Goal: Information Seeking & Learning: Learn about a topic

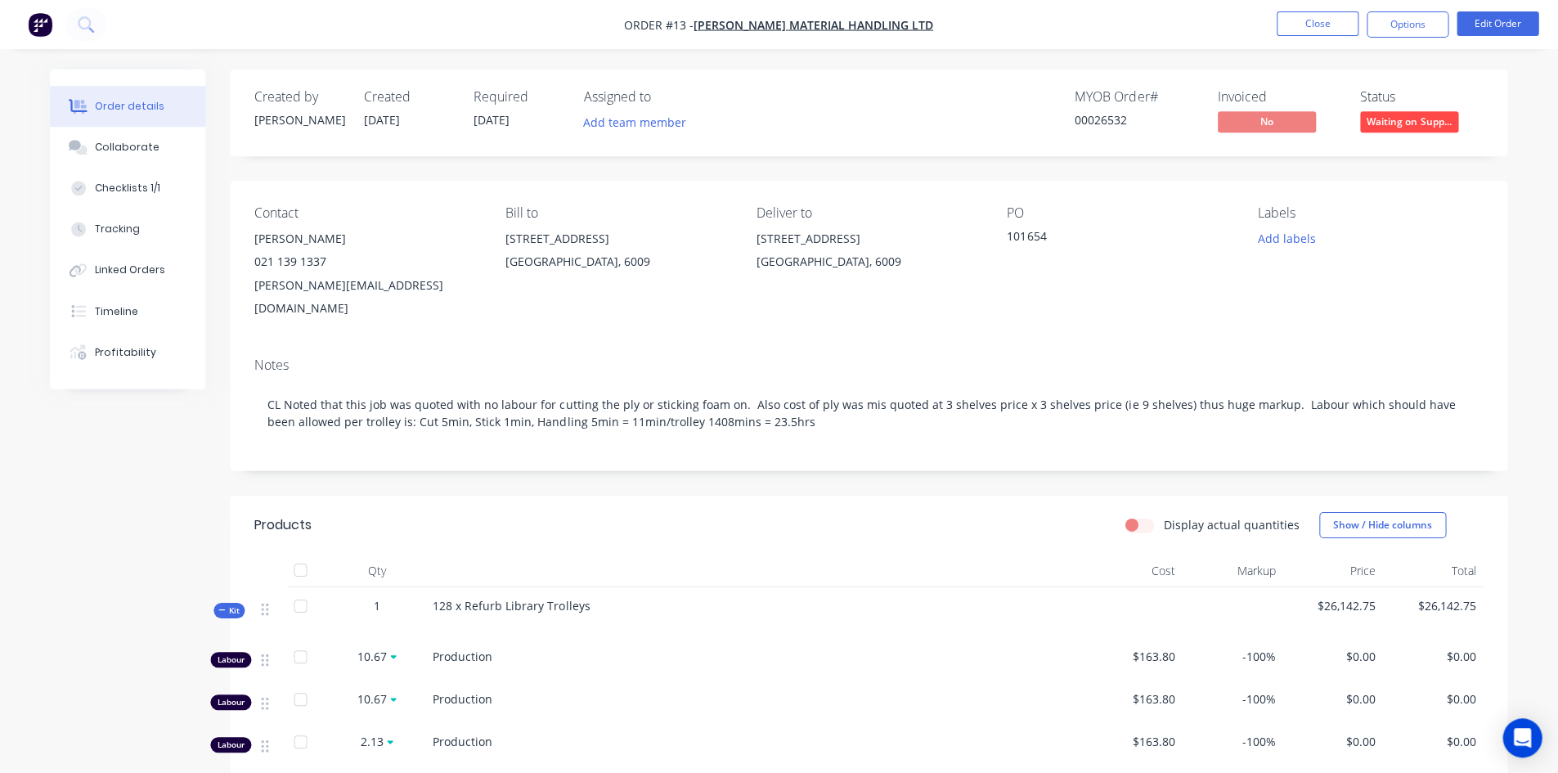
click at [1318, 23] on button "Close" at bounding box center [1318, 23] width 82 height 25
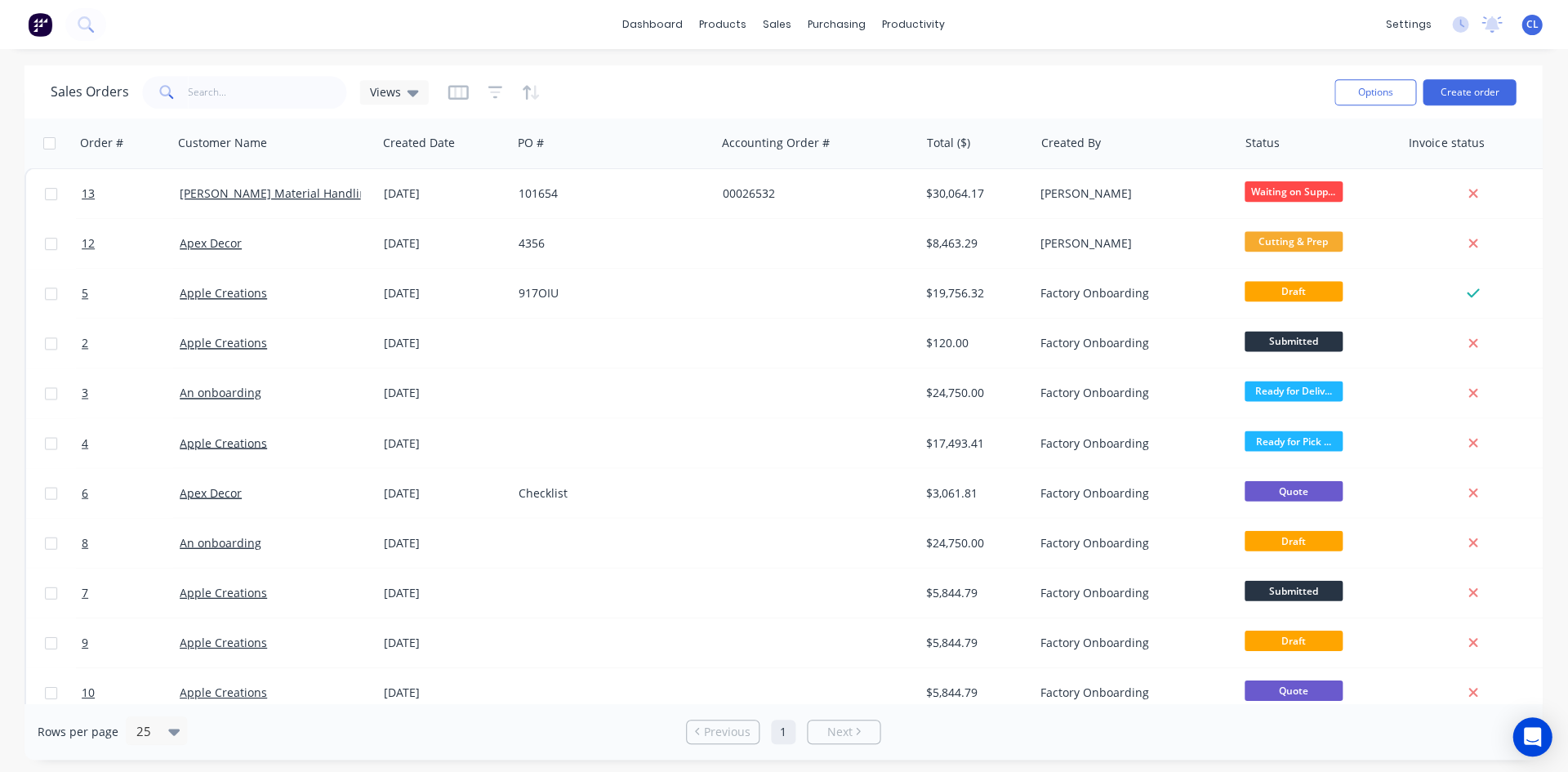
drag, startPoint x: 385, startPoint y: 13, endPoint x: 392, endPoint y: 20, distance: 9.9
click at [386, 13] on div "dashboard products sales purchasing productivity dashboard products Product Cat…" at bounding box center [784, 24] width 1568 height 49
click at [88, 193] on span "13" at bounding box center [89, 194] width 13 height 16
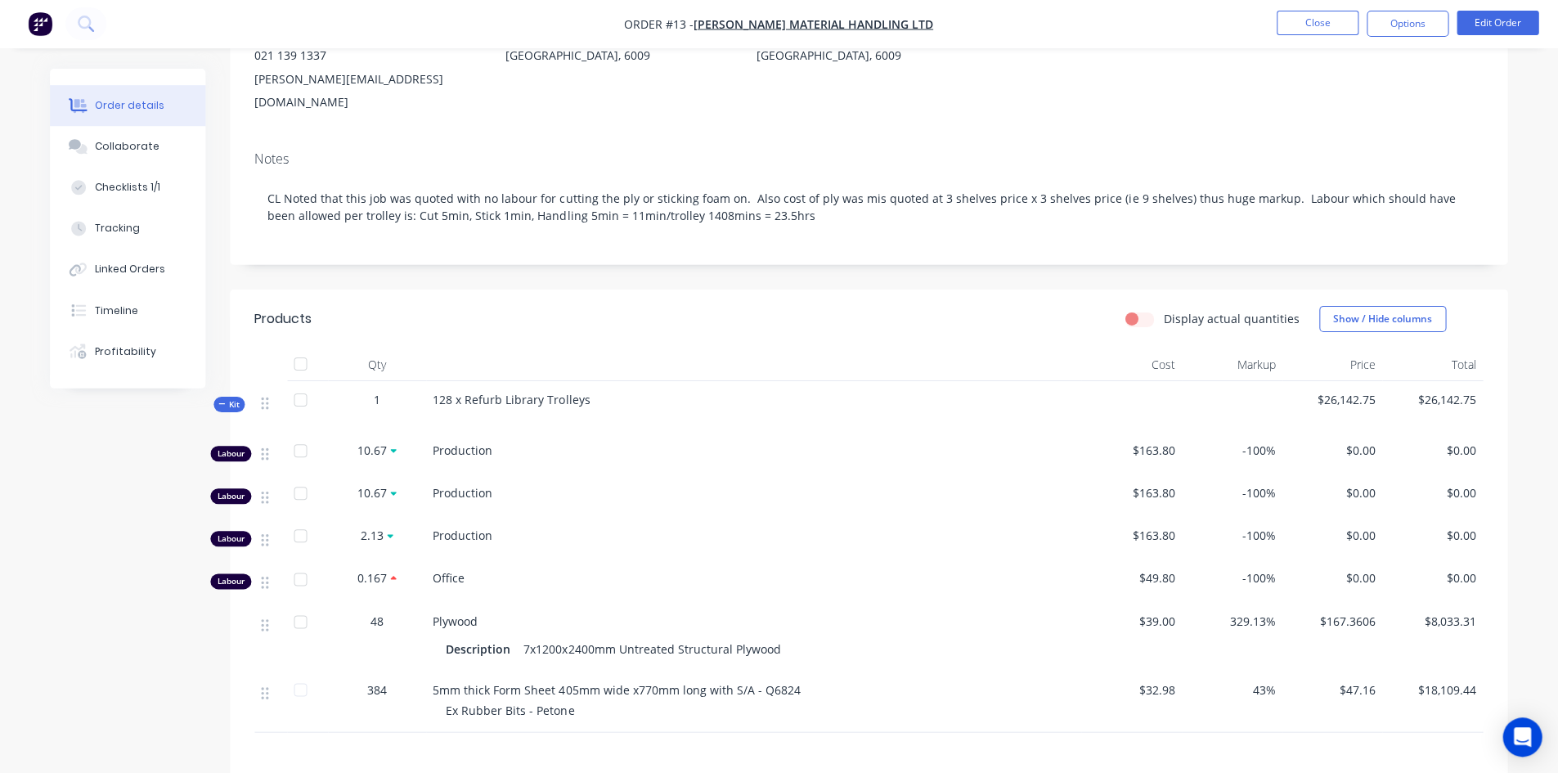
scroll to position [245, 0]
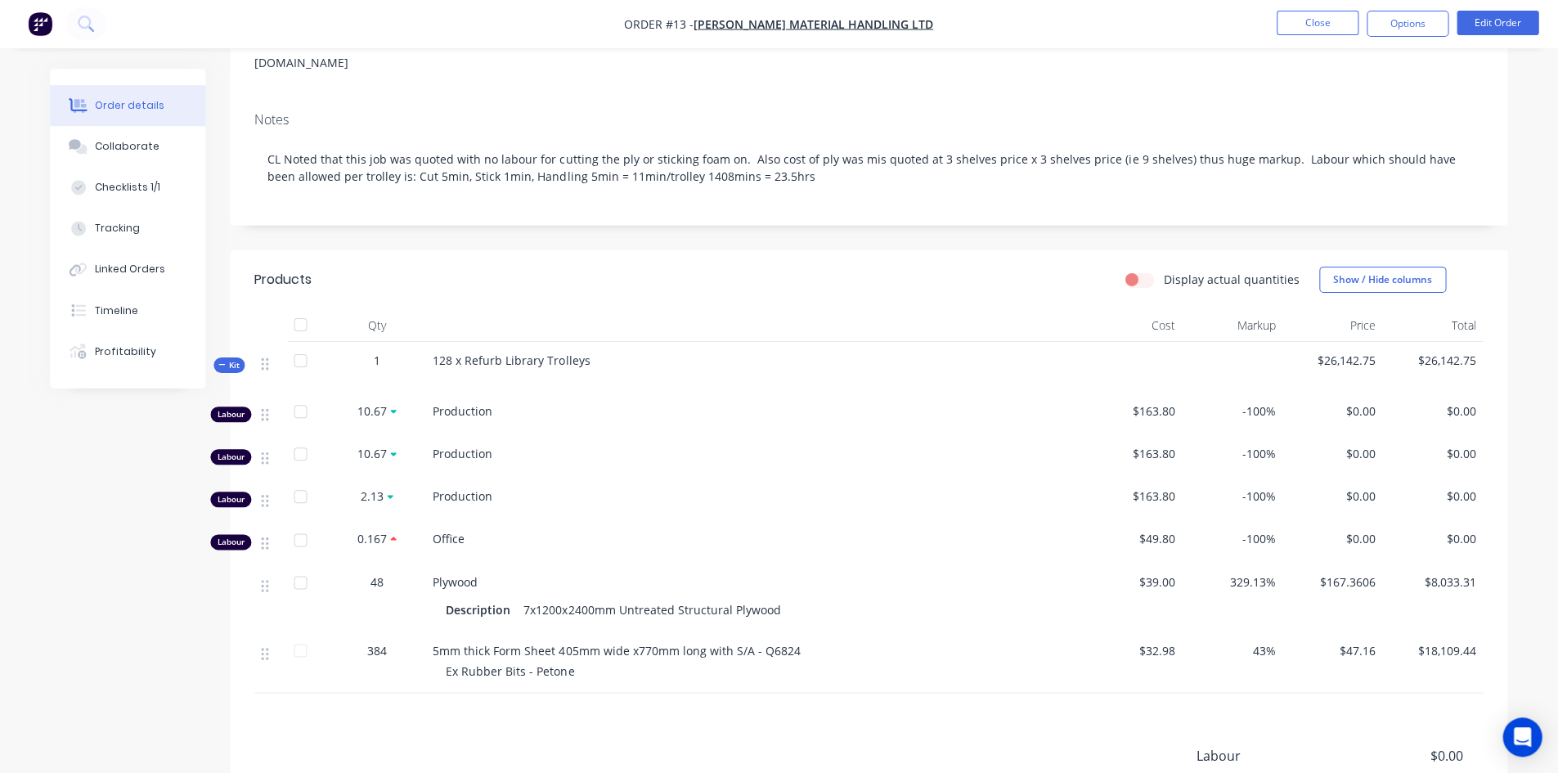
click at [471, 403] on span "Production" at bounding box center [464, 411] width 60 height 16
click at [477, 446] on span "Production" at bounding box center [464, 454] width 60 height 16
click at [469, 488] on span "Production" at bounding box center [464, 496] width 60 height 16
click at [465, 403] on span "Production" at bounding box center [464, 411] width 60 height 16
drag, startPoint x: 1525, startPoint y: 738, endPoint x: 1519, endPoint y: 732, distance: 8.7
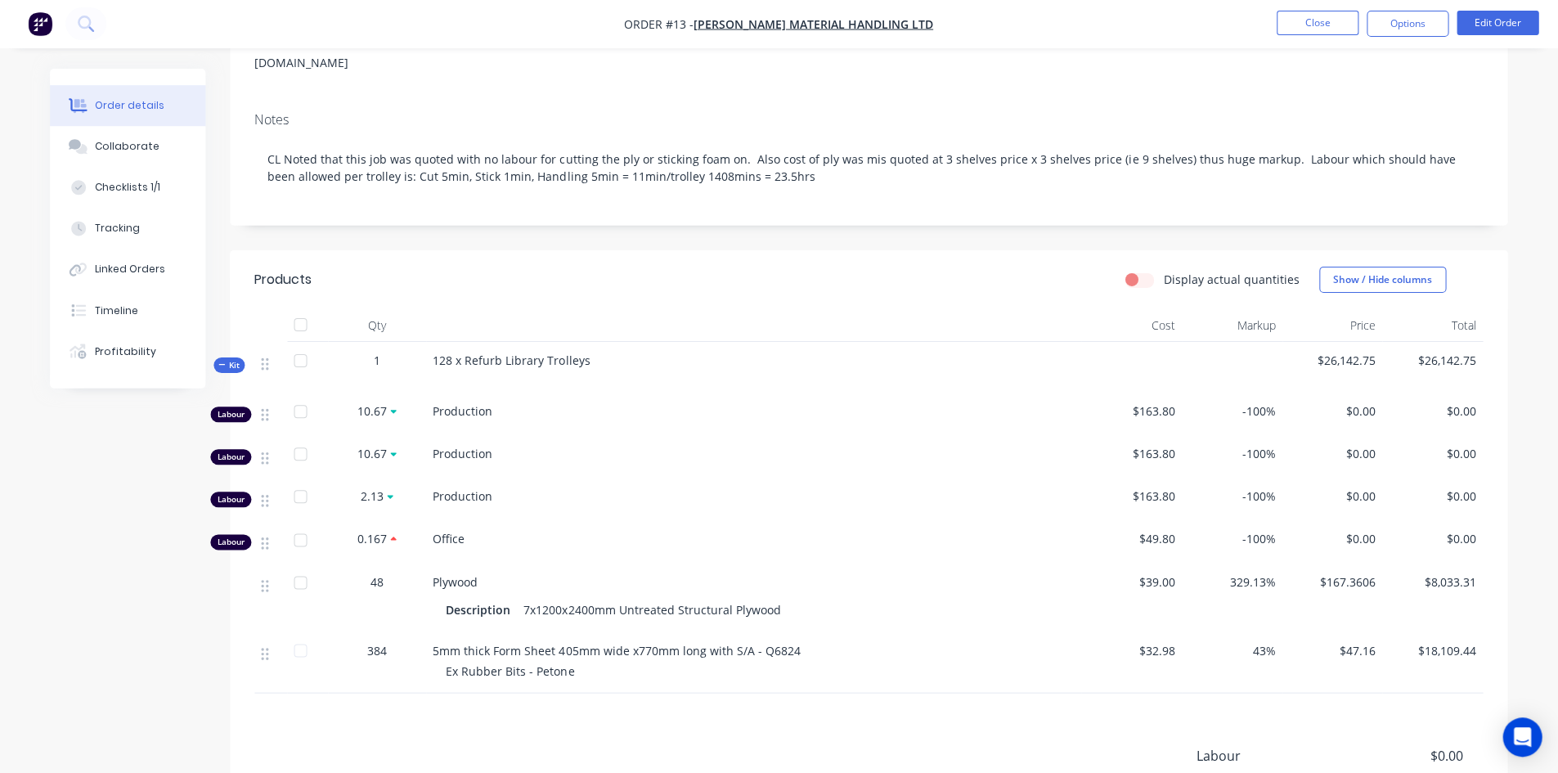
click at [1525, 738] on icon "Open Intercom Messenger" at bounding box center [1522, 737] width 17 height 20
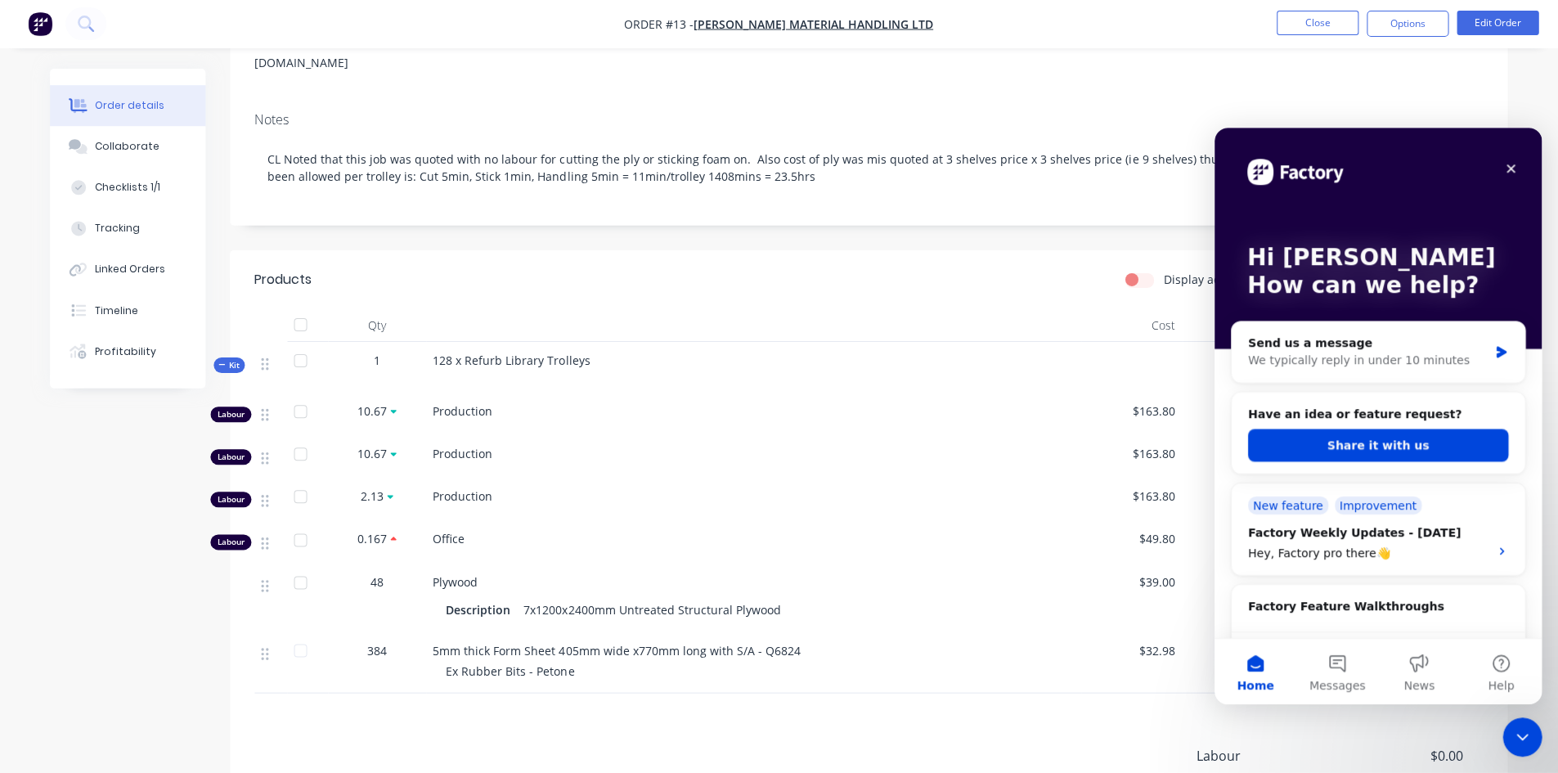
scroll to position [0, 0]
click at [592, 402] on div "Production" at bounding box center [754, 410] width 641 height 17
click at [1507, 165] on icon "Close" at bounding box center [1511, 168] width 9 height 9
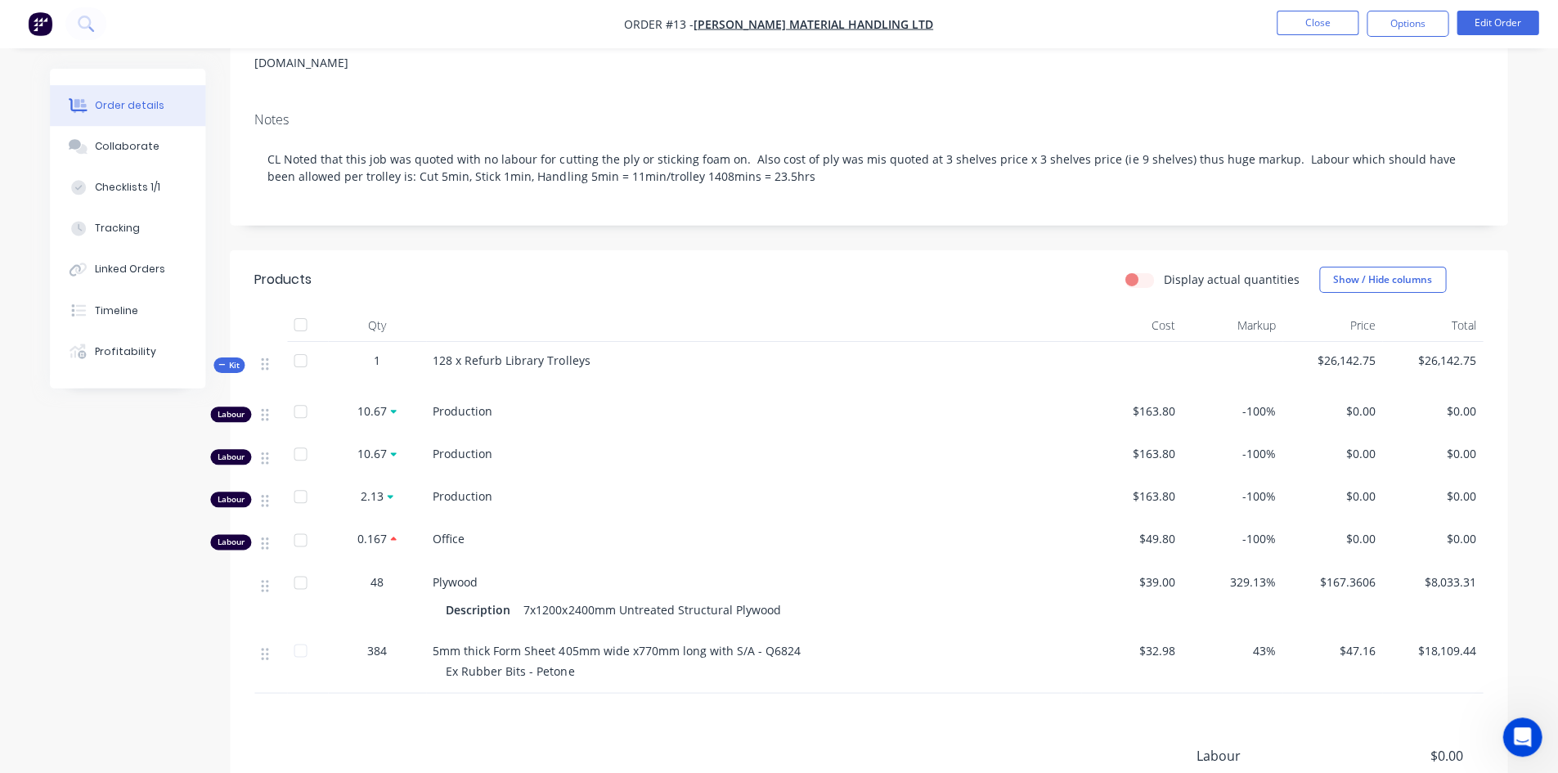
click at [150, 266] on div "Linked Orders" at bounding box center [132, 270] width 70 height 15
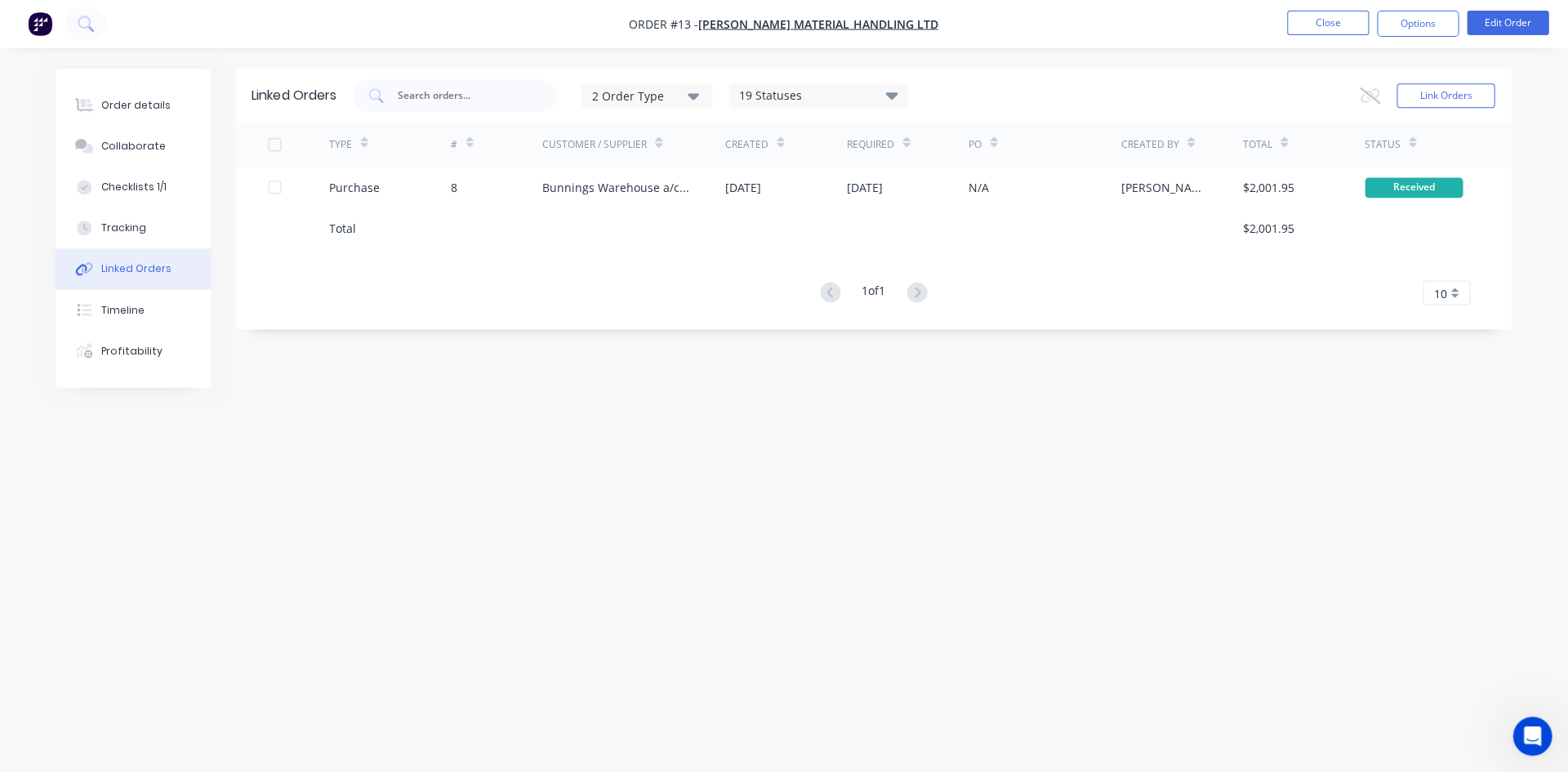
click at [124, 106] on div "Order details" at bounding box center [138, 106] width 70 height 15
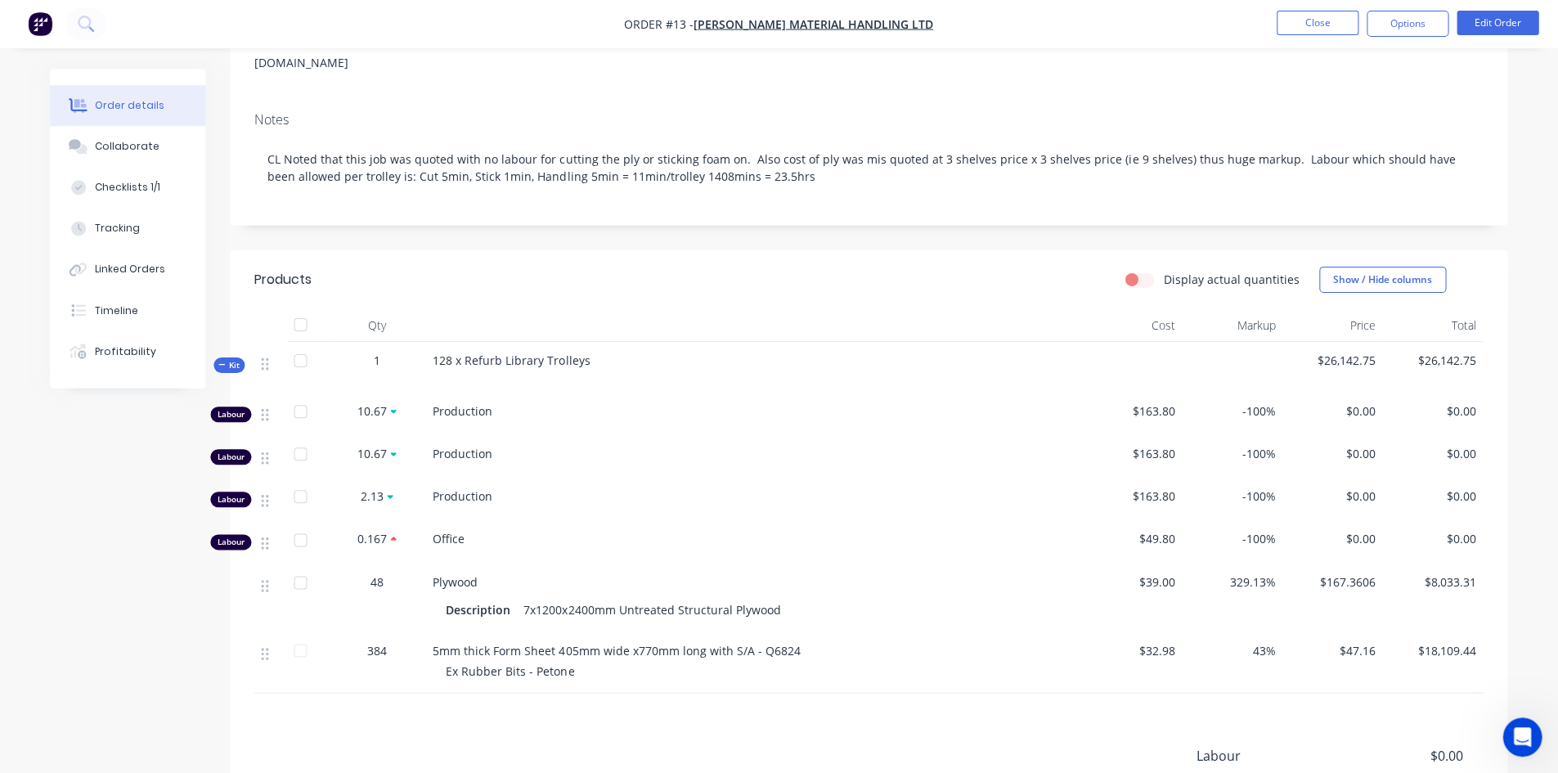
scroll to position [326, 0]
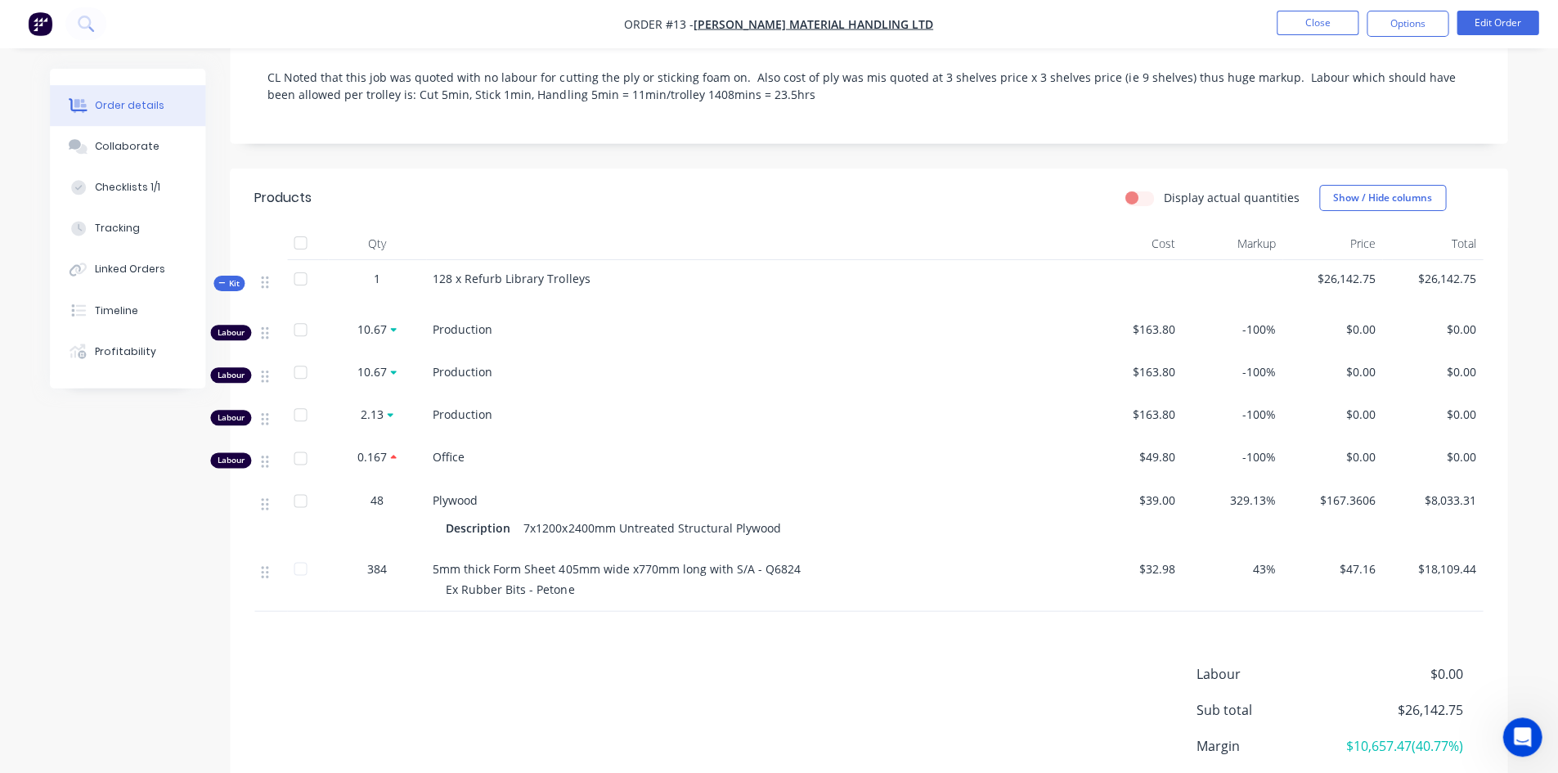
click at [1141, 492] on span "$39.00" at bounding box center [1133, 500] width 88 height 17
click at [1495, 27] on button "Edit Order" at bounding box center [1498, 23] width 82 height 25
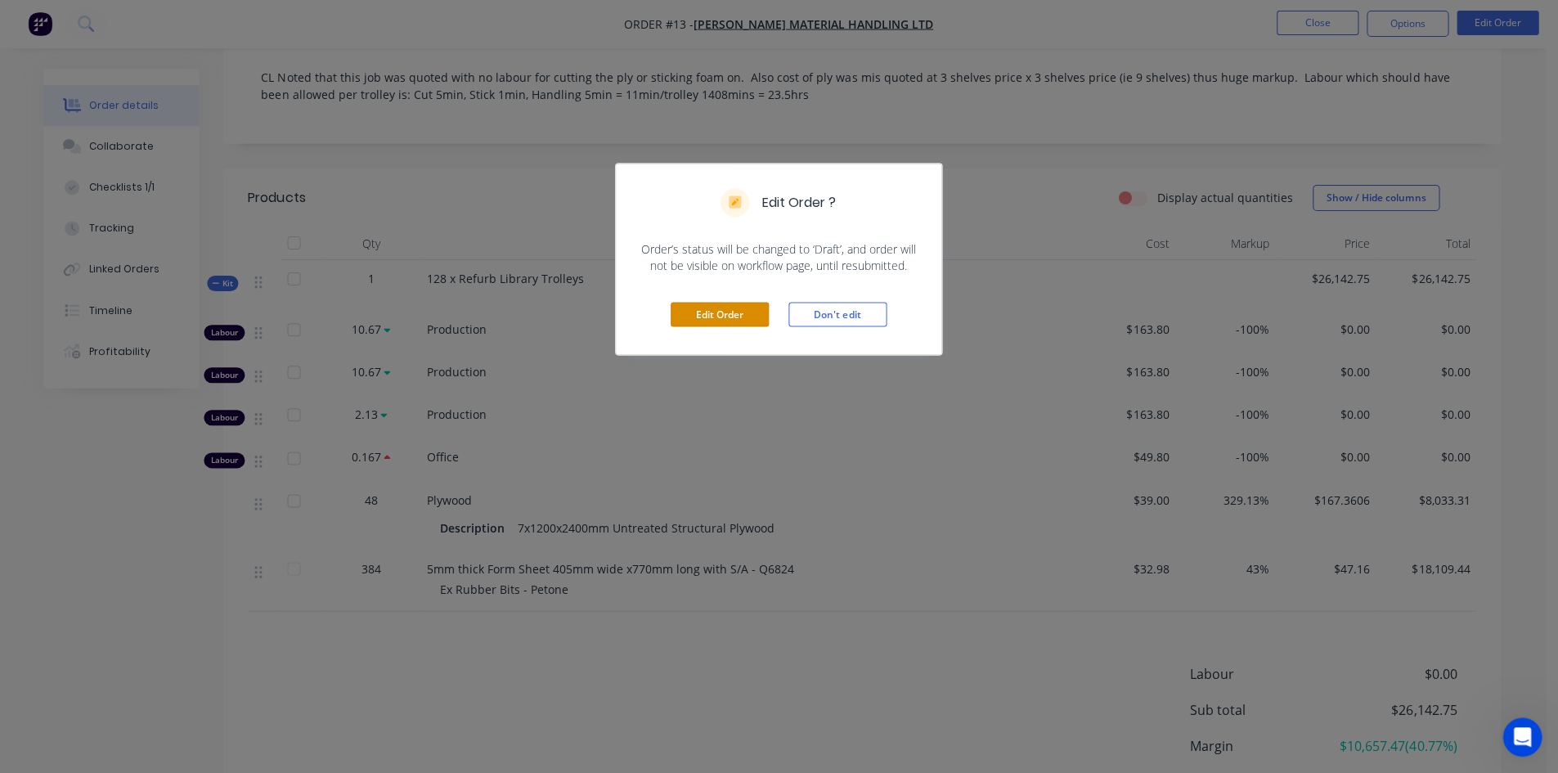
click at [715, 313] on button "Edit Order" at bounding box center [721, 315] width 98 height 25
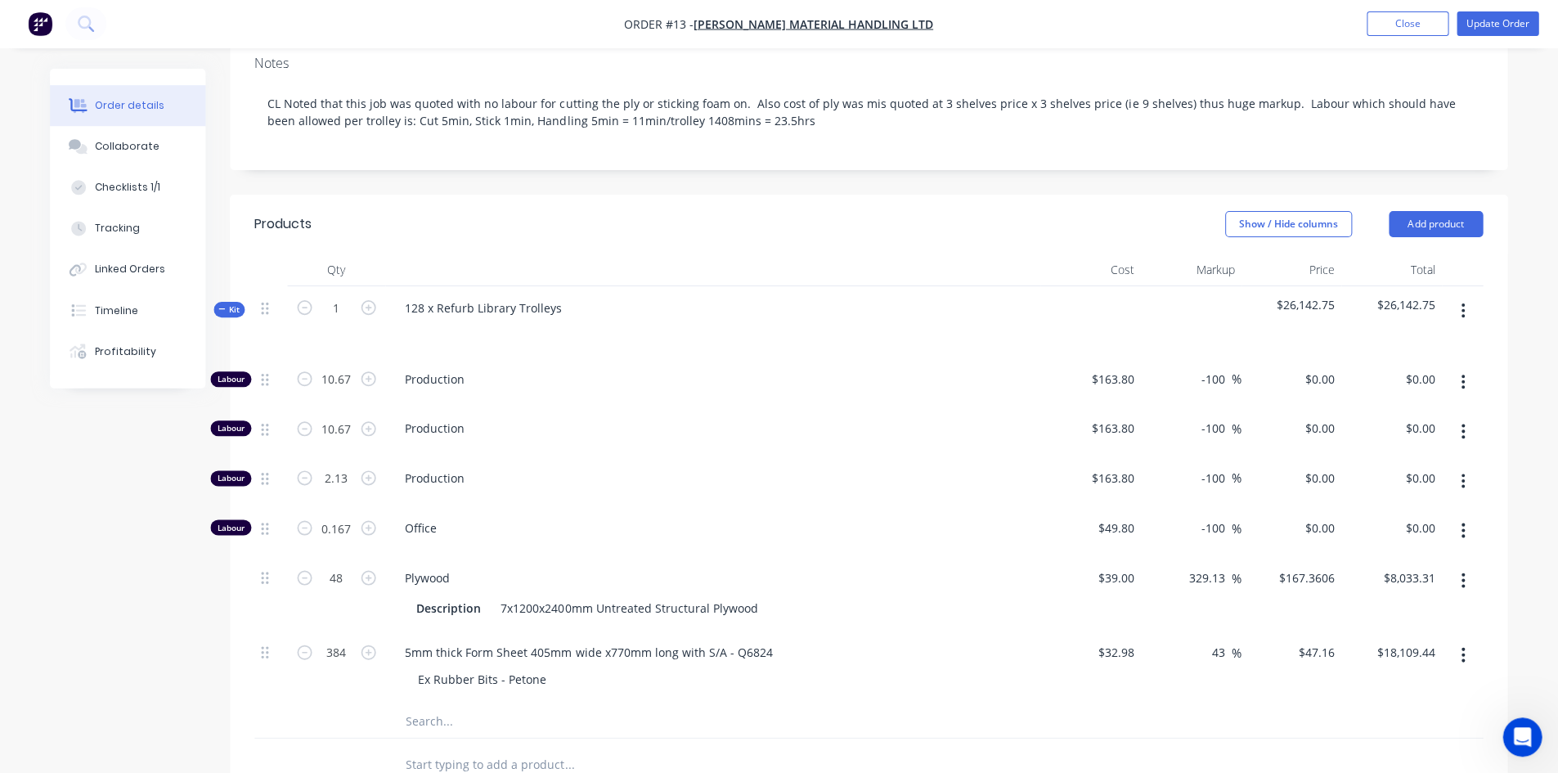
drag, startPoint x: 851, startPoint y: 483, endPoint x: 1000, endPoint y: 582, distance: 179.2
click at [851, 519] on span "Office" at bounding box center [721, 527] width 628 height 17
click at [1101, 640] on div "32.98 $32.98" at bounding box center [1115, 652] width 51 height 24
type input "$32.98"
click at [1058, 556] on div "$39.00 $39.00" at bounding box center [1091, 593] width 101 height 74
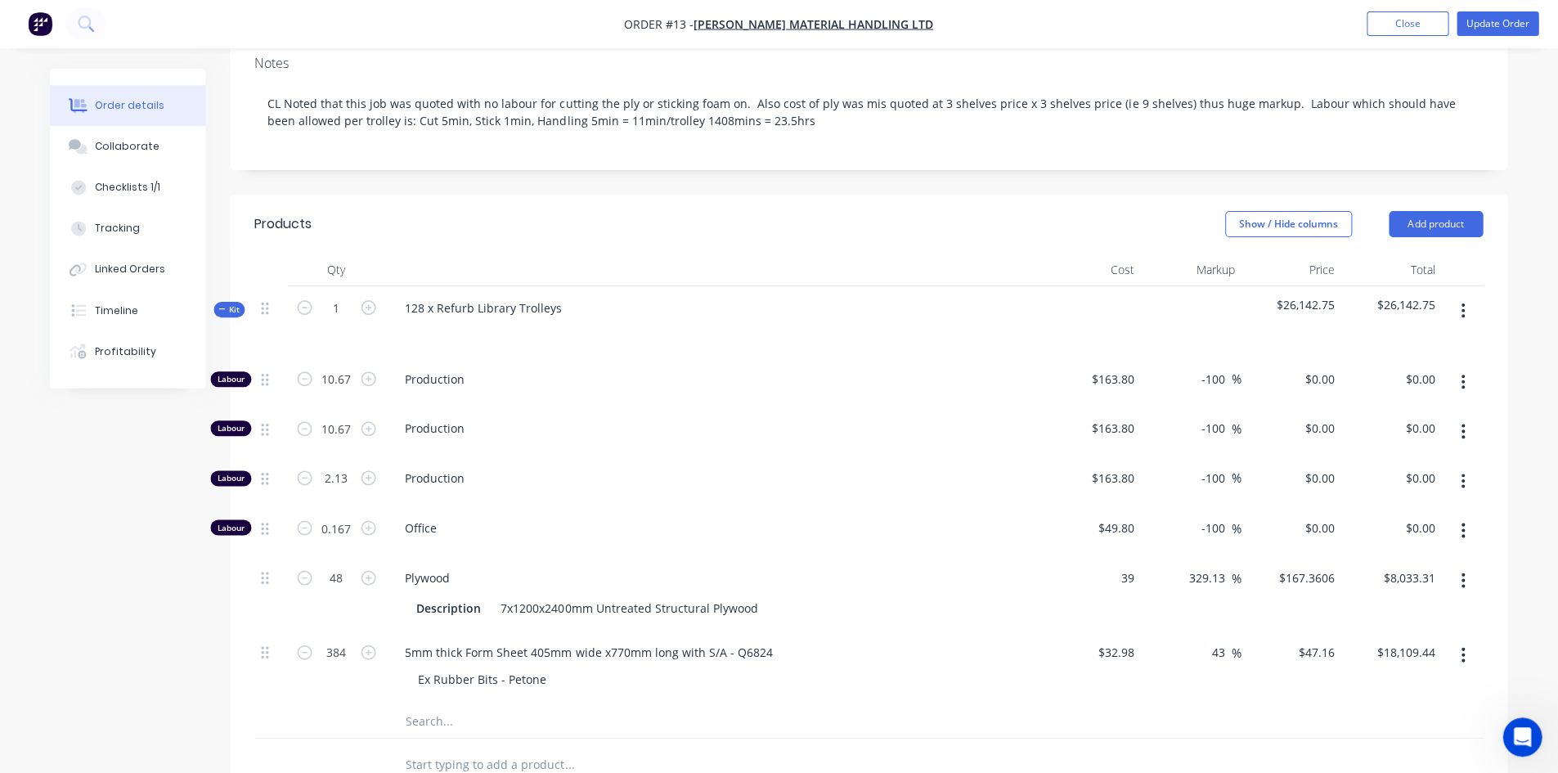
click at [1115, 566] on div "39 $39.00" at bounding box center [1115, 578] width 51 height 24
type input "$36.27"
type input "155.6454"
type input "$7,470.98"
click at [1332, 566] on input "155.6454" at bounding box center [1312, 578] width 57 height 24
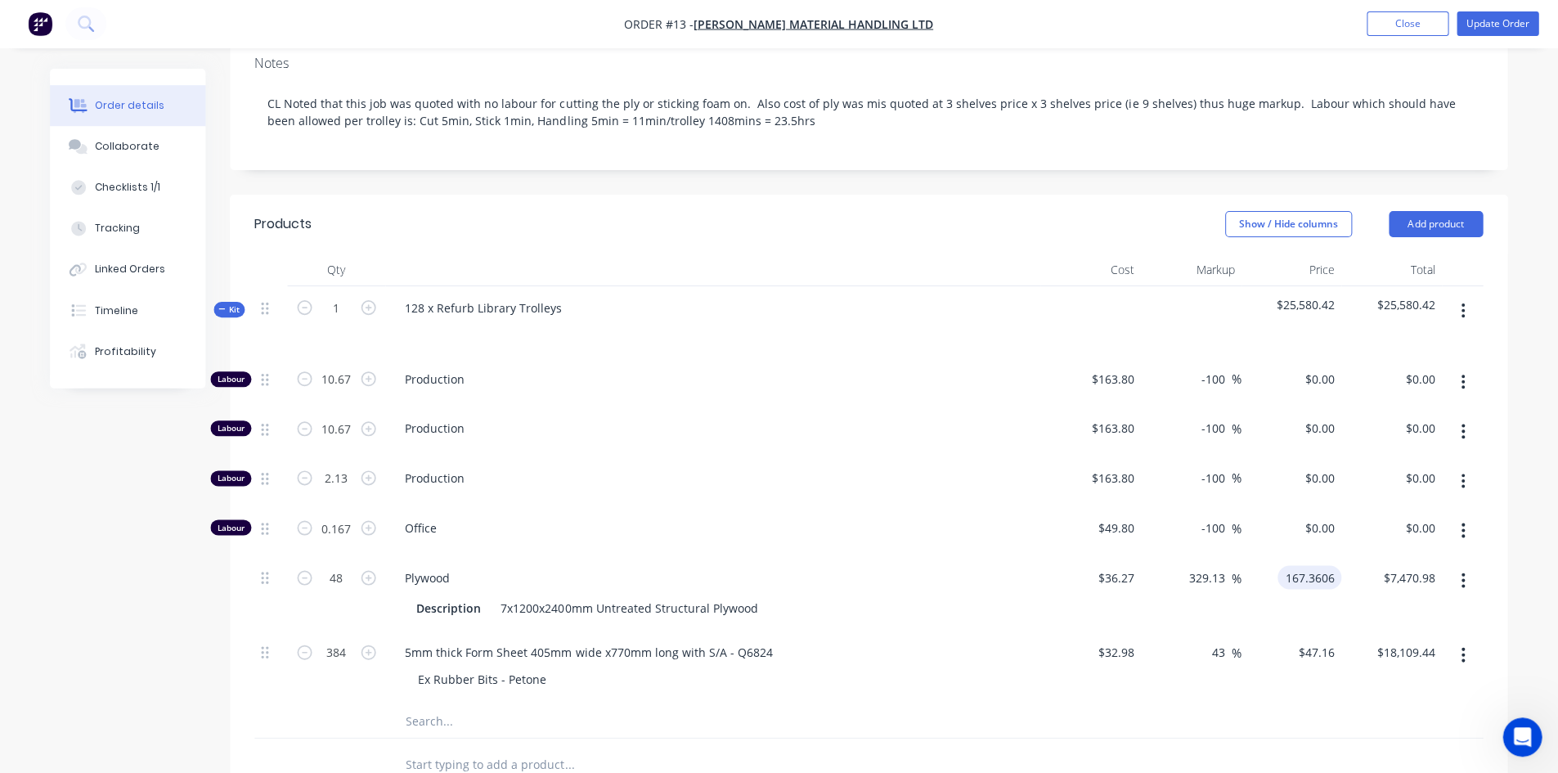
type input "167.3606"
type input "361.43"
type input "$167.3606"
type input "$8,033.31"
click at [1527, 730] on icon "Open Intercom Messenger" at bounding box center [1522, 737] width 27 height 27
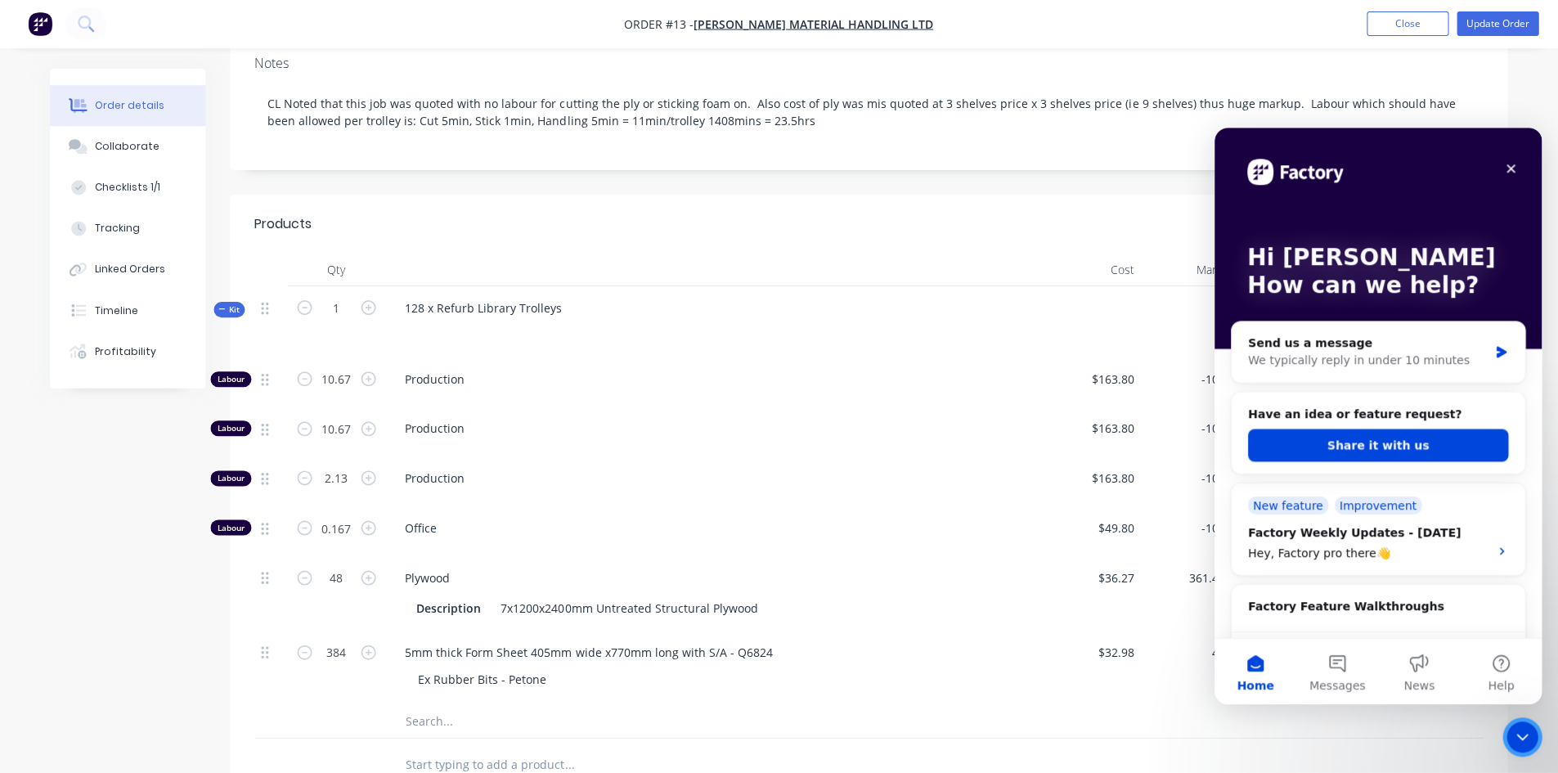
click at [1516, 735] on icon "Close Intercom Messenger" at bounding box center [1522, 737] width 20 height 20
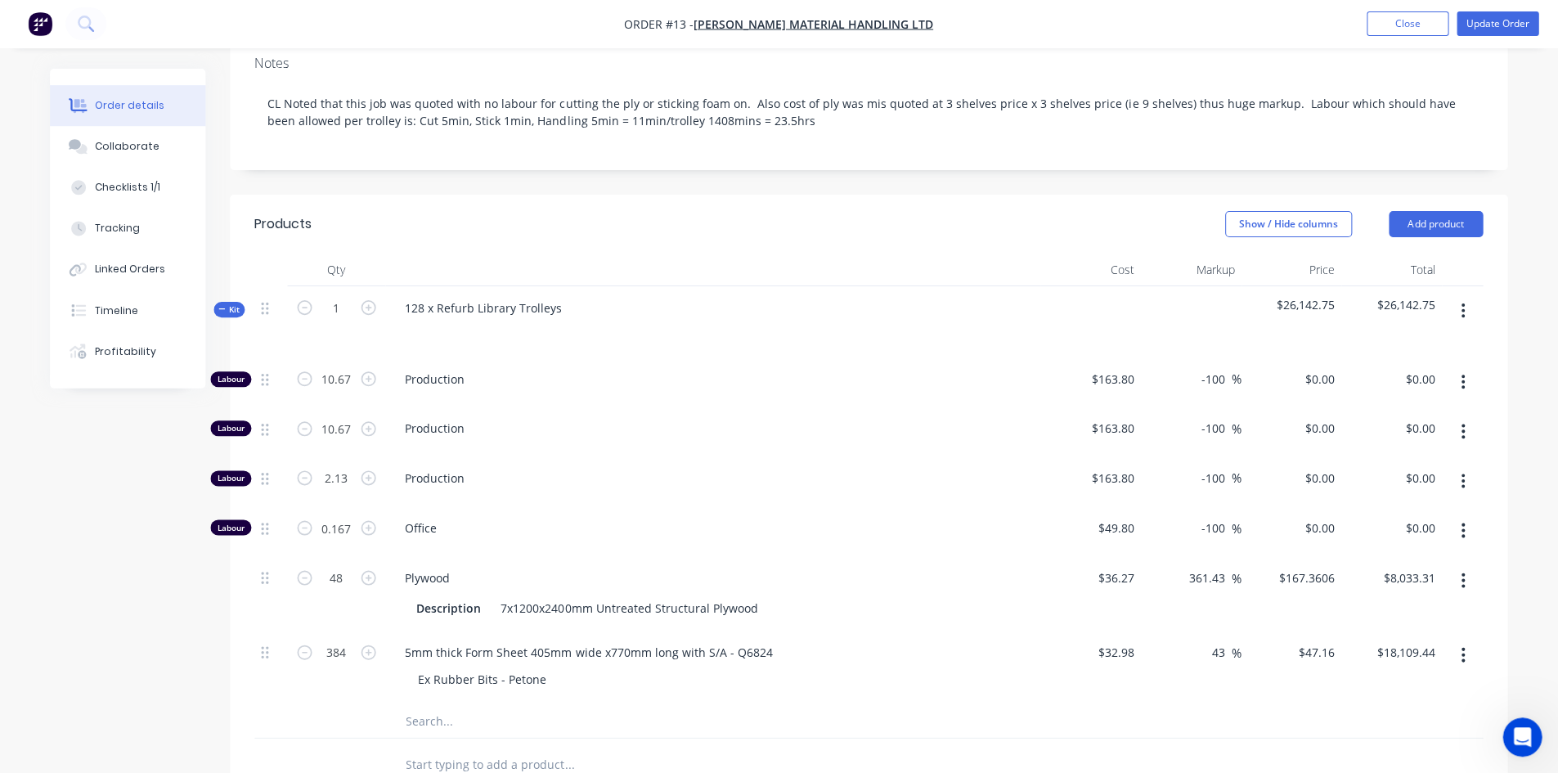
drag, startPoint x: 406, startPoint y: 330, endPoint x: 483, endPoint y: 330, distance: 77.7
click at [483, 371] on span "Production" at bounding box center [721, 379] width 628 height 17
click at [486, 371] on span "Production" at bounding box center [721, 379] width 628 height 17
click at [1528, 736] on icon "Open Intercom Messenger" at bounding box center [1522, 737] width 27 height 27
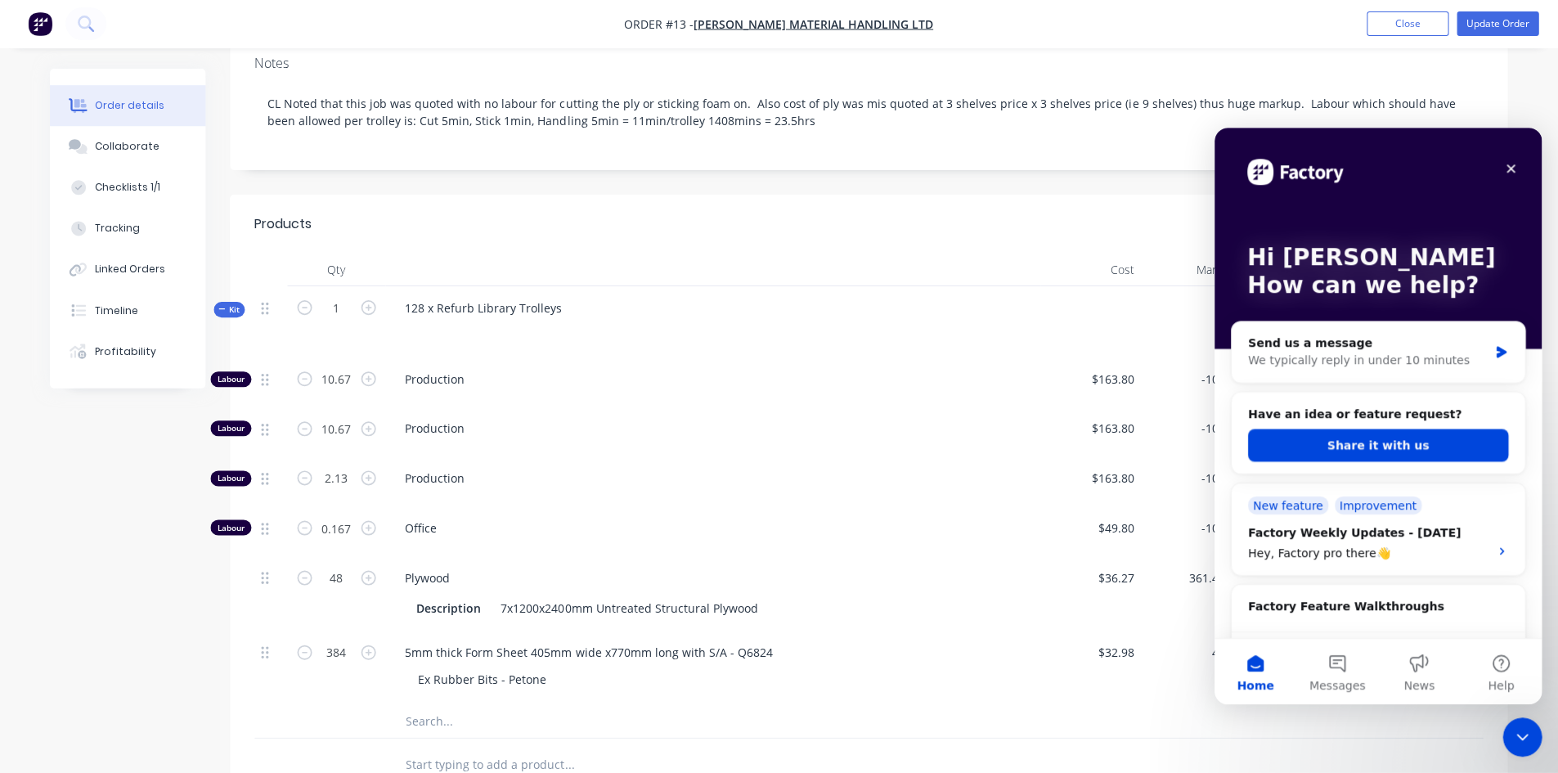
click at [1356, 450] on button "Share it with us" at bounding box center [1378, 445] width 260 height 33
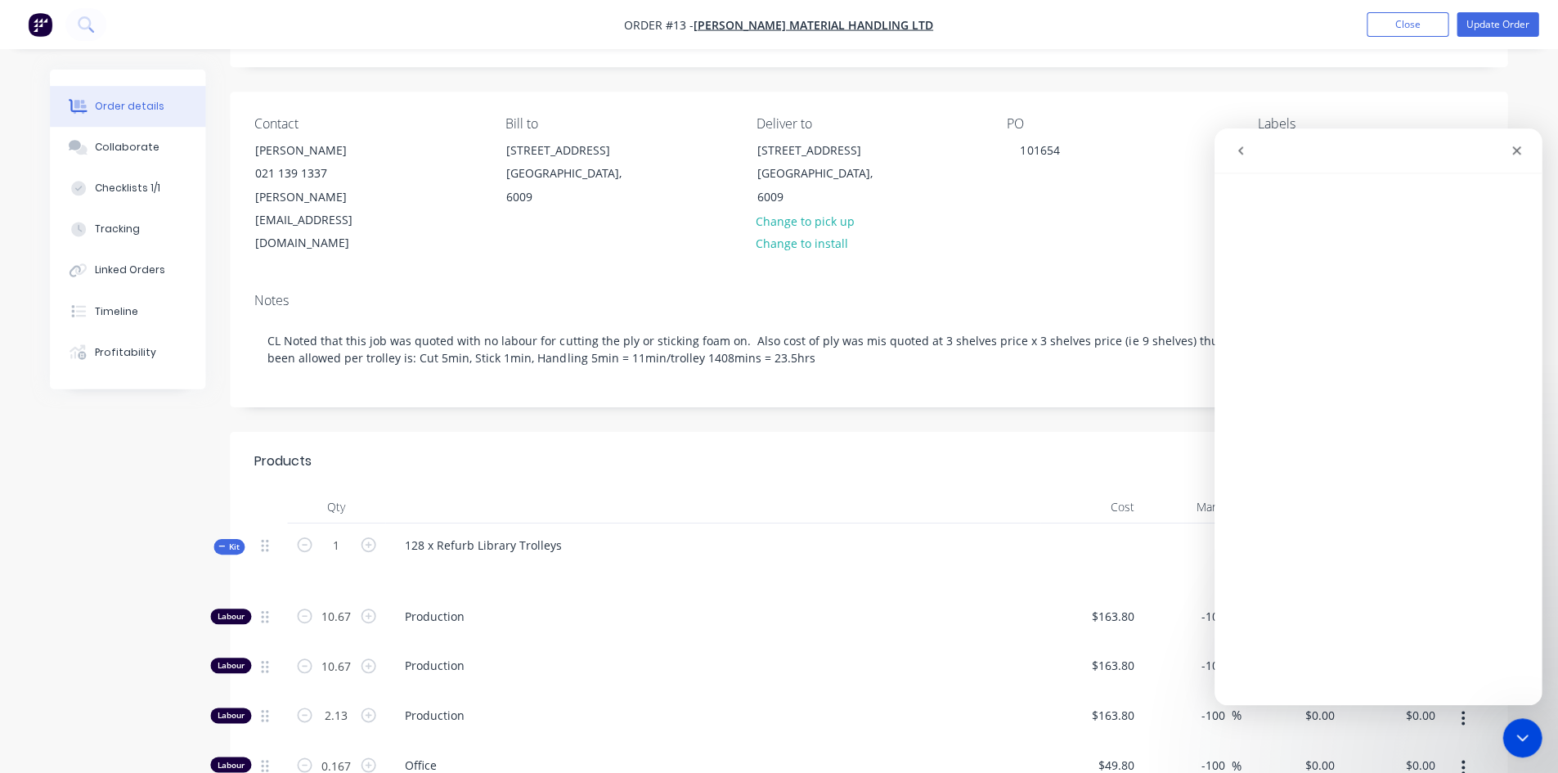
scroll to position [0, 0]
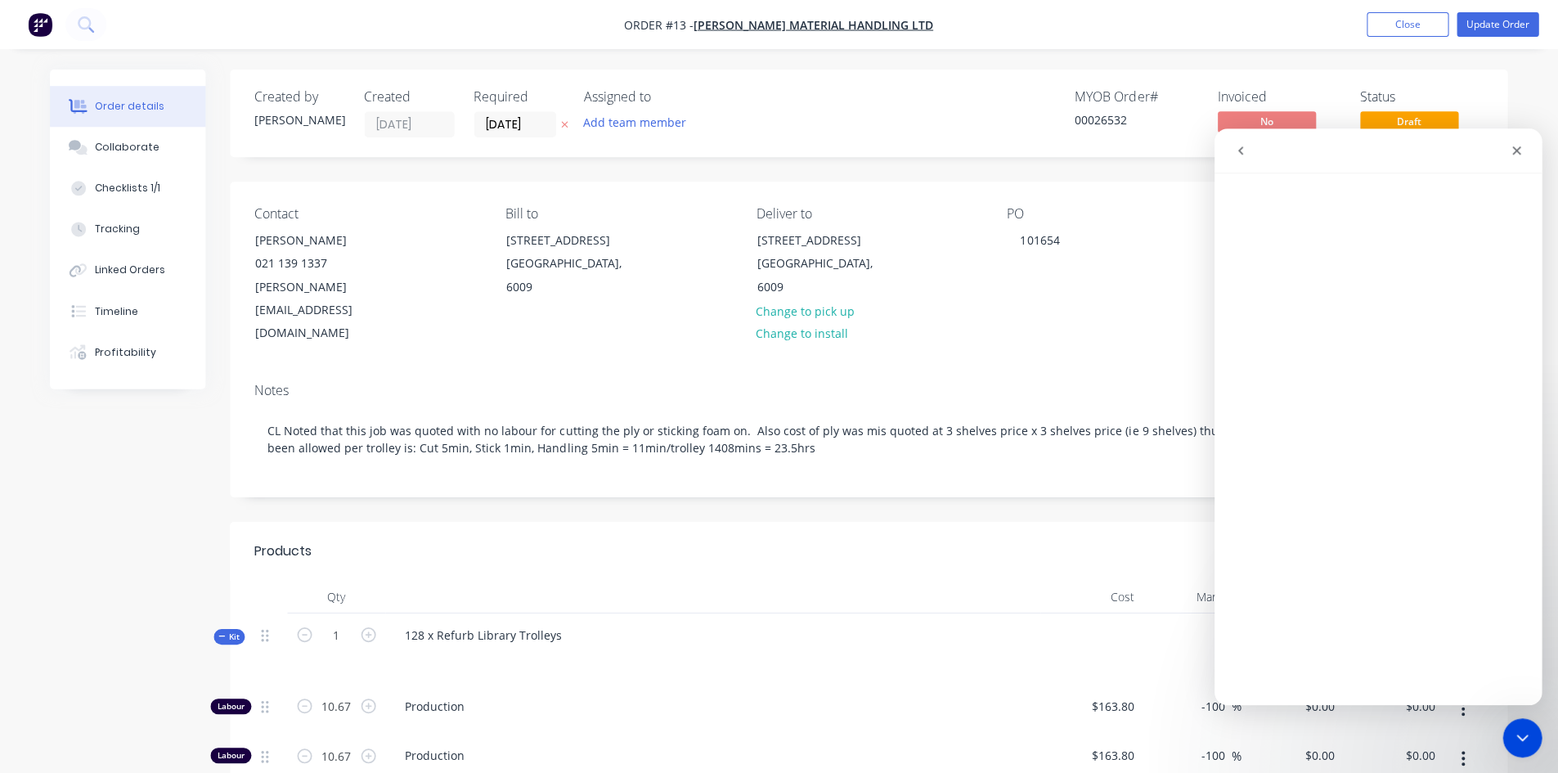
click at [1511, 147] on icon "Close" at bounding box center [1516, 150] width 13 height 13
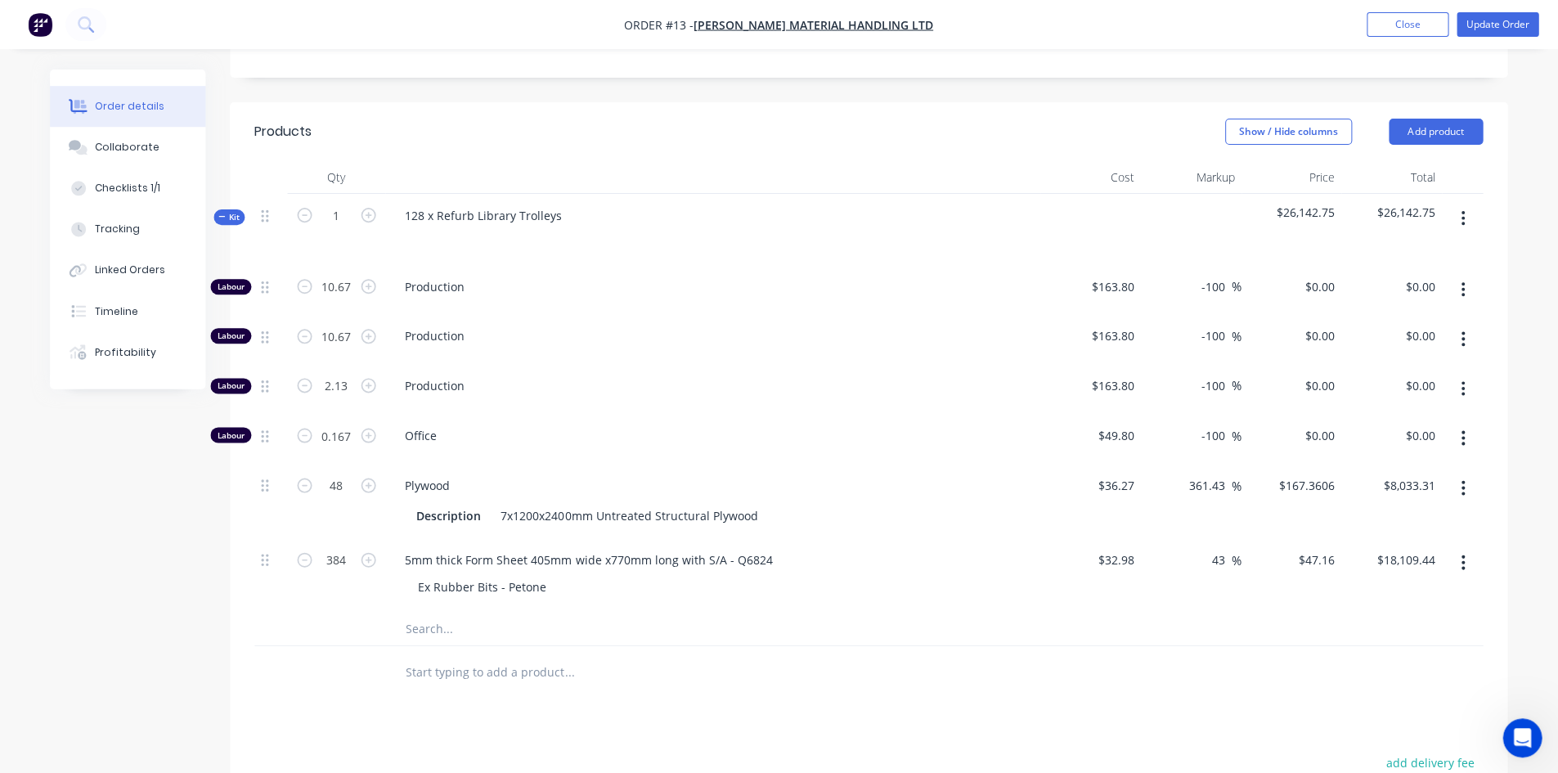
scroll to position [410, 0]
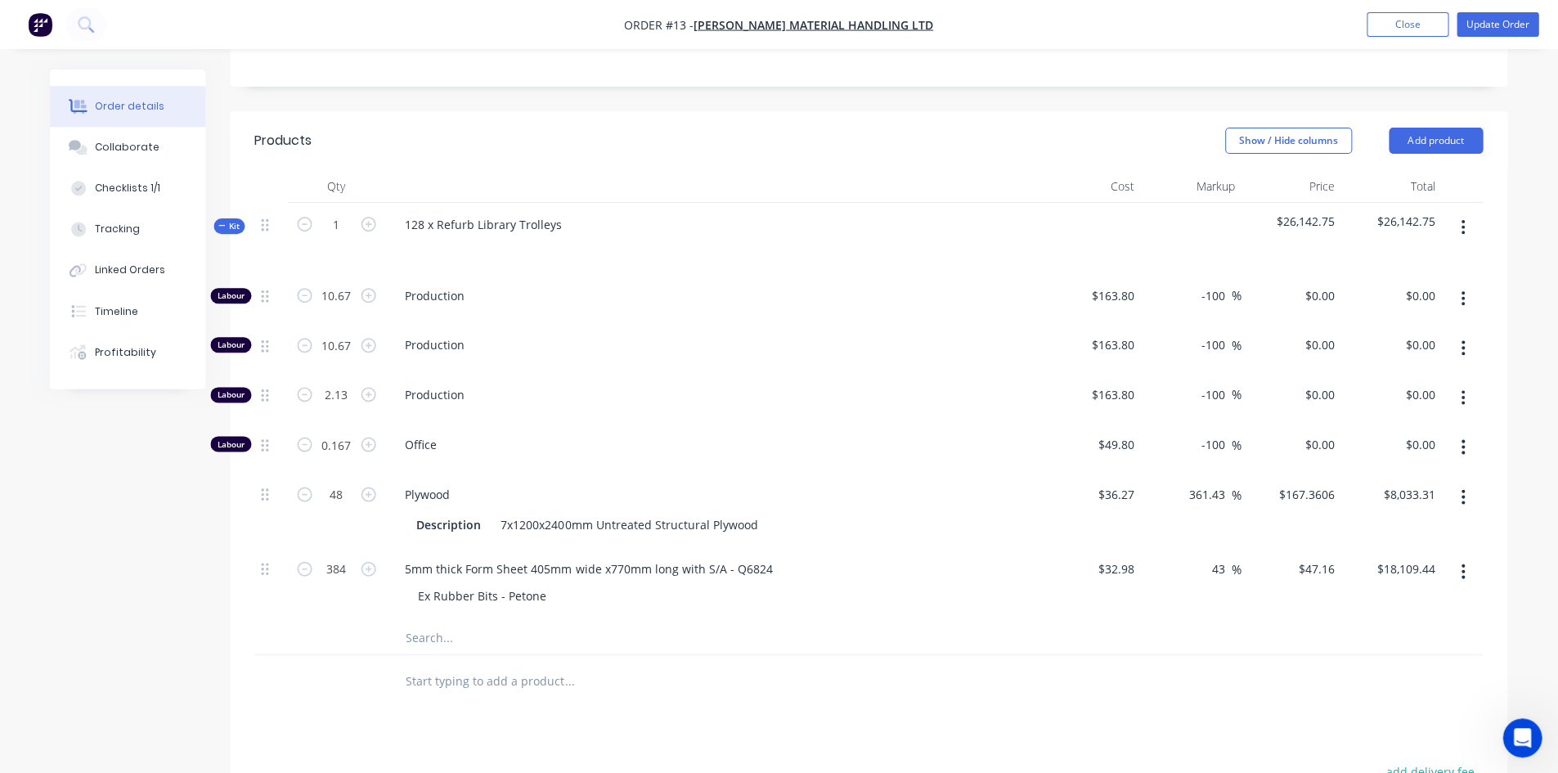
click at [452, 664] on input "text" at bounding box center [570, 680] width 327 height 33
click at [442, 621] on input "text" at bounding box center [570, 637] width 327 height 33
click at [443, 664] on input "text" at bounding box center [570, 680] width 327 height 33
click at [449, 621] on input "text" at bounding box center [570, 637] width 327 height 33
type input "Cutting outsourced by Kitchen Studio"
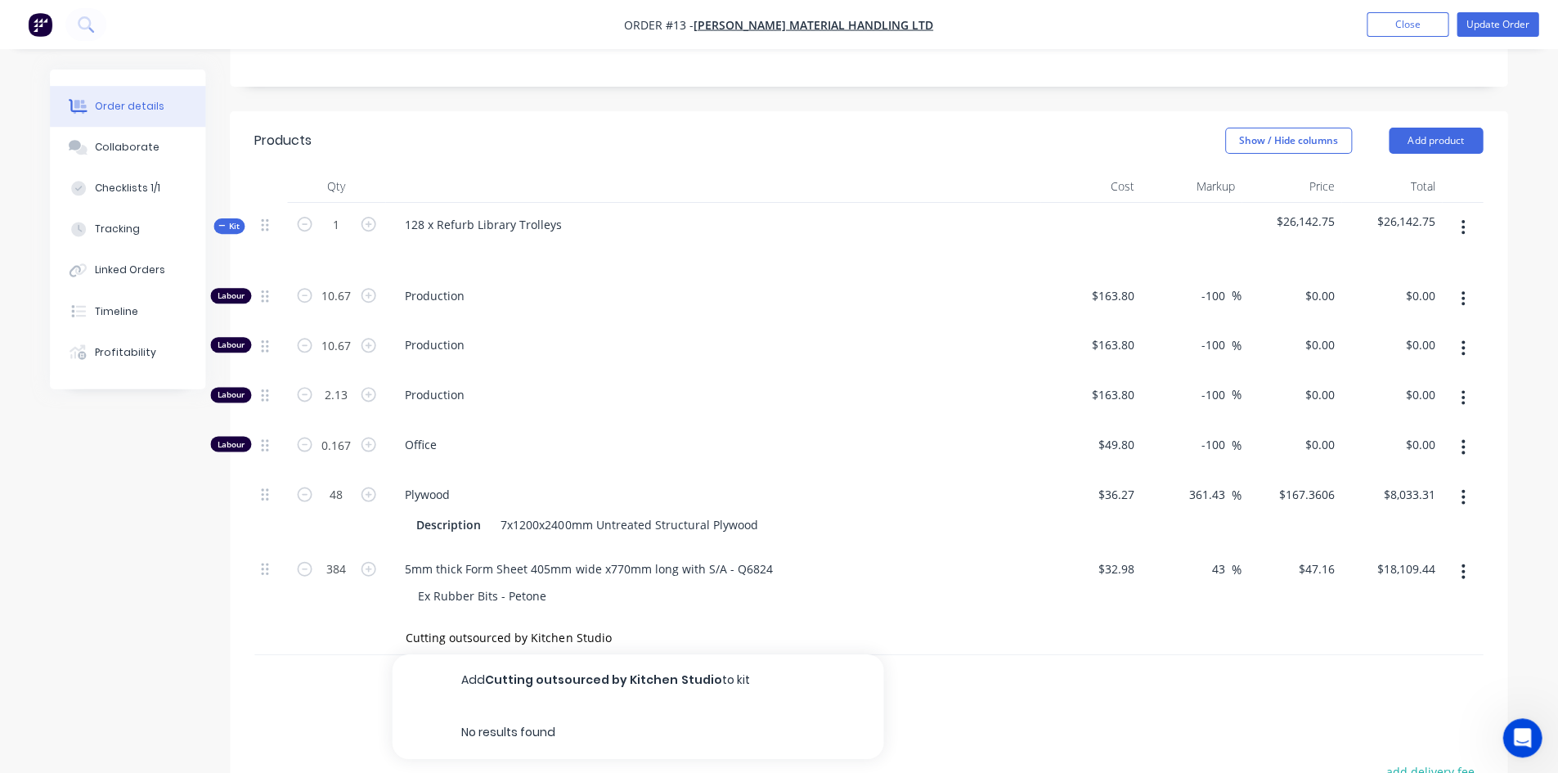
click at [524, 654] on button "Add Cutting outsourced by Kitchen Studio to kit" at bounding box center [638, 680] width 491 height 52
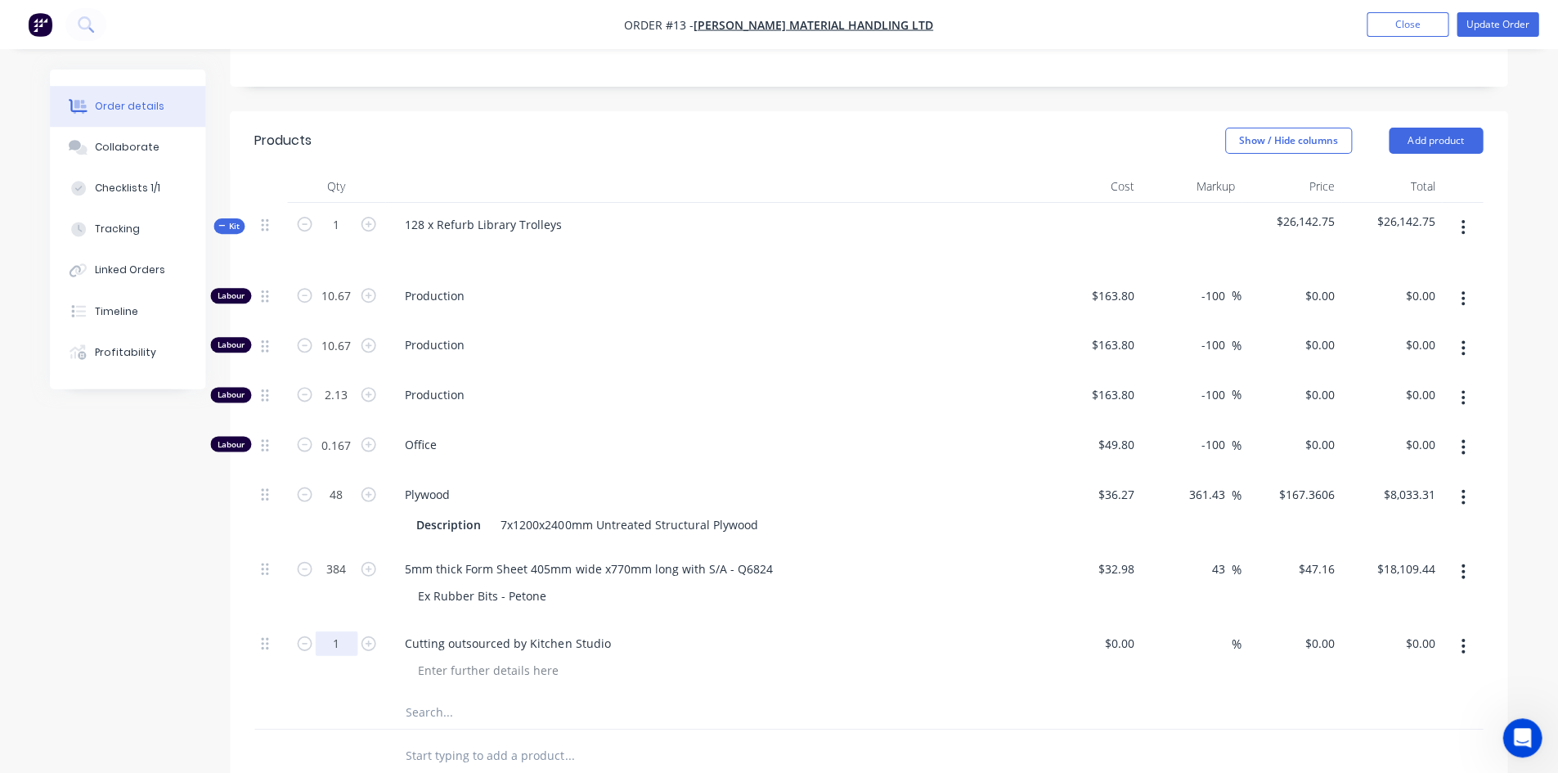
click at [330, 308] on input "1" at bounding box center [338, 296] width 43 height 25
type input "384"
click at [1108, 621] on div "$0.00" at bounding box center [1091, 658] width 101 height 74
type input "$2.50"
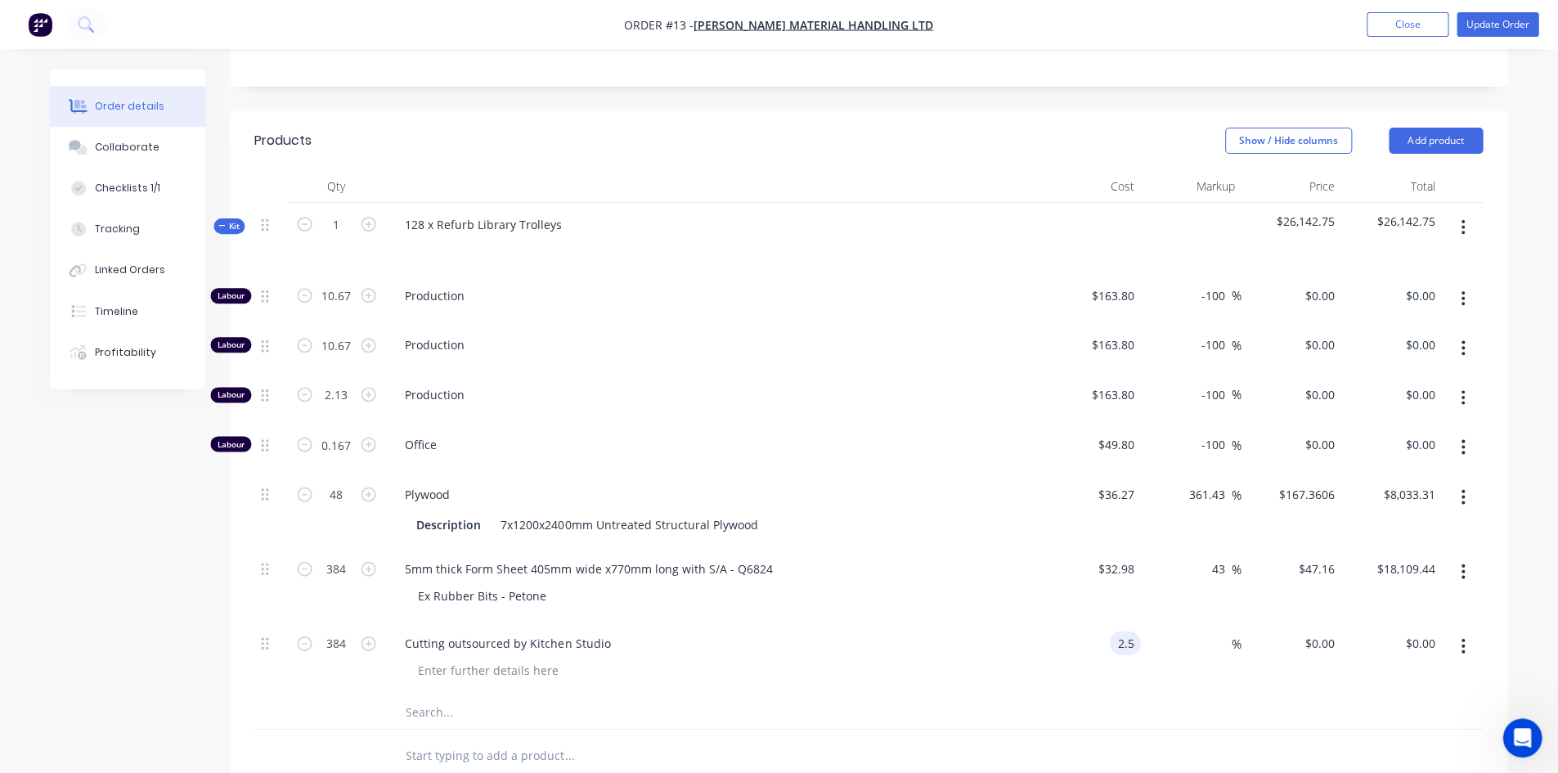
type input "$960.00"
type input "-100"
type input "0"
type input "$0.00"
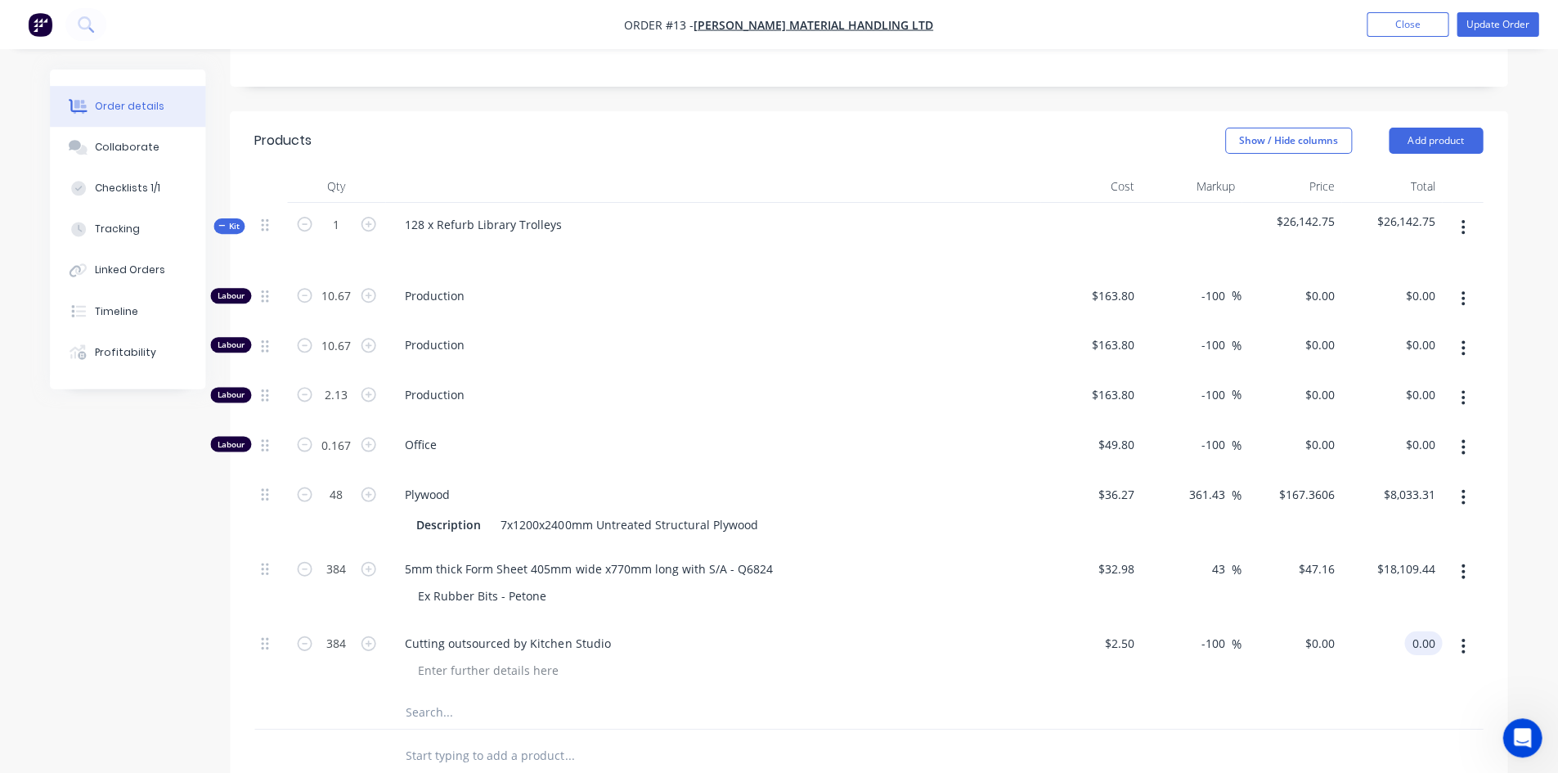
type input "$0.00"
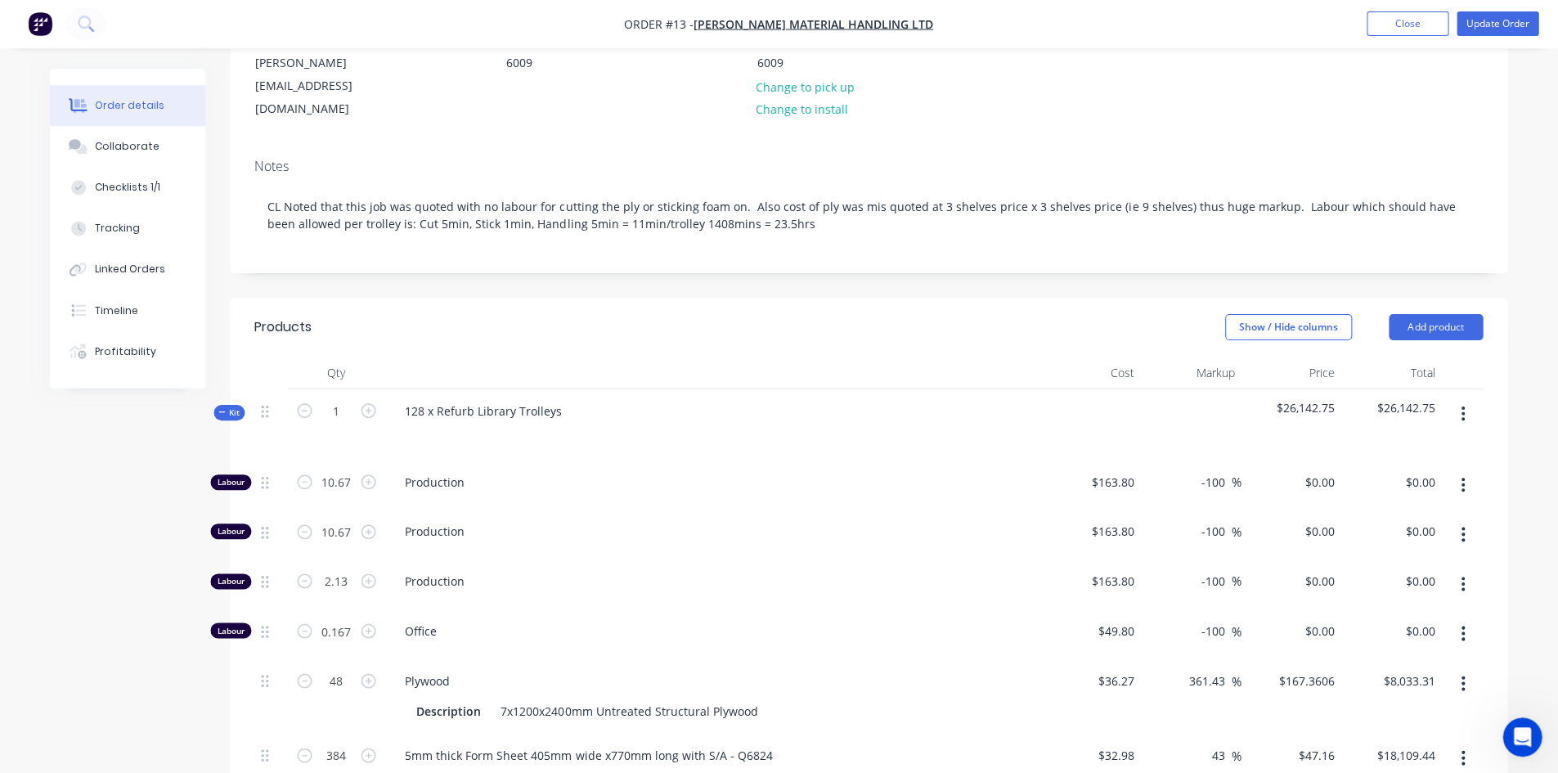
scroll to position [245, 0]
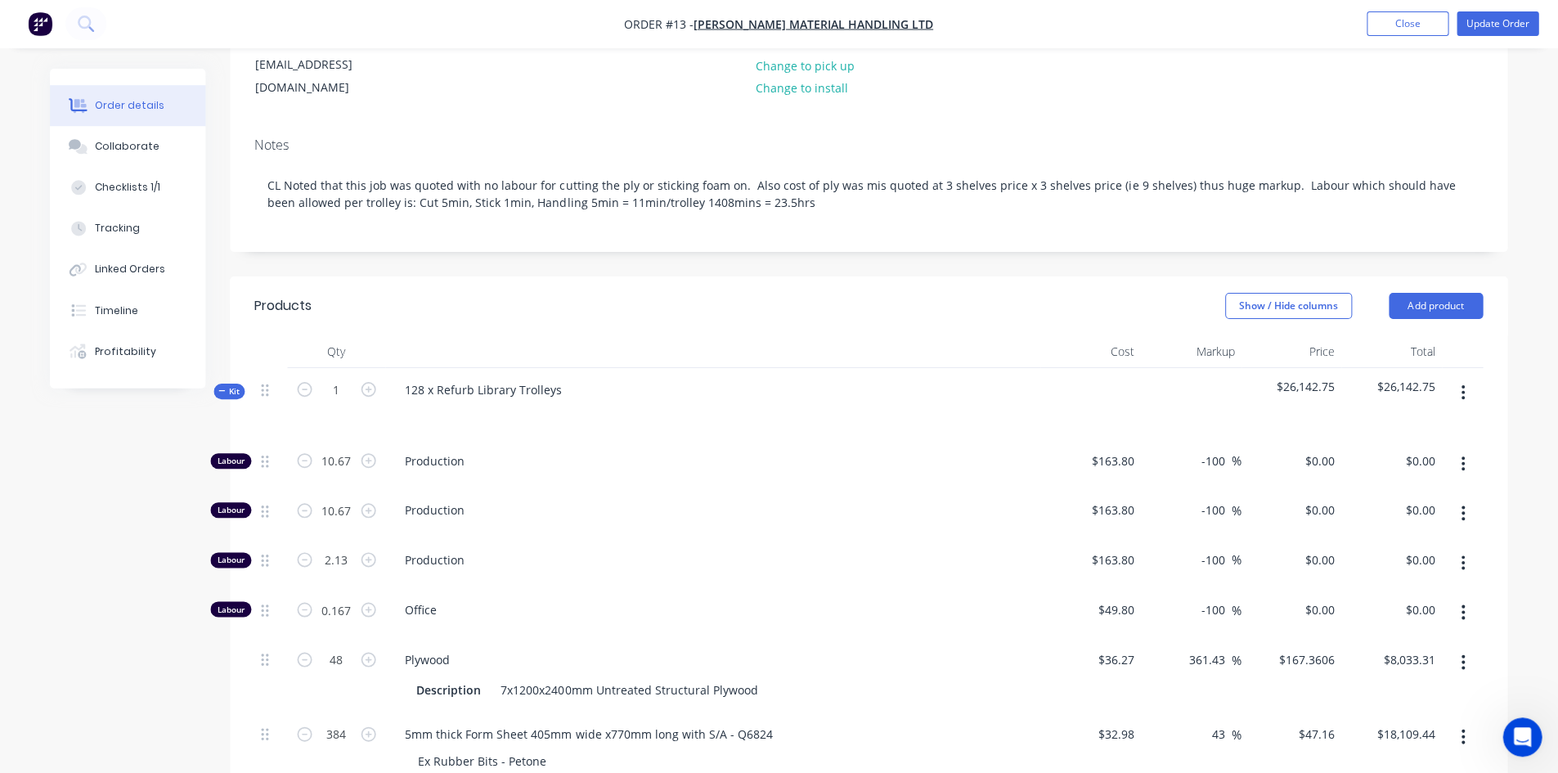
click at [1412, 22] on button "Close" at bounding box center [1408, 24] width 82 height 25
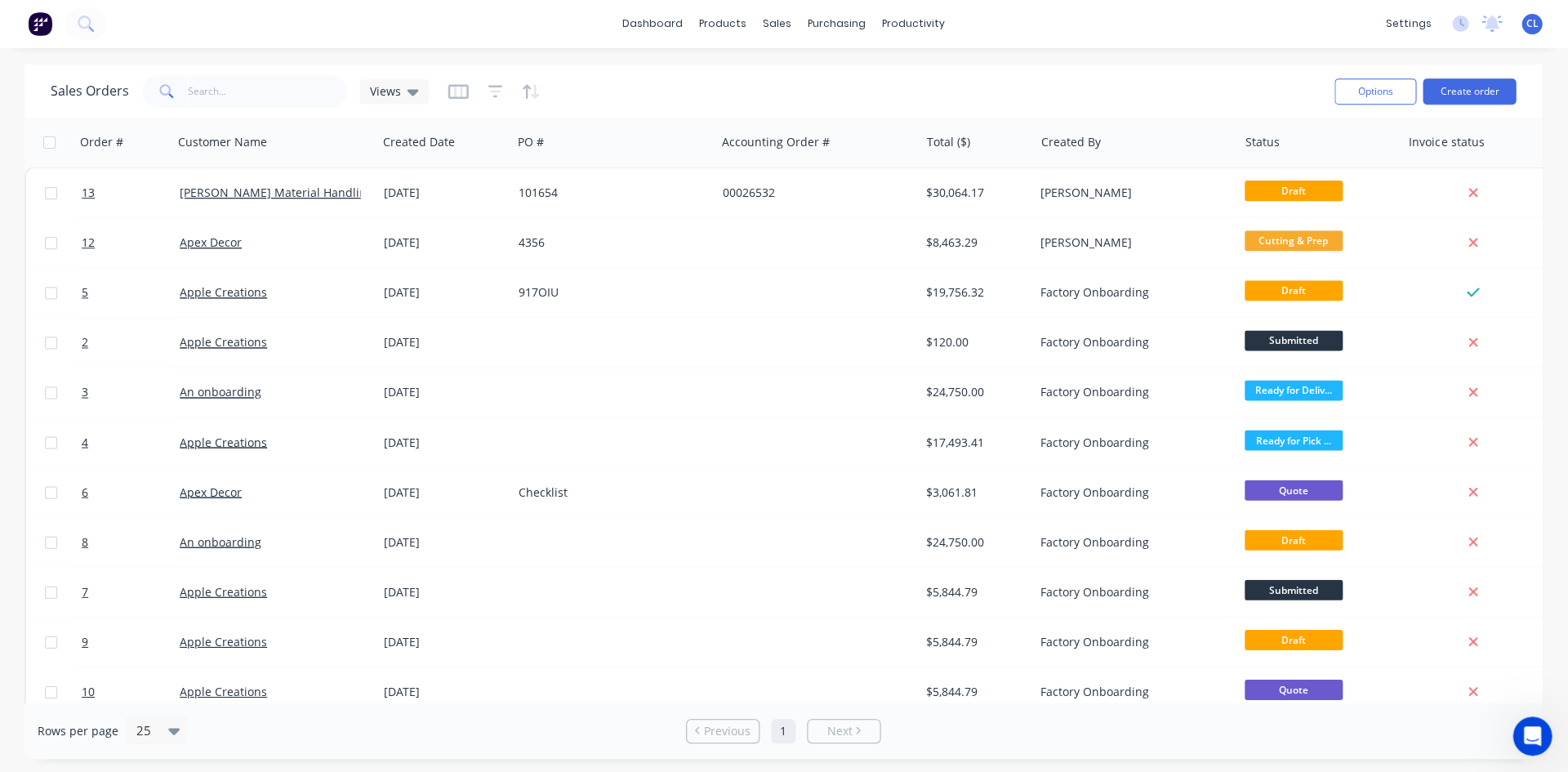
click at [1142, 78] on div "Sales Orders Views" at bounding box center [686, 92] width 1269 height 40
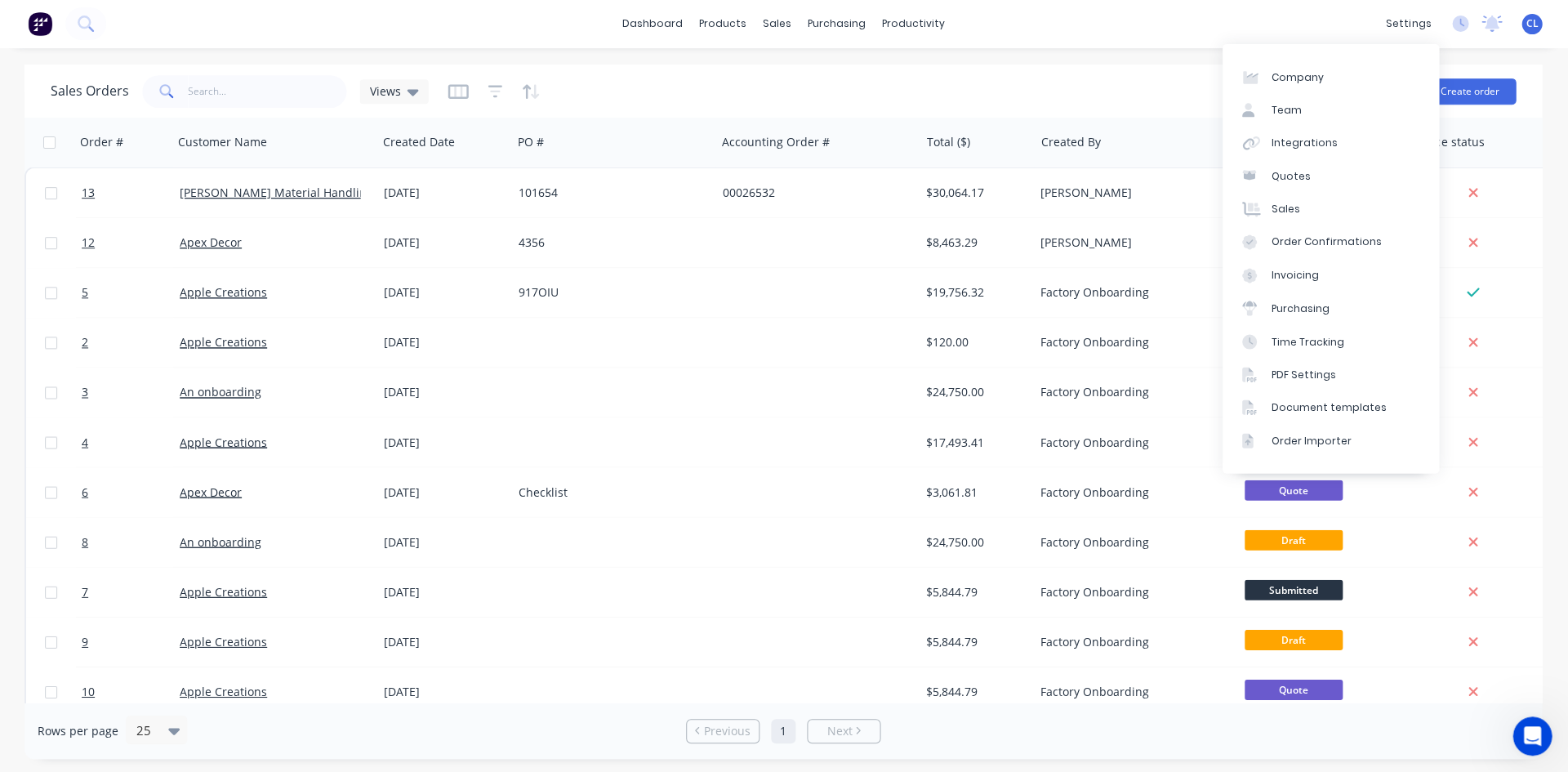
click at [1394, 24] on div "settings" at bounding box center [1408, 24] width 61 height 25
click at [1309, 141] on div "Integrations" at bounding box center [1304, 144] width 66 height 15
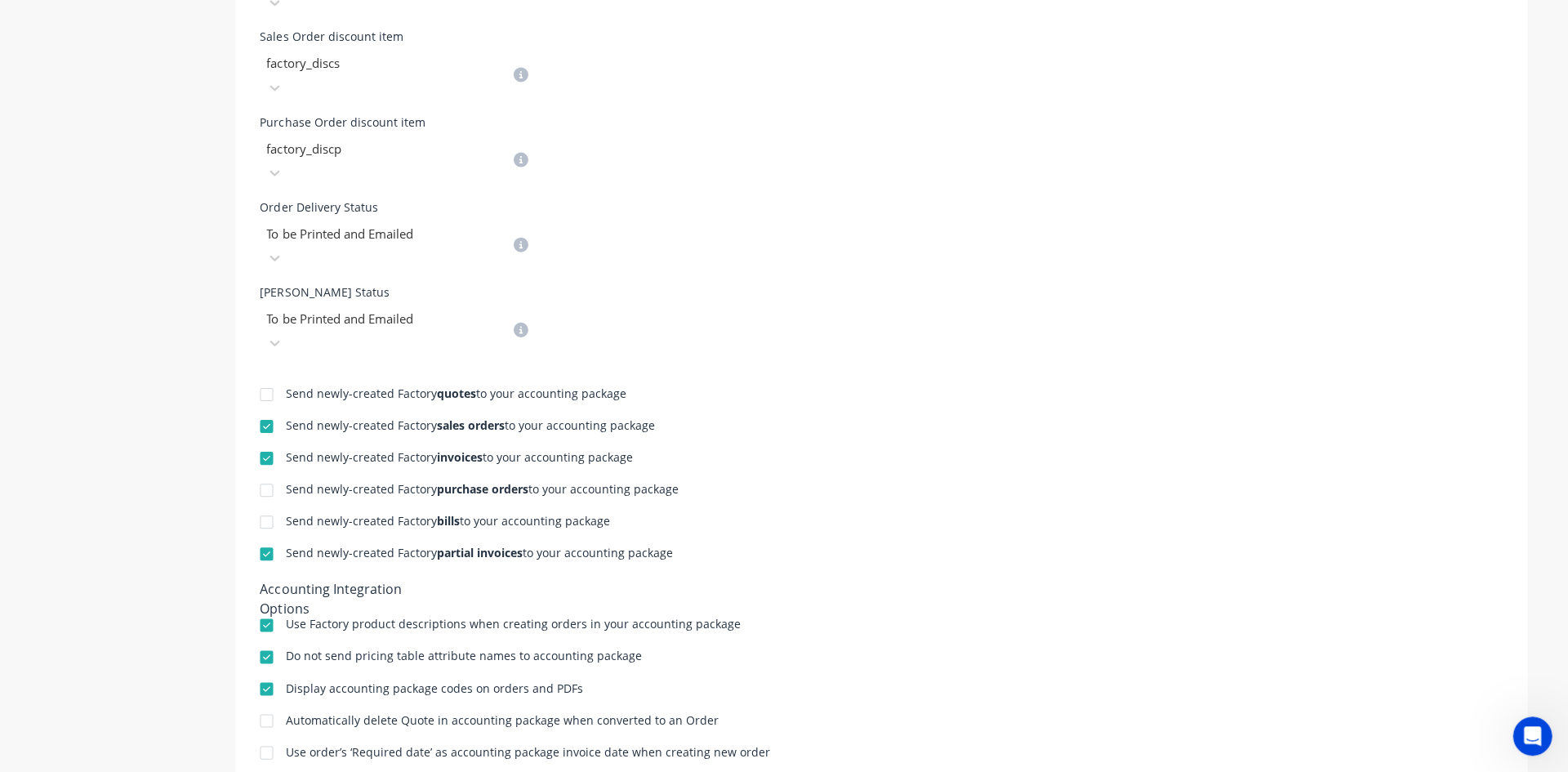
scroll to position [653, 0]
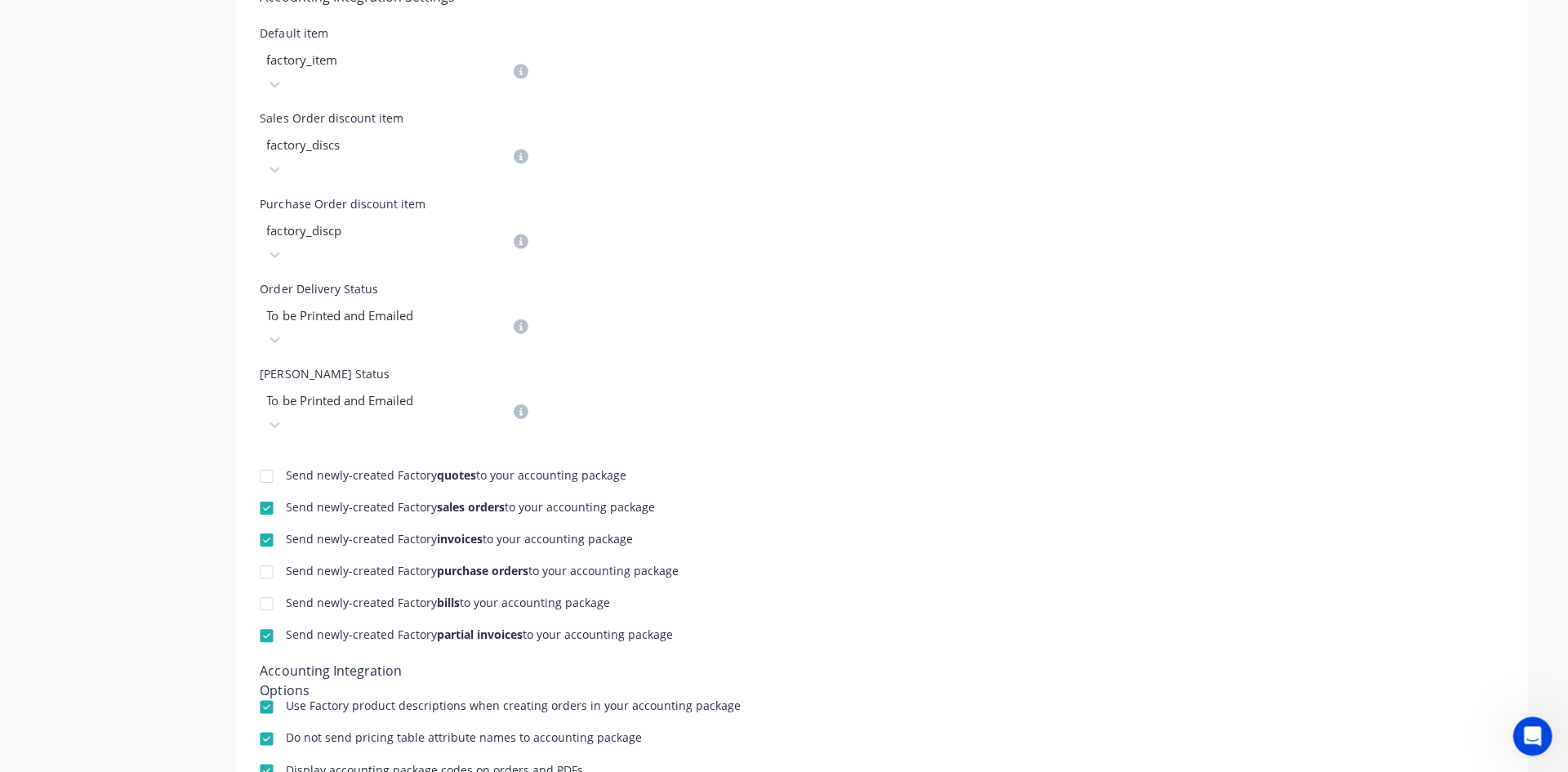
click at [262, 555] on div at bounding box center [268, 571] width 33 height 33
click at [261, 587] on div at bounding box center [268, 603] width 33 height 33
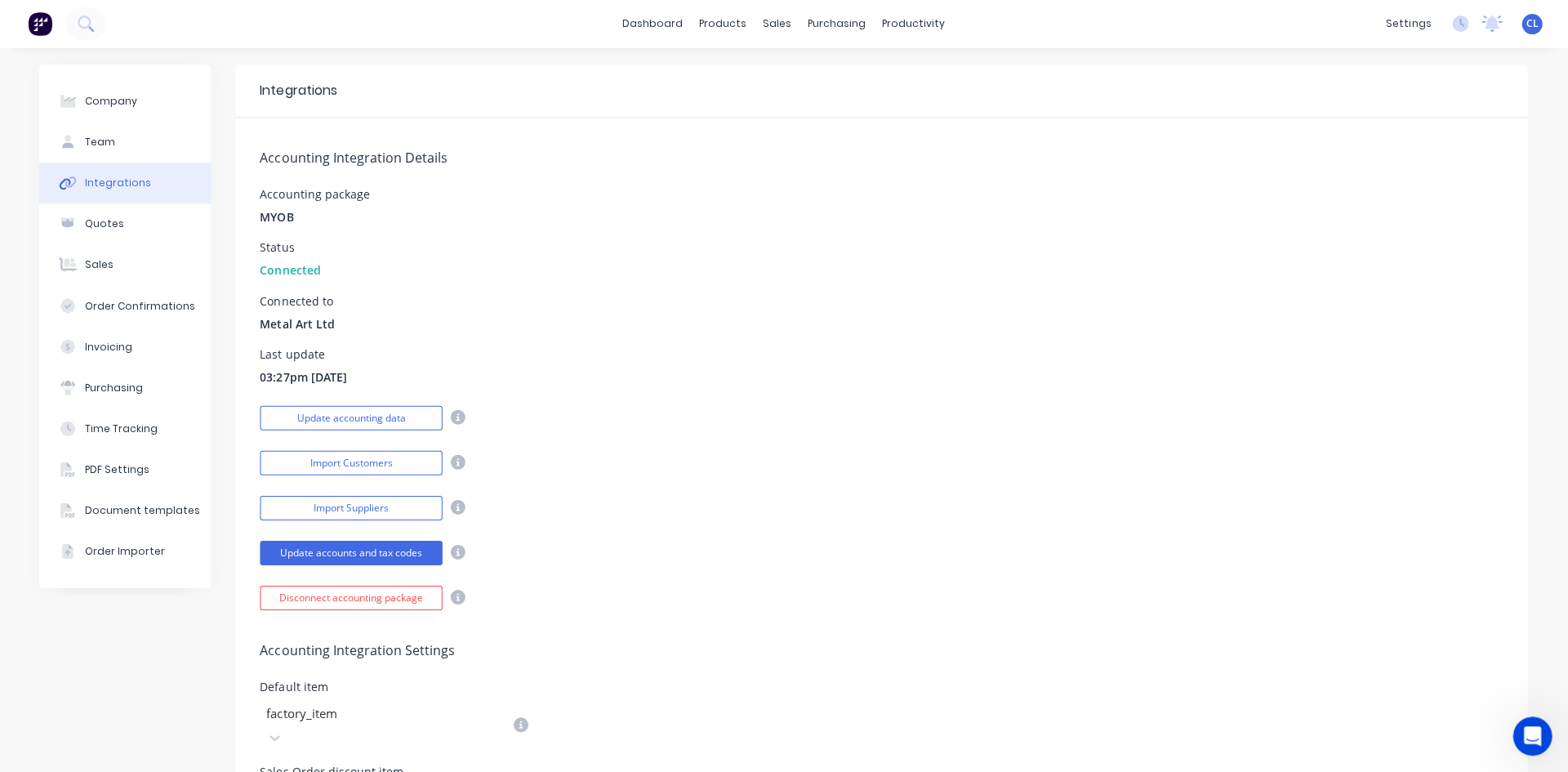
scroll to position [0, 0]
click at [860, 74] on div "Purchase Orders" at bounding box center [884, 78] width 87 height 15
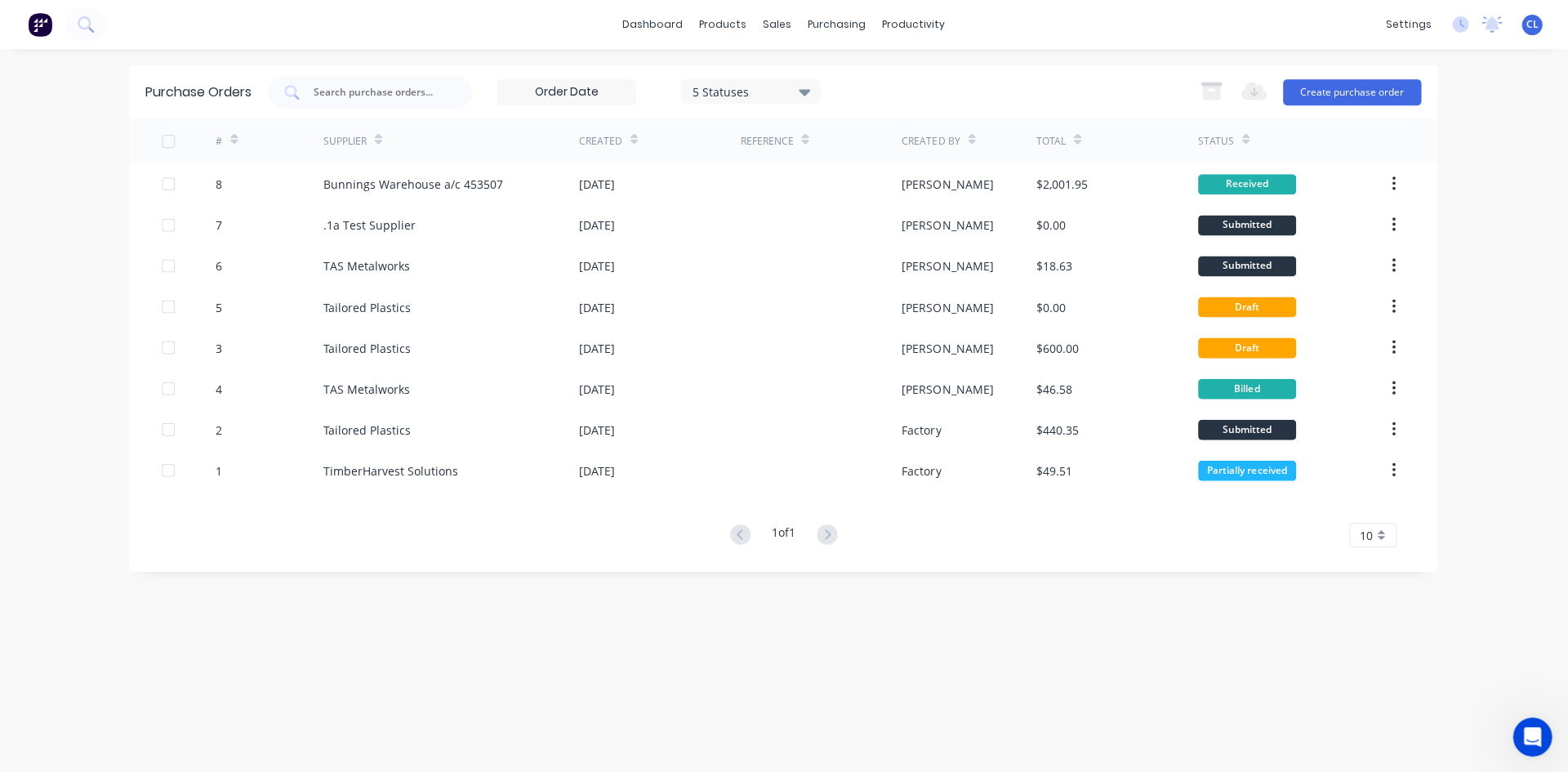
click at [393, 224] on div ".1a Test Supplier" at bounding box center [371, 225] width 92 height 17
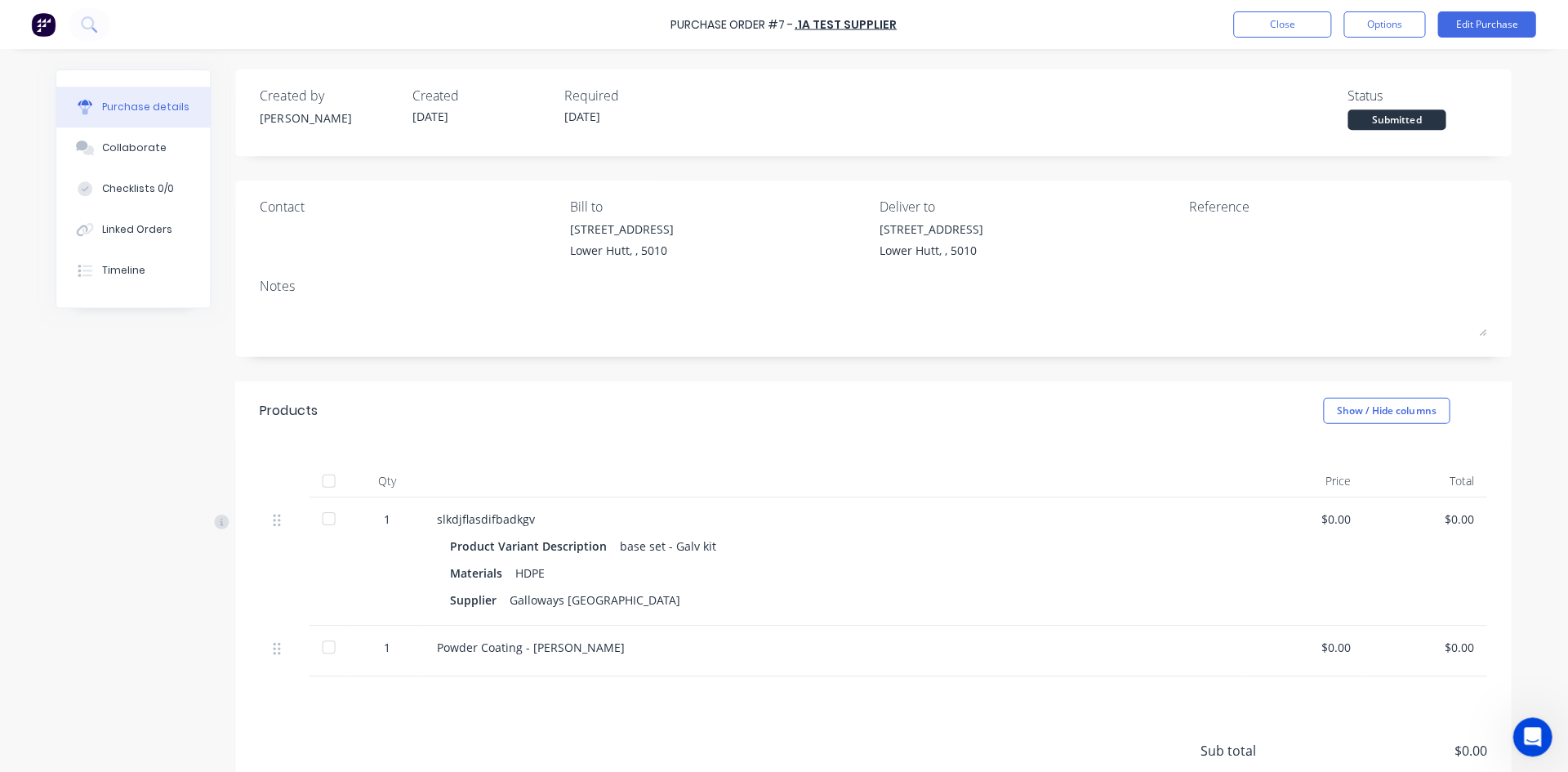
click at [1391, 26] on button "Options" at bounding box center [1384, 24] width 82 height 26
click at [1178, 22] on div "Purchase Order #7 - .1a Test Supplier Close Options Print / Email Convert to Bi…" at bounding box center [784, 24] width 1568 height 49
click at [1294, 22] on button "Close" at bounding box center [1282, 24] width 98 height 26
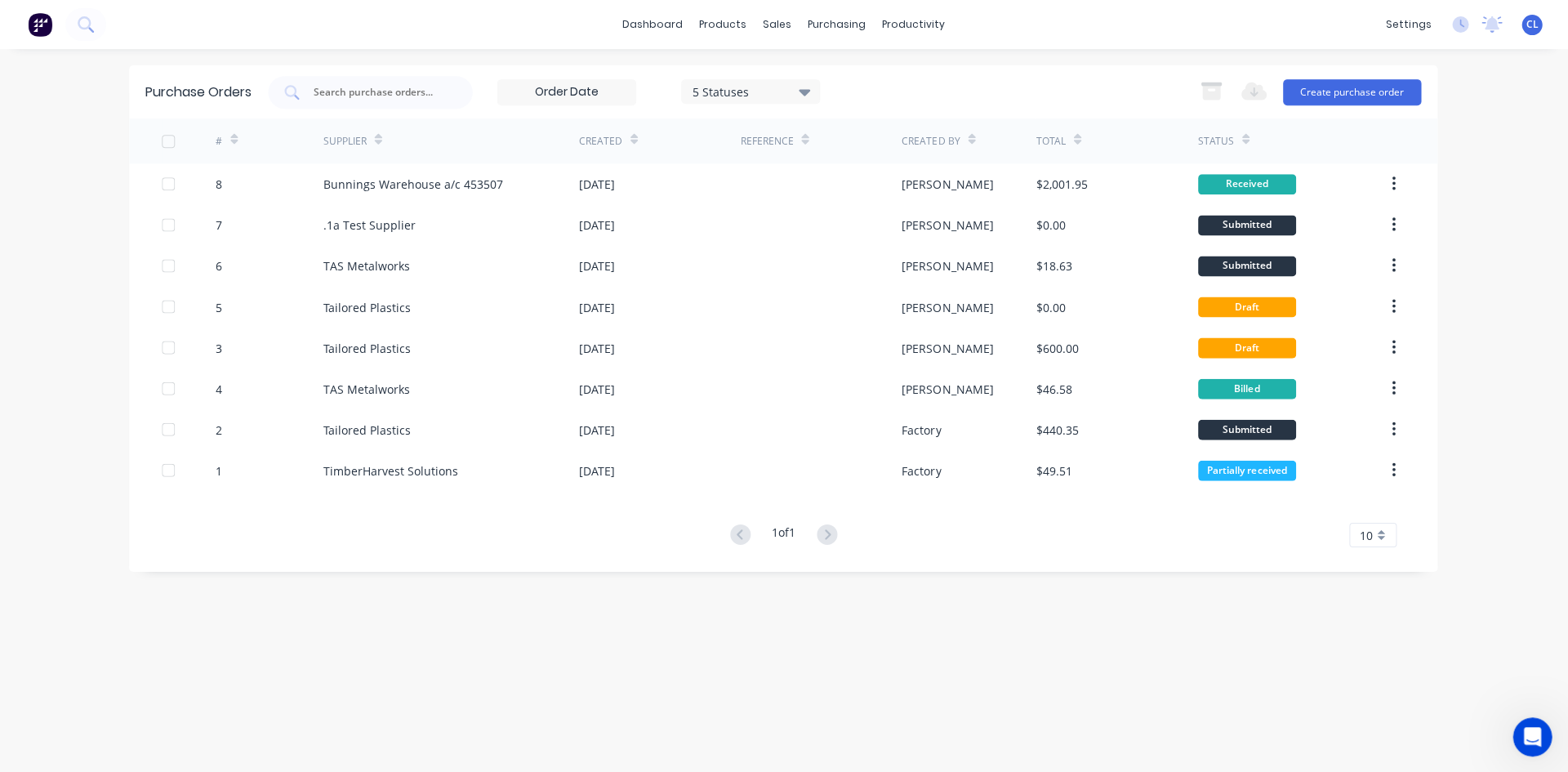
click at [1133, 184] on div "$2,001.95" at bounding box center [1117, 184] width 161 height 41
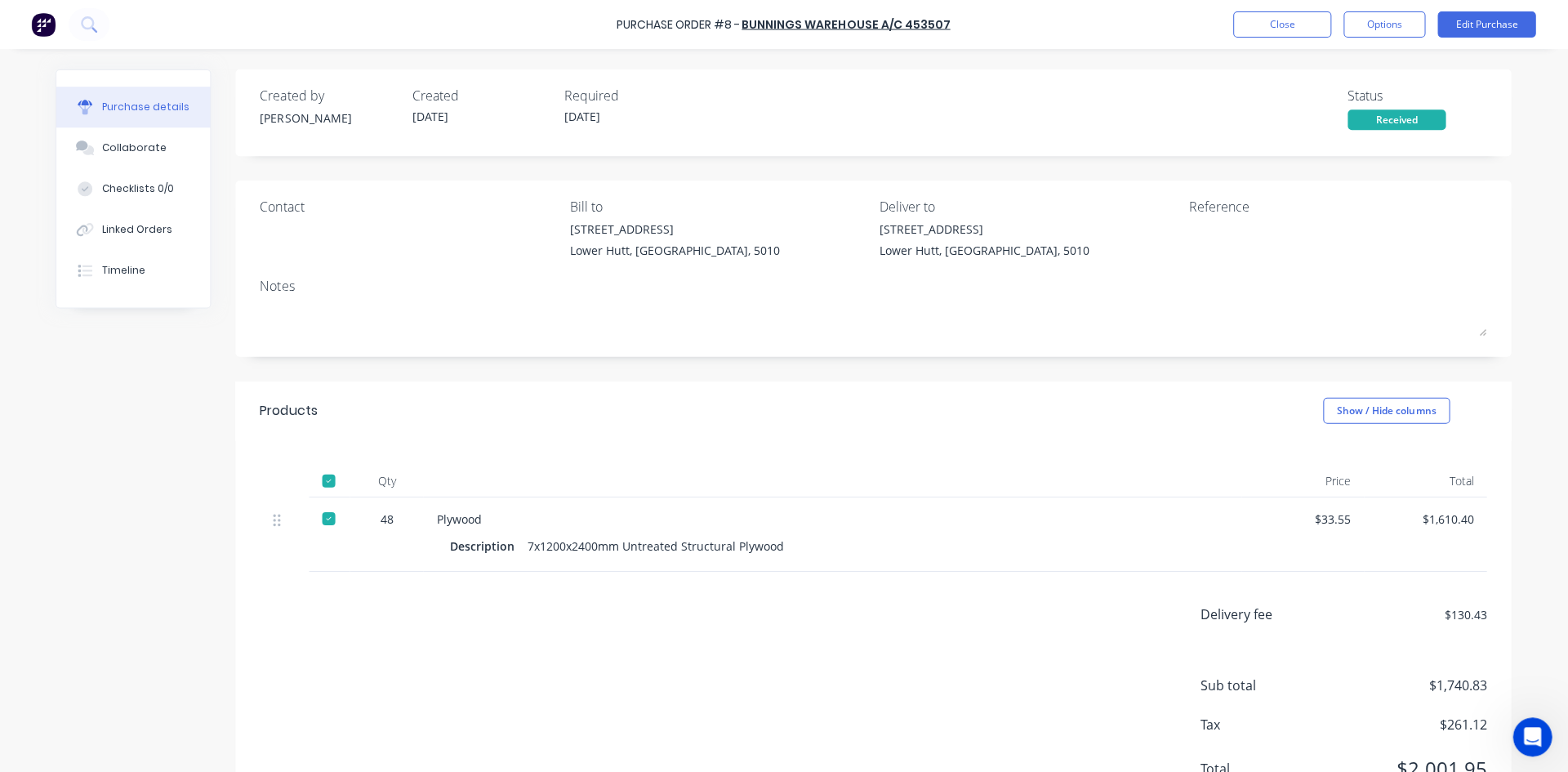
click at [1399, 23] on button "Options" at bounding box center [1384, 24] width 82 height 26
click at [1138, 280] on div "Notes" at bounding box center [874, 286] width 1225 height 20
click at [136, 230] on div "Linked Orders" at bounding box center [139, 229] width 70 height 15
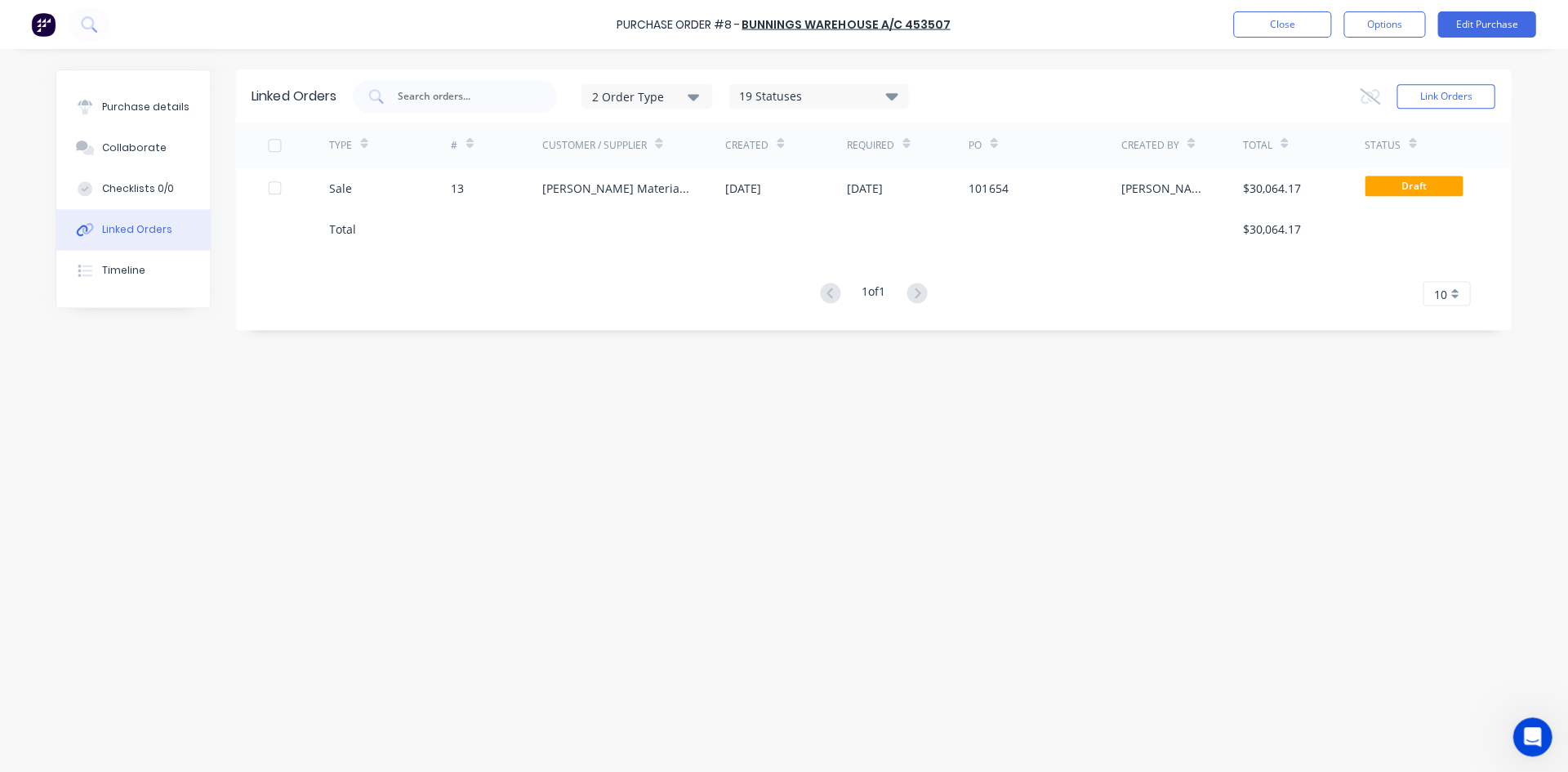
click at [676, 278] on div "TYPE # Customer / Supplier Created Required PO Created By Total Status Sale 13 …" at bounding box center [874, 214] width 1274 height 183
click at [139, 104] on div "Purchase details" at bounding box center [148, 107] width 88 height 15
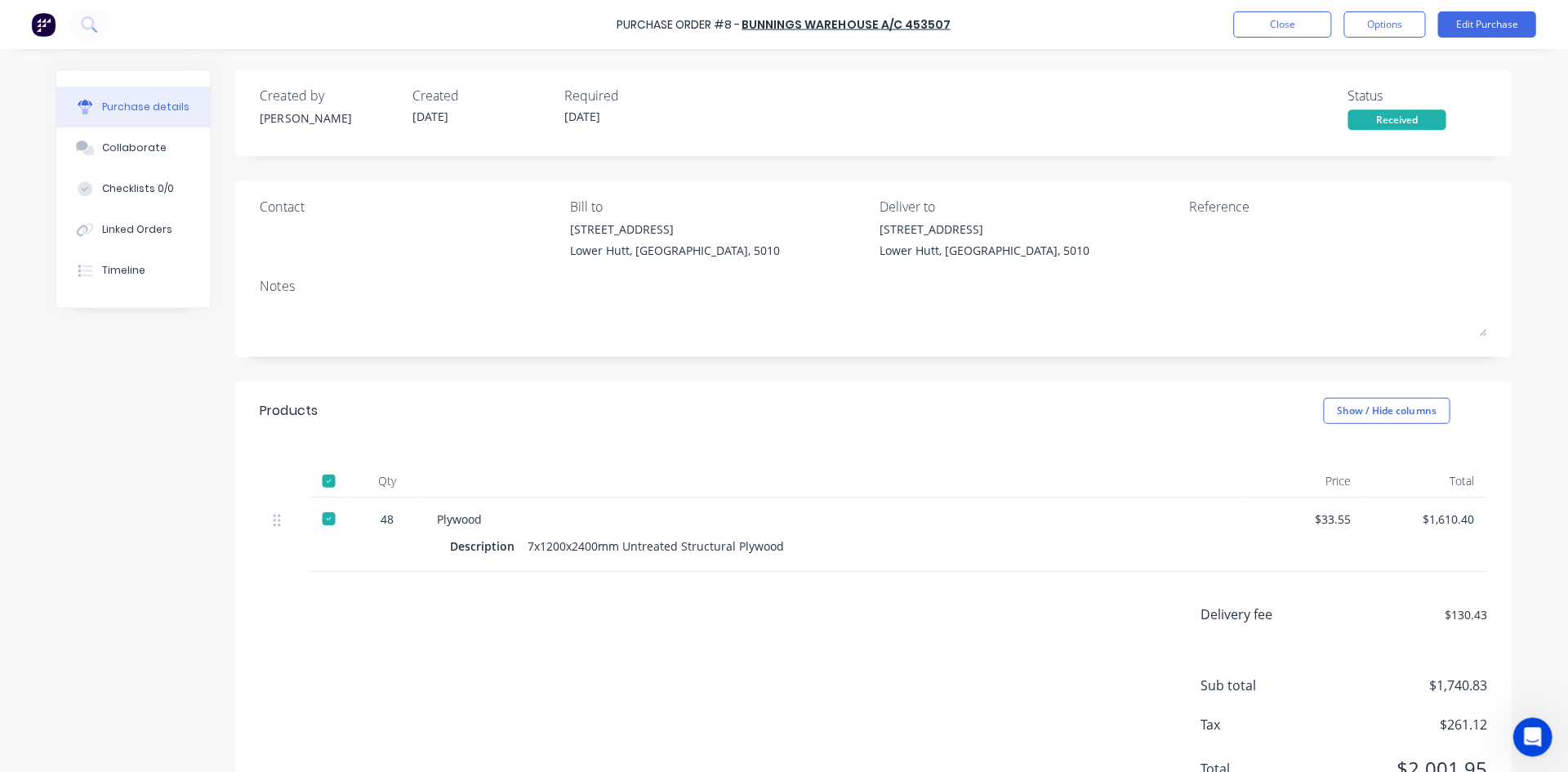
click at [1088, 285] on div "Notes" at bounding box center [874, 286] width 1225 height 20
click at [1283, 25] on button "Close" at bounding box center [1282, 24] width 98 height 26
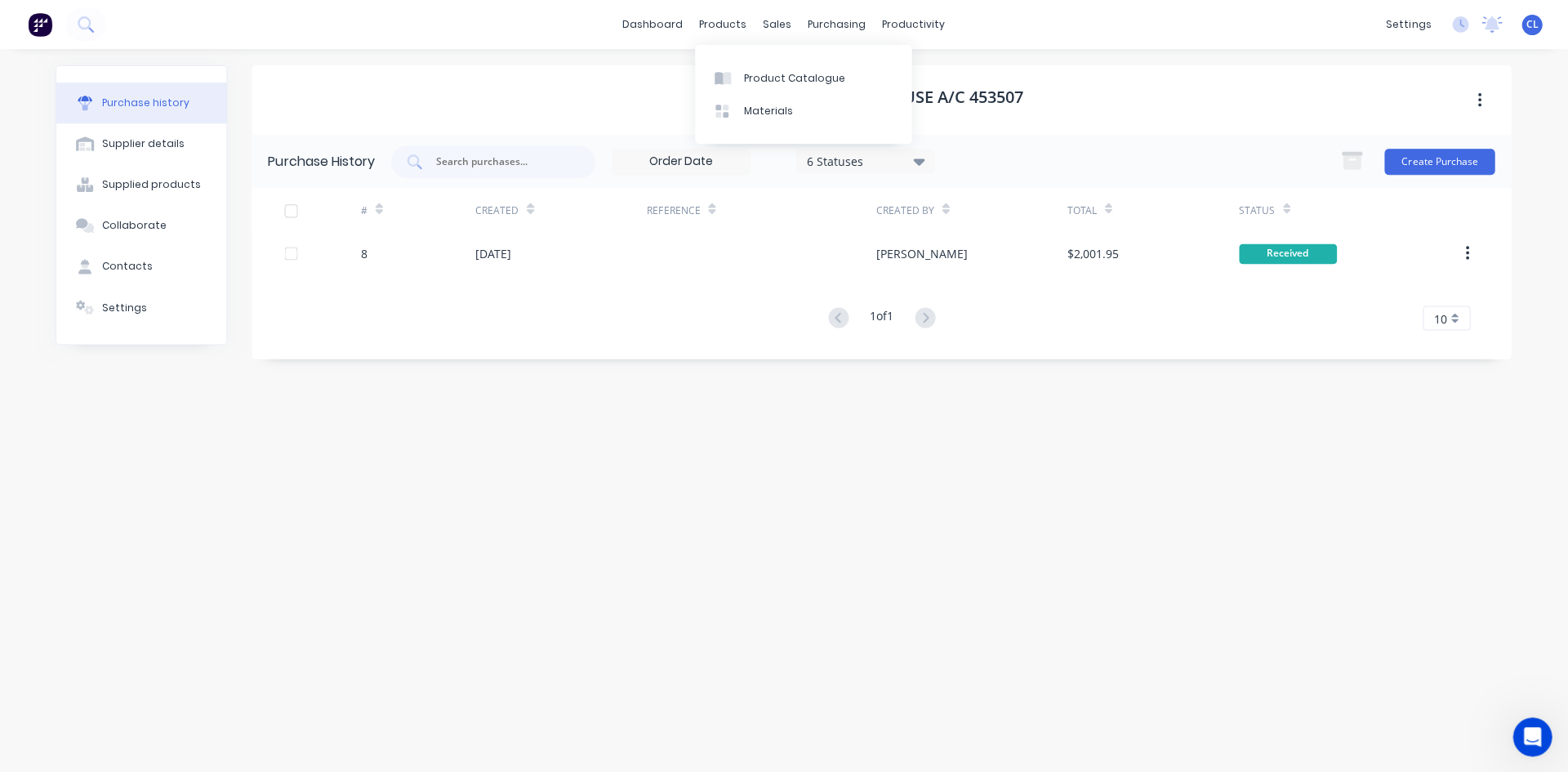
click at [756, 78] on div "Product Catalogue" at bounding box center [795, 78] width 101 height 15
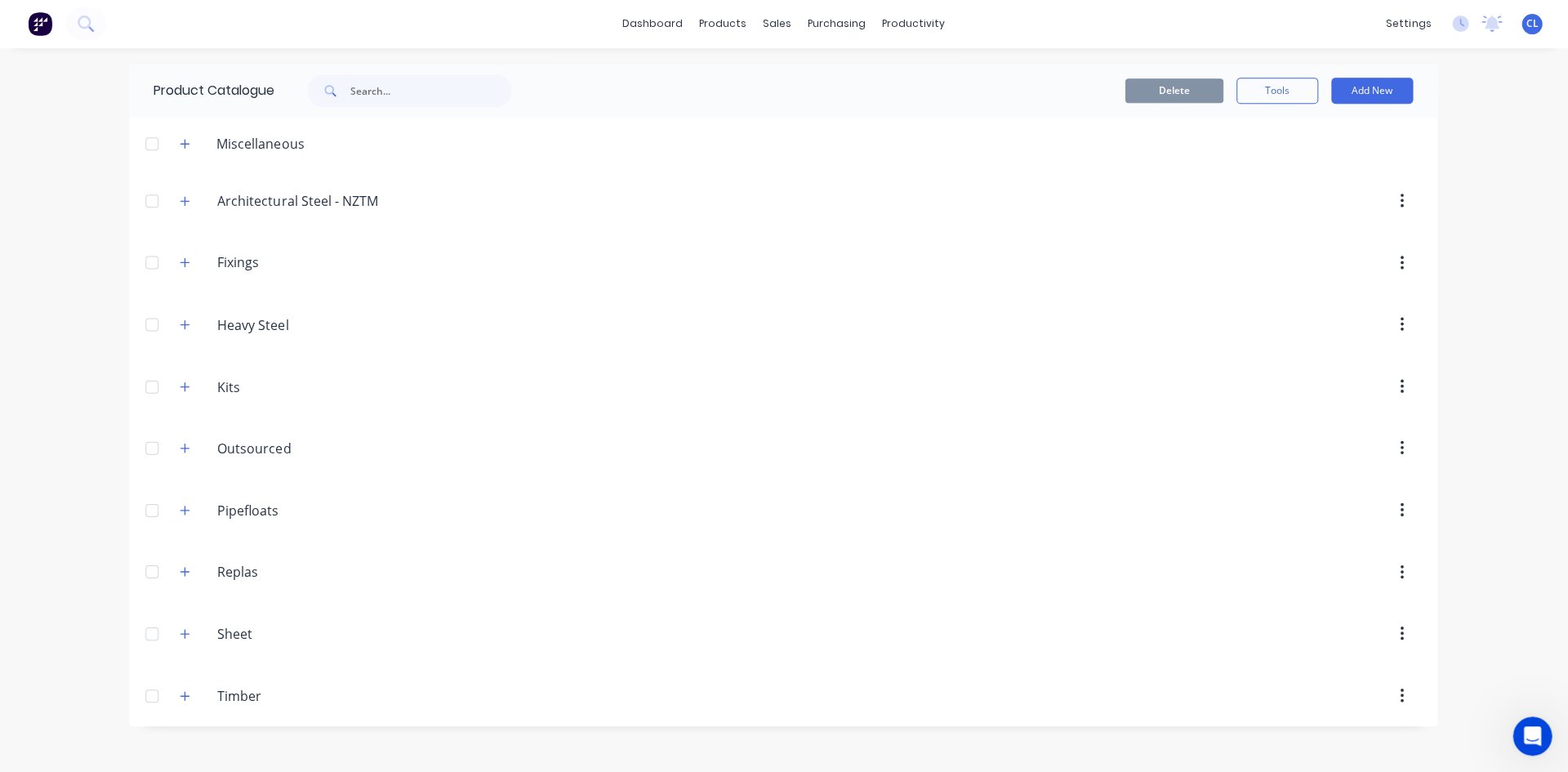
click at [184, 635] on icon "button" at bounding box center [187, 633] width 10 height 11
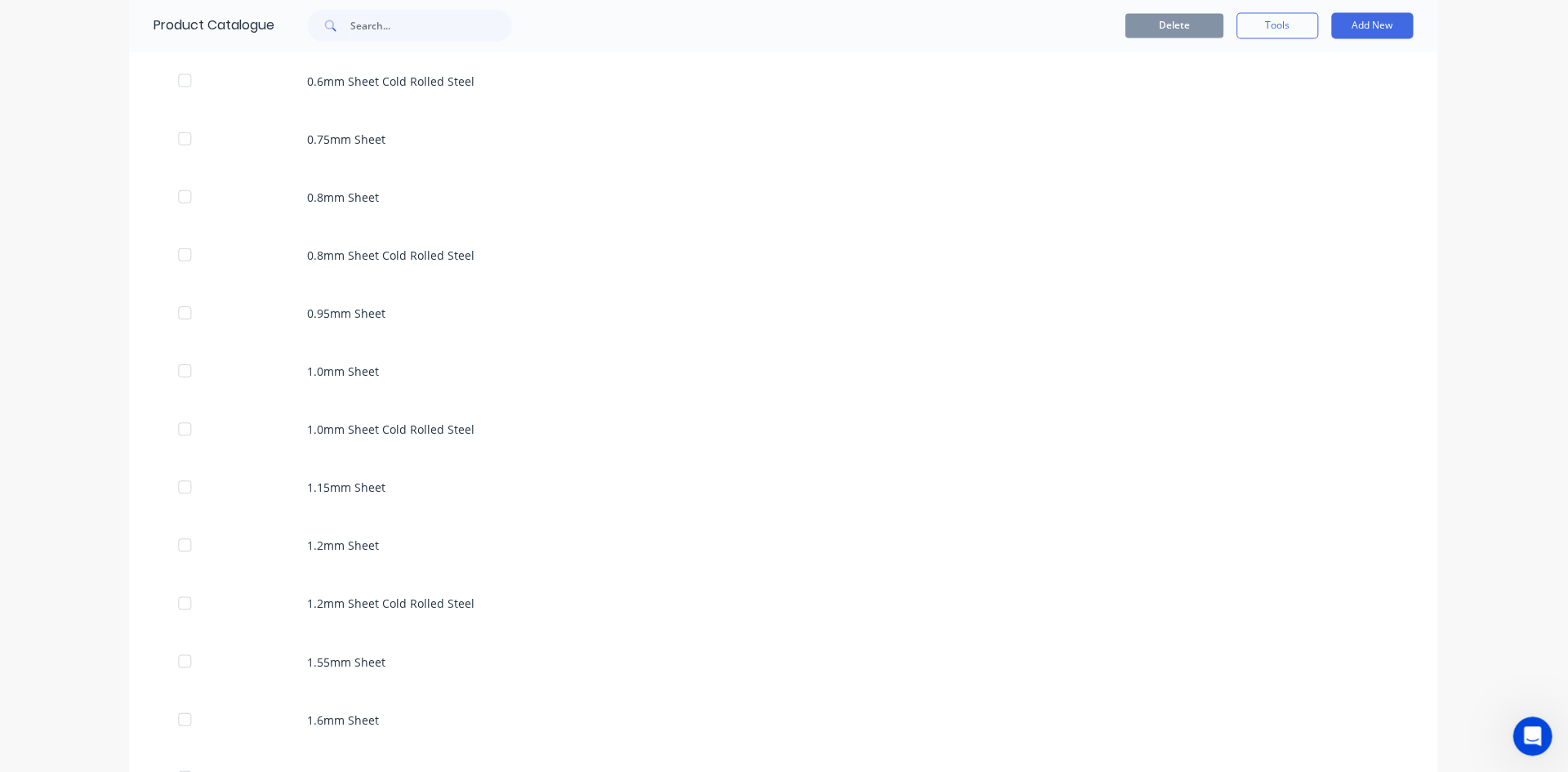
scroll to position [816, 0]
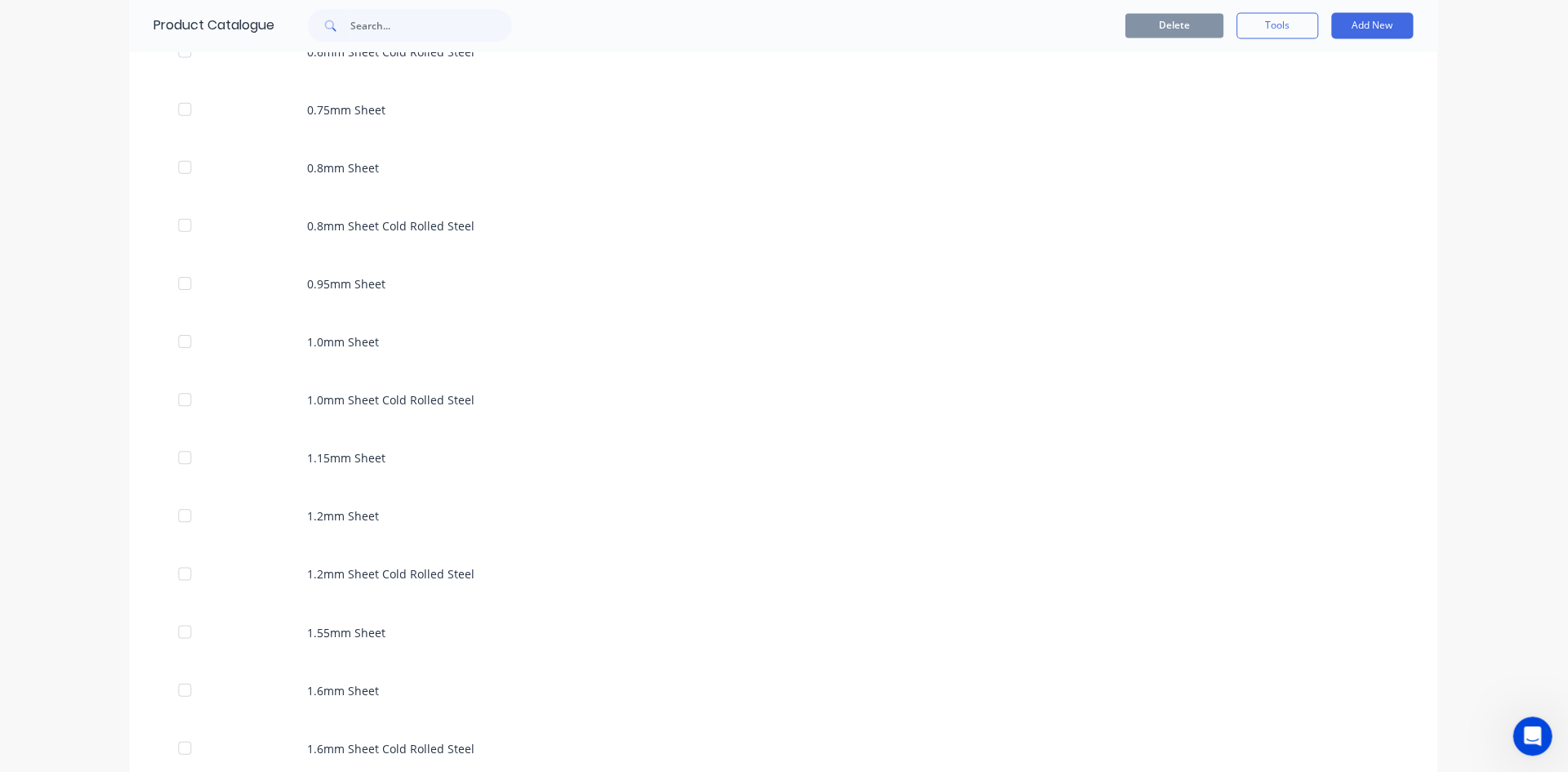
click at [344, 345] on div "1.0mm Sheet" at bounding box center [784, 342] width 1307 height 58
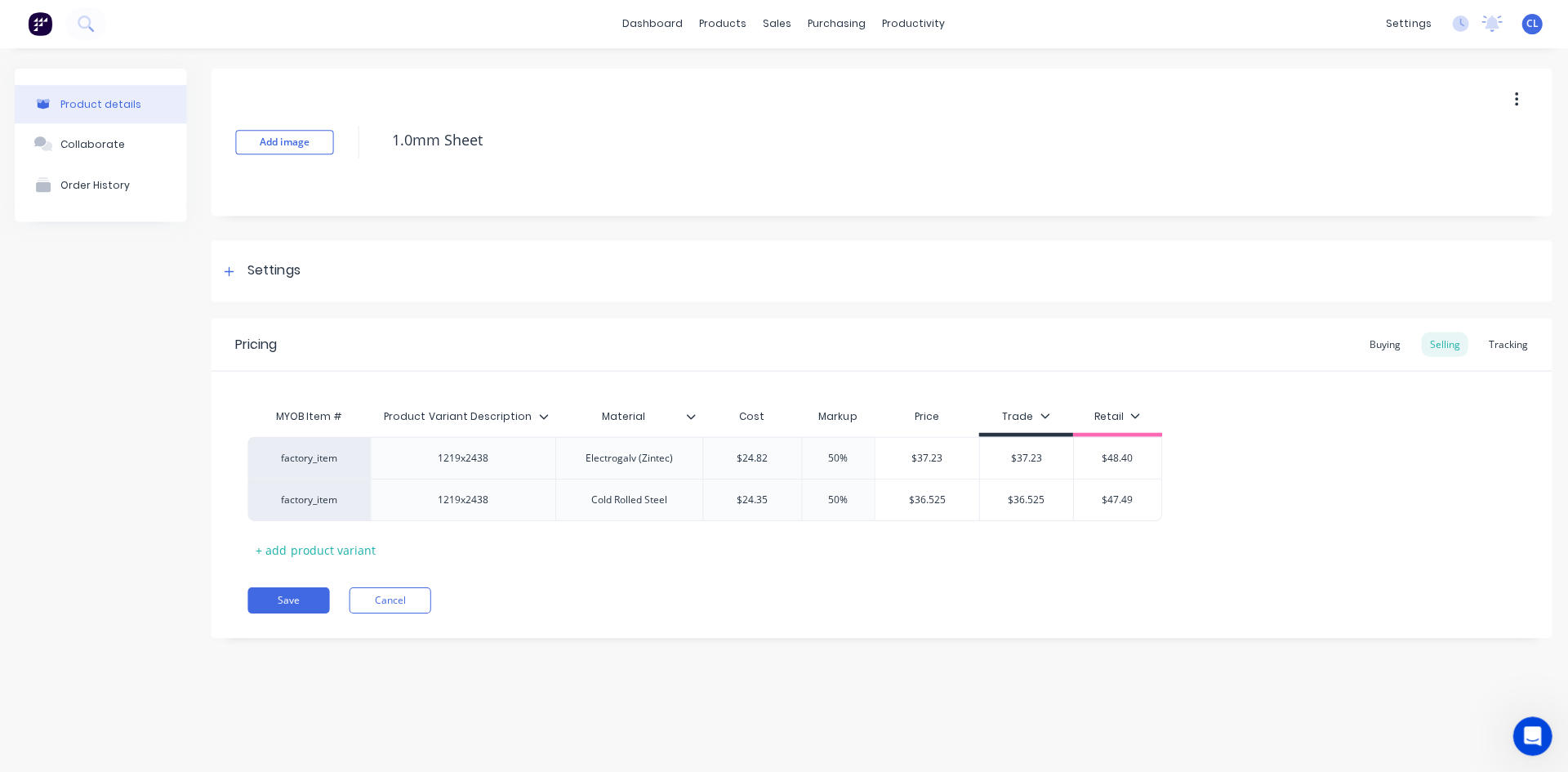
click at [707, 174] on div "Add image 1.0mm Sheet" at bounding box center [882, 143] width 1339 height 147
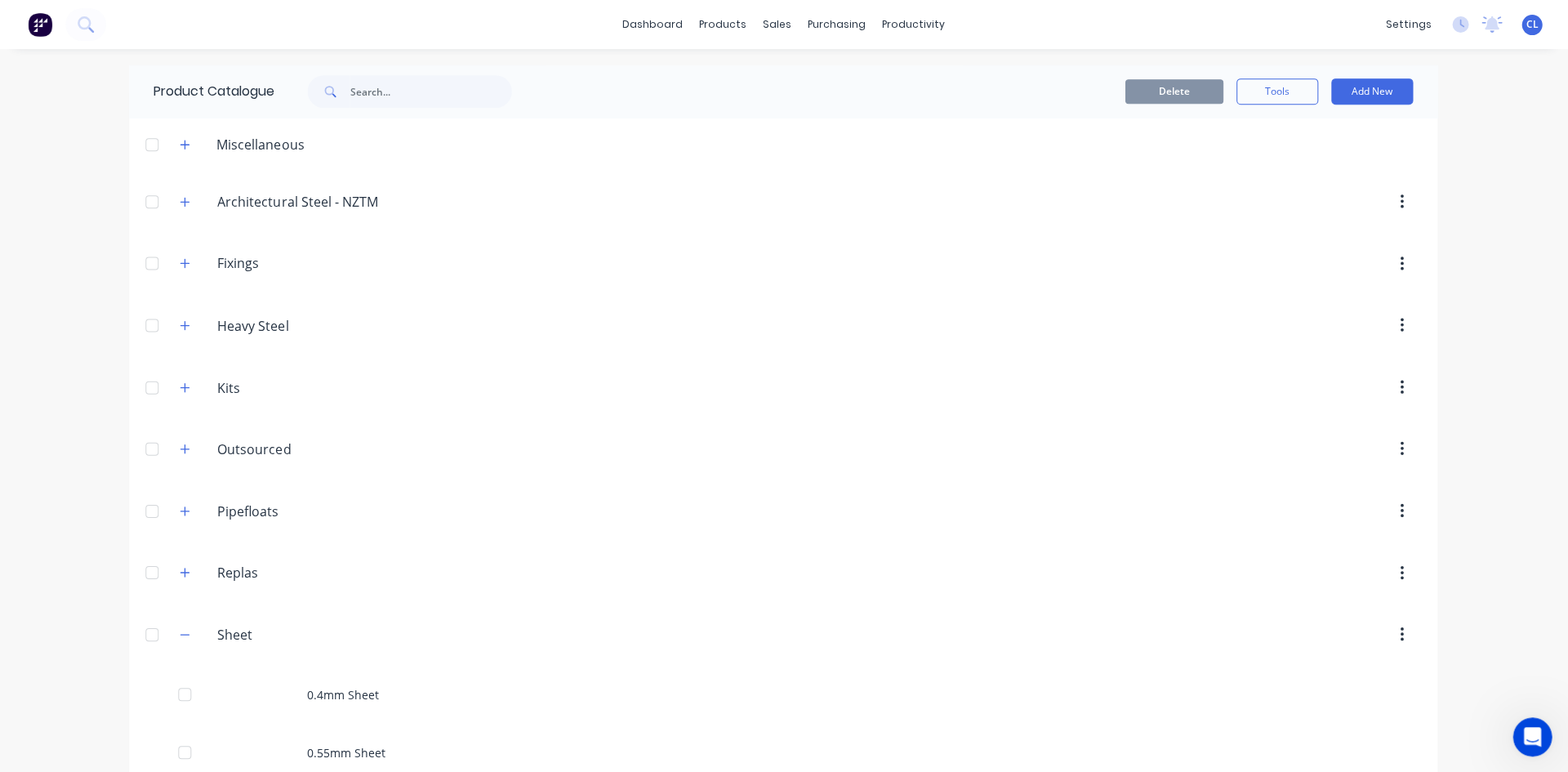
click at [182, 630] on icon "button" at bounding box center [187, 633] width 10 height 11
click at [319, 202] on input "Architectural Steel - NZTM" at bounding box center [316, 202] width 194 height 20
click at [188, 199] on icon "button" at bounding box center [187, 201] width 10 height 11
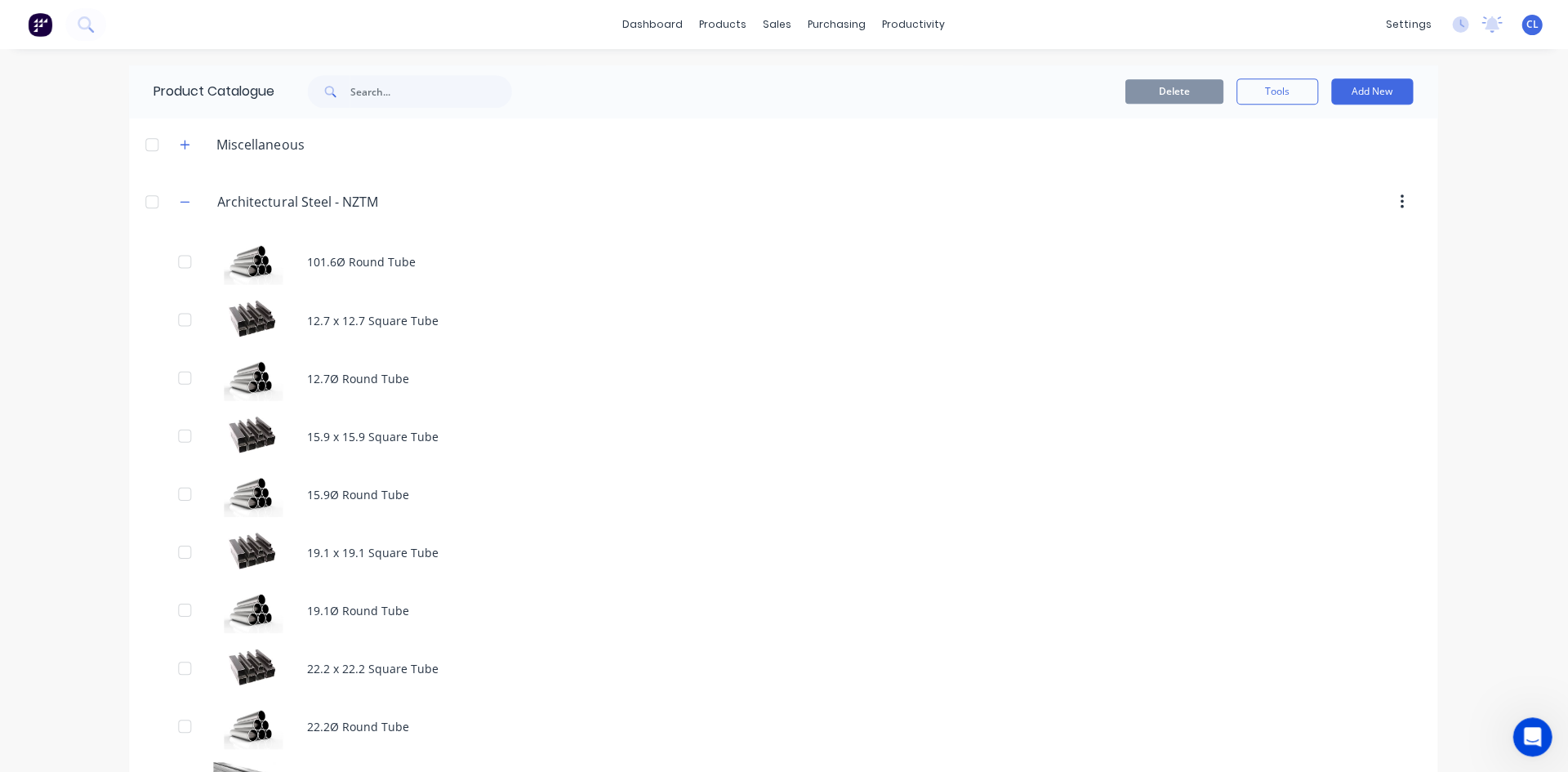
click at [377, 259] on div "101.6Ø Round Tube" at bounding box center [784, 262] width 1307 height 58
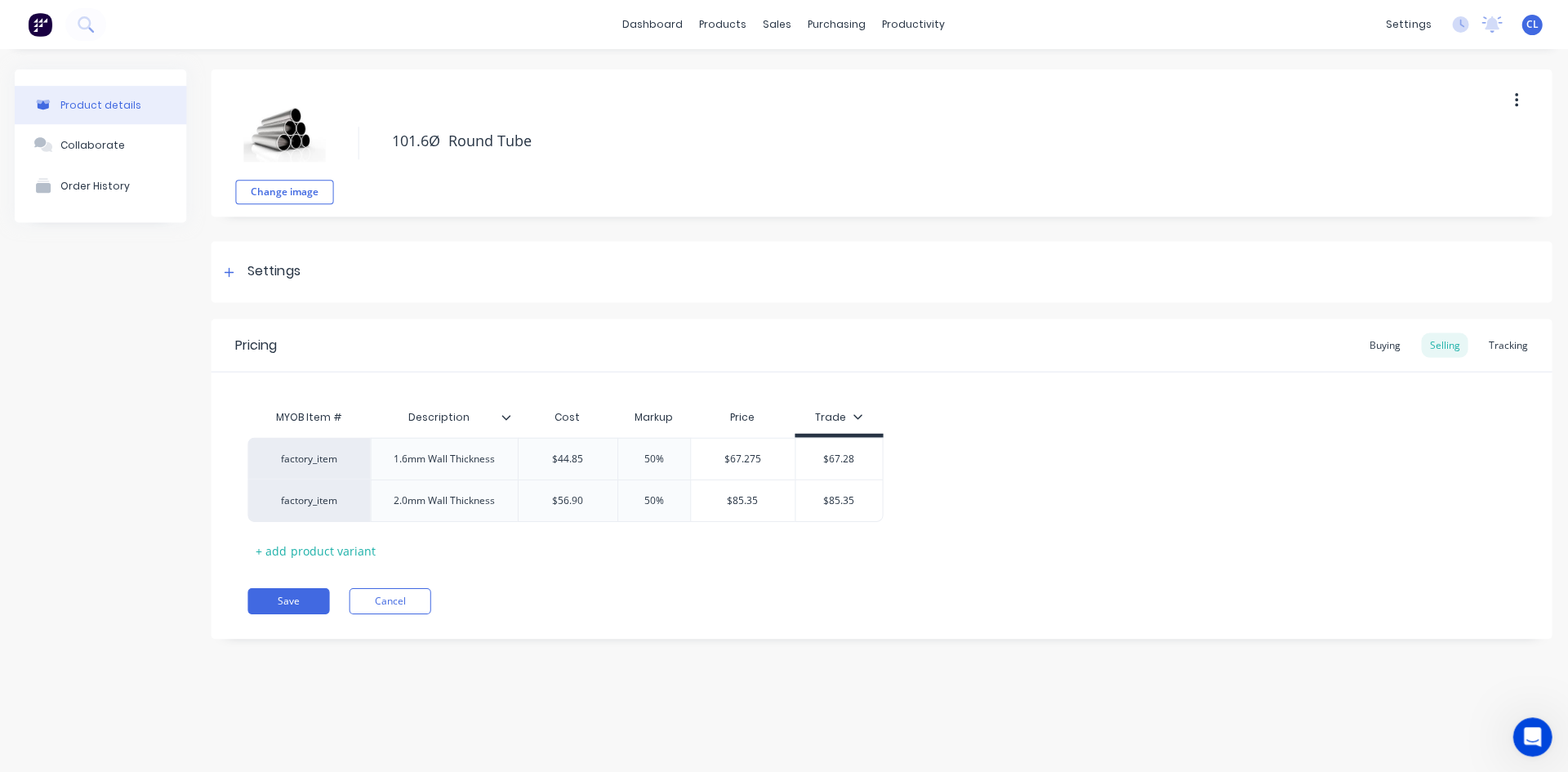
click at [238, 264] on div at bounding box center [231, 272] width 20 height 20
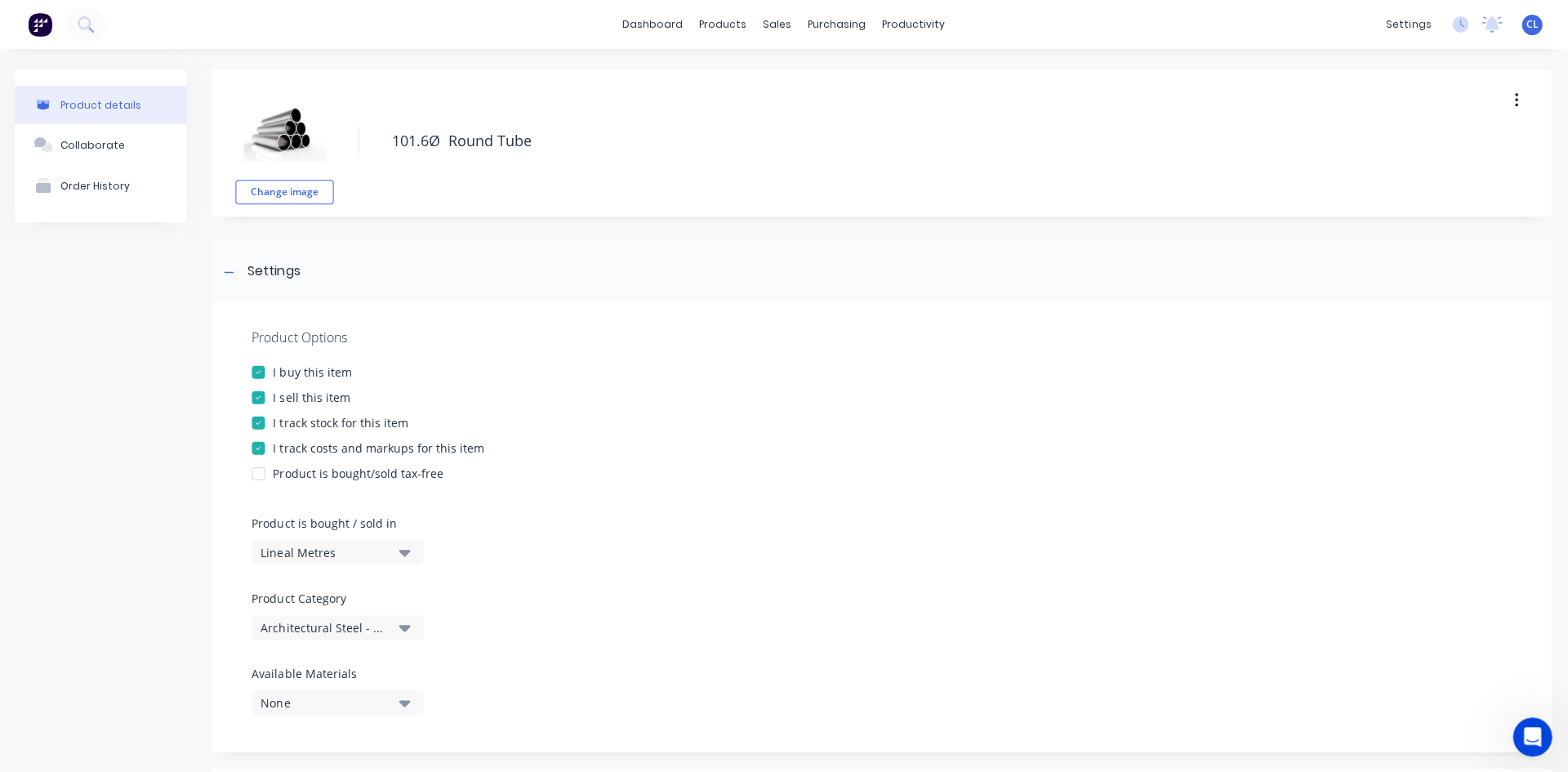
click at [231, 273] on icon at bounding box center [231, 272] width 10 height 11
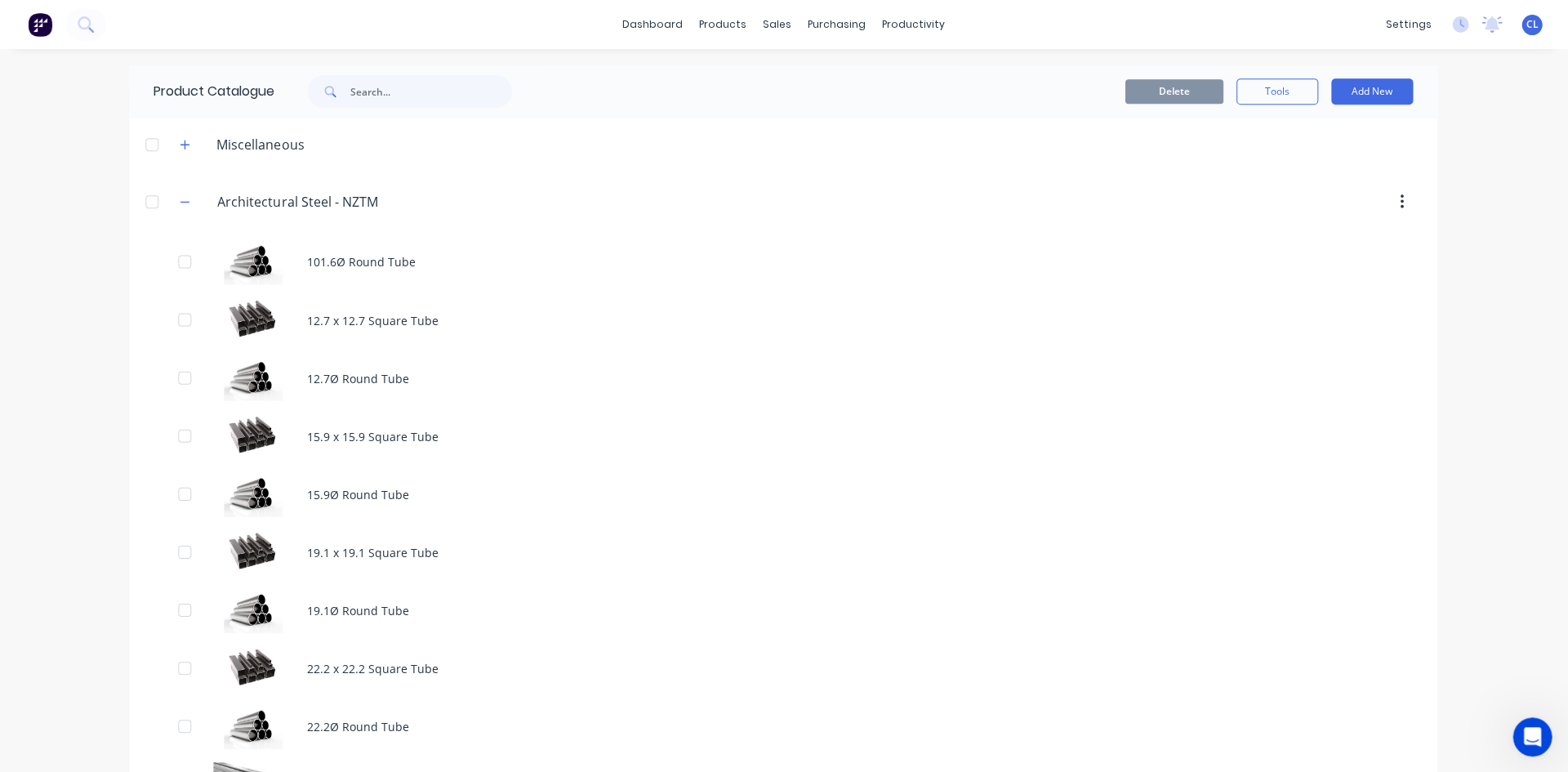
click at [177, 201] on button "button" at bounding box center [187, 201] width 20 height 20
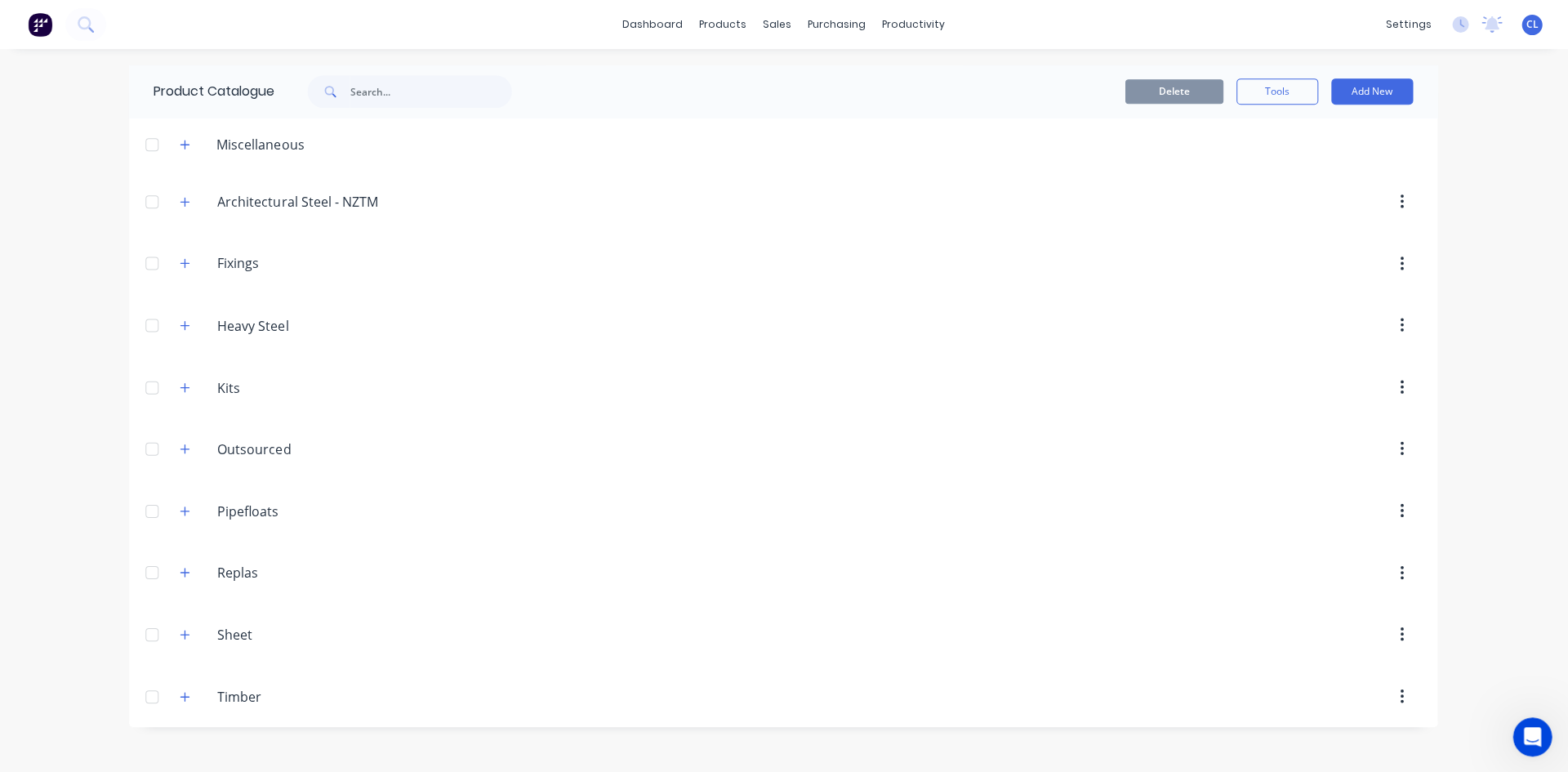
click at [188, 506] on icon "button" at bounding box center [187, 509] width 10 height 11
click at [182, 509] on icon "button" at bounding box center [187, 509] width 10 height 11
click at [184, 572] on icon "button" at bounding box center [186, 571] width 9 height 9
click at [182, 567] on icon "button" at bounding box center [187, 571] width 10 height 11
click at [188, 512] on icon "button" at bounding box center [187, 509] width 10 height 11
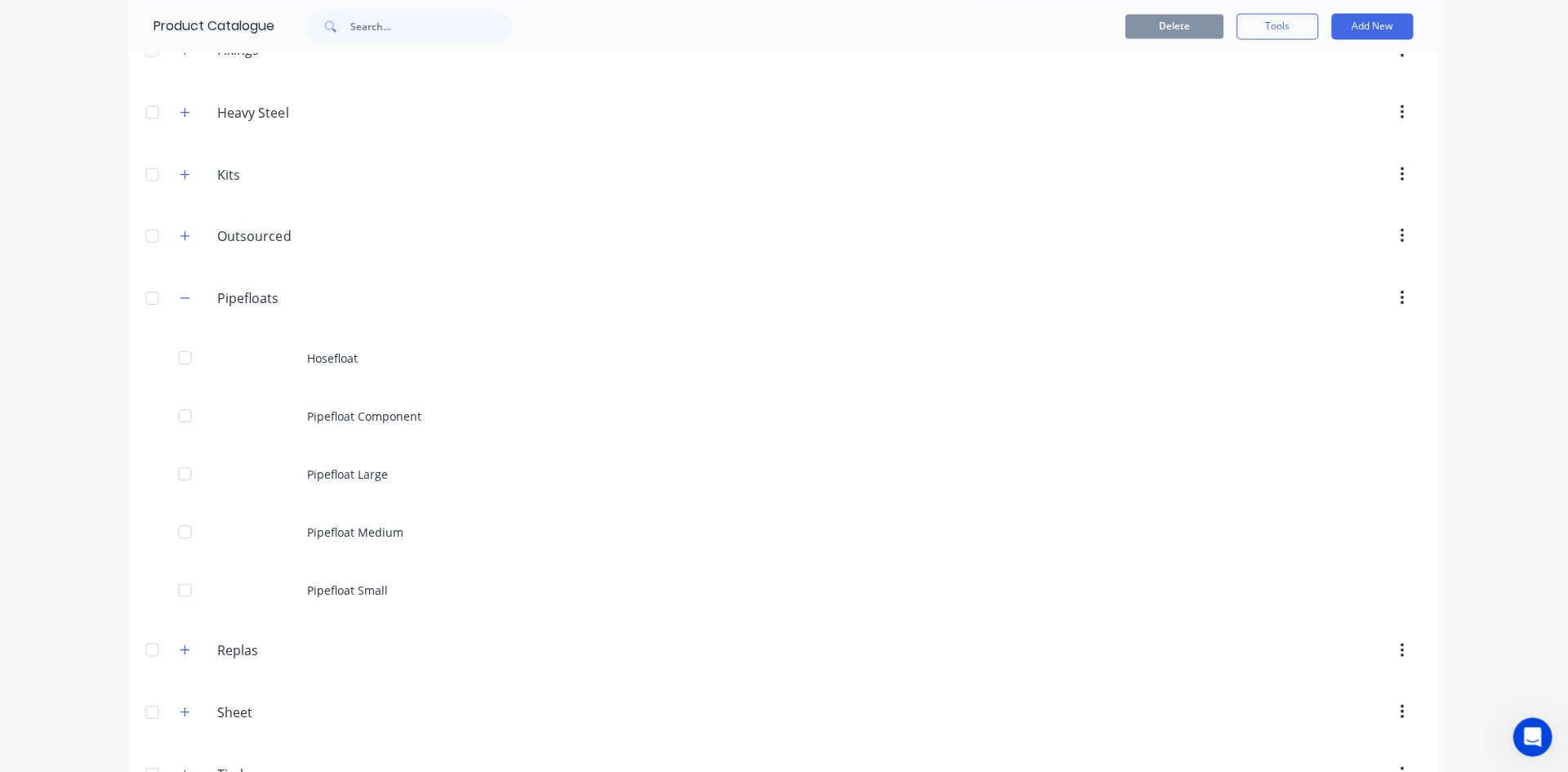
scroll to position [245, 0]
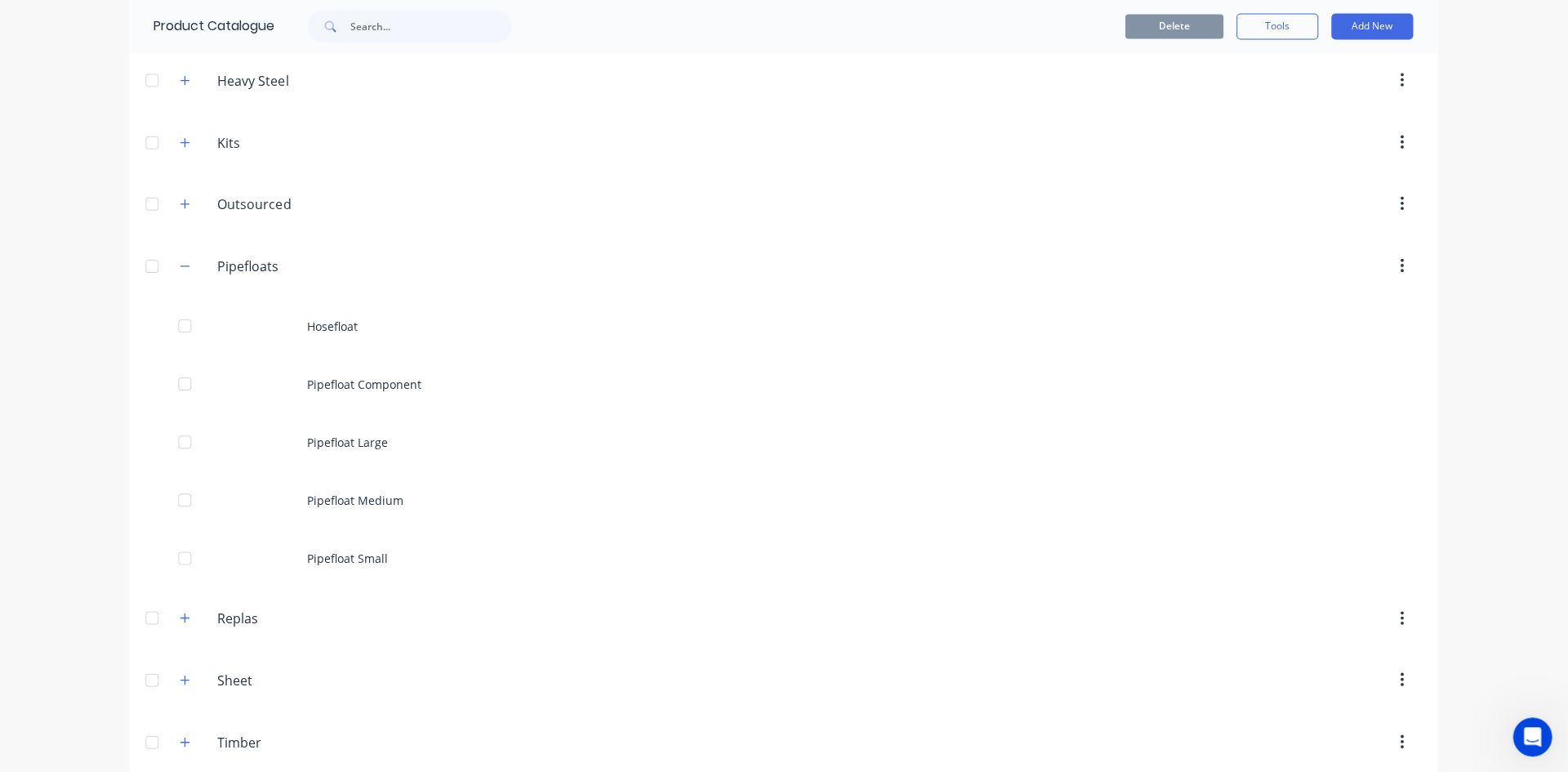
click at [182, 267] on icon "button" at bounding box center [187, 265] width 10 height 11
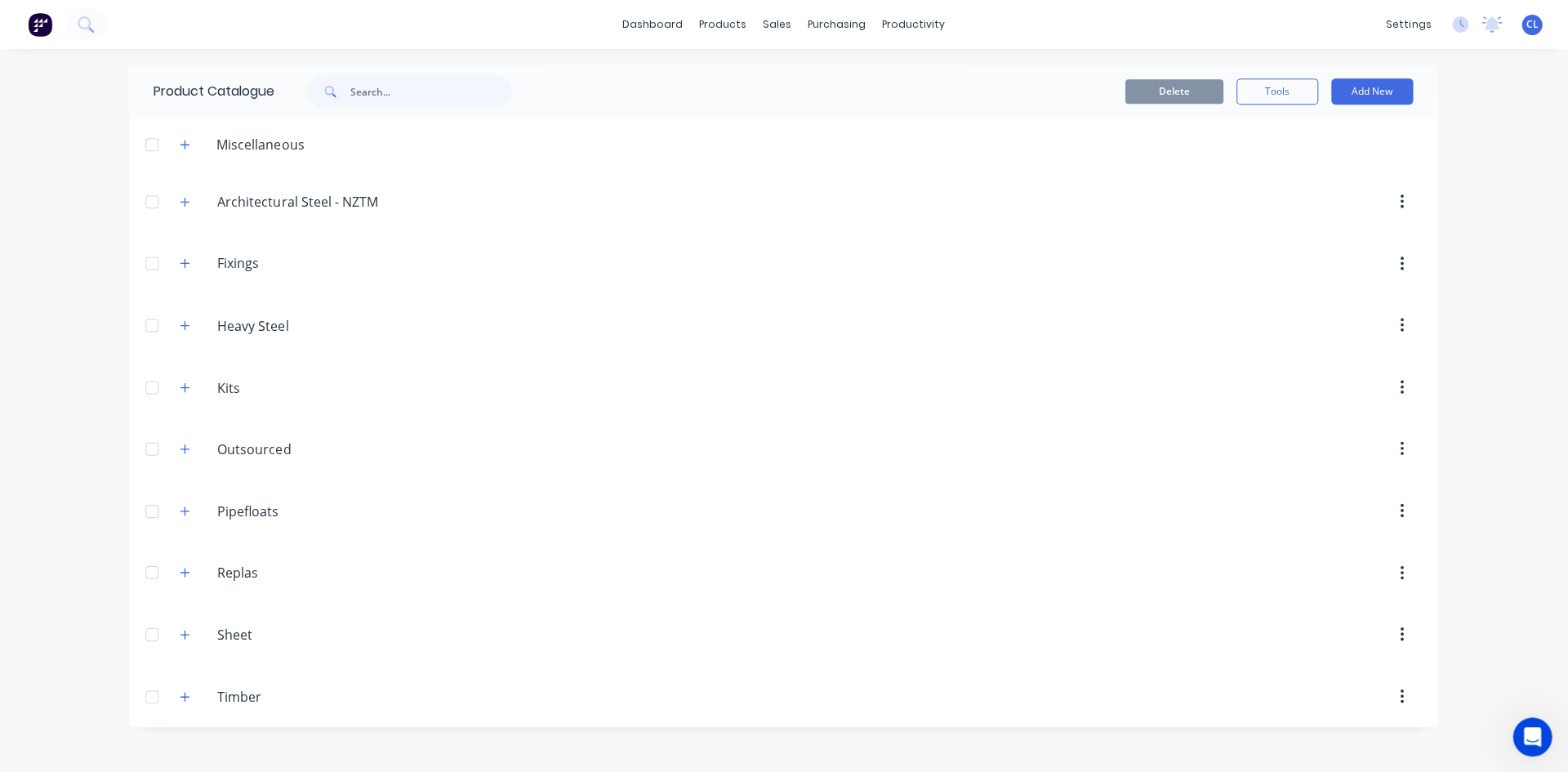
scroll to position [0, 0]
click at [186, 697] on icon "button" at bounding box center [186, 695] width 9 height 9
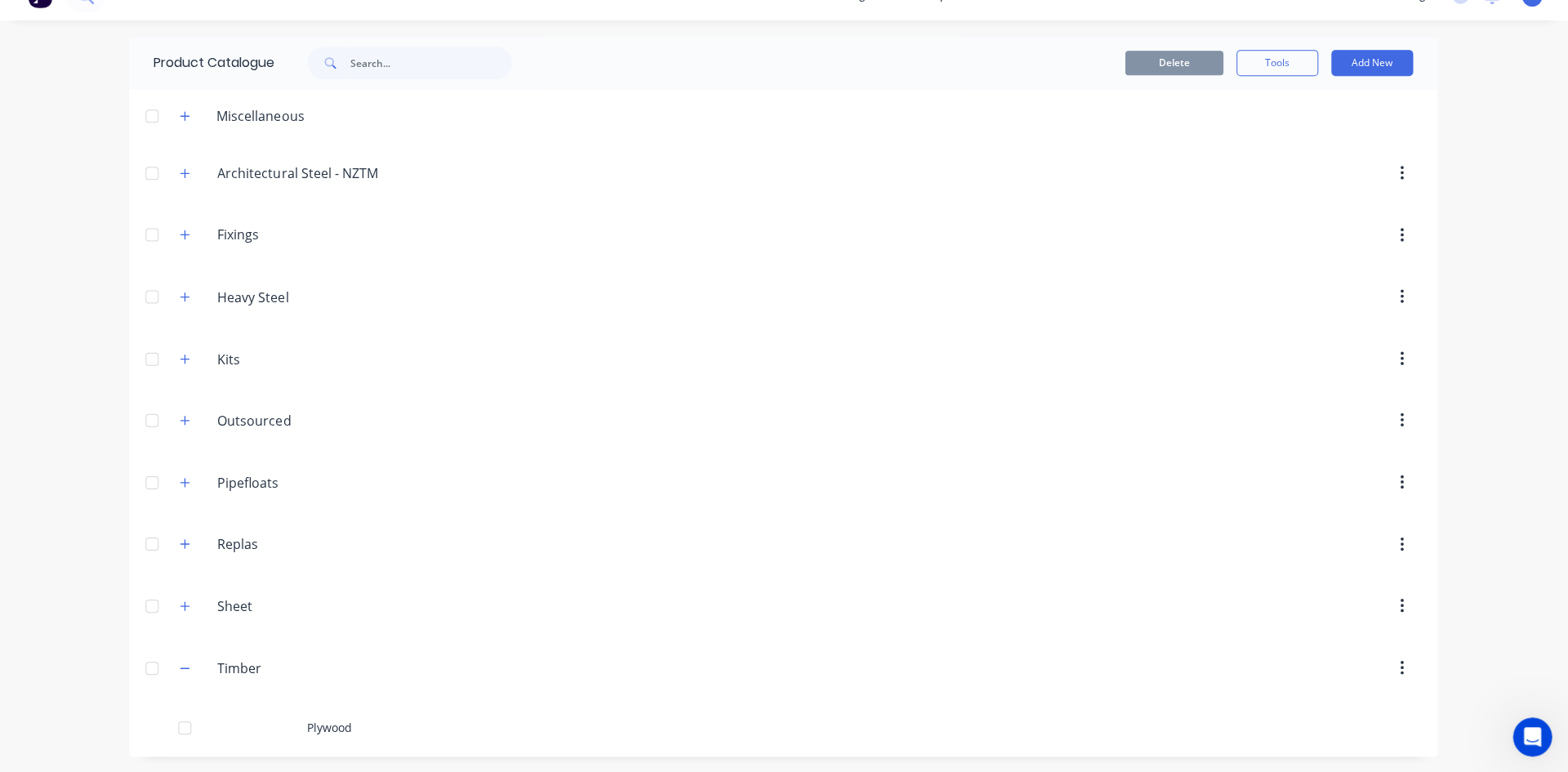
click at [322, 727] on div "Plywood" at bounding box center [784, 726] width 1307 height 58
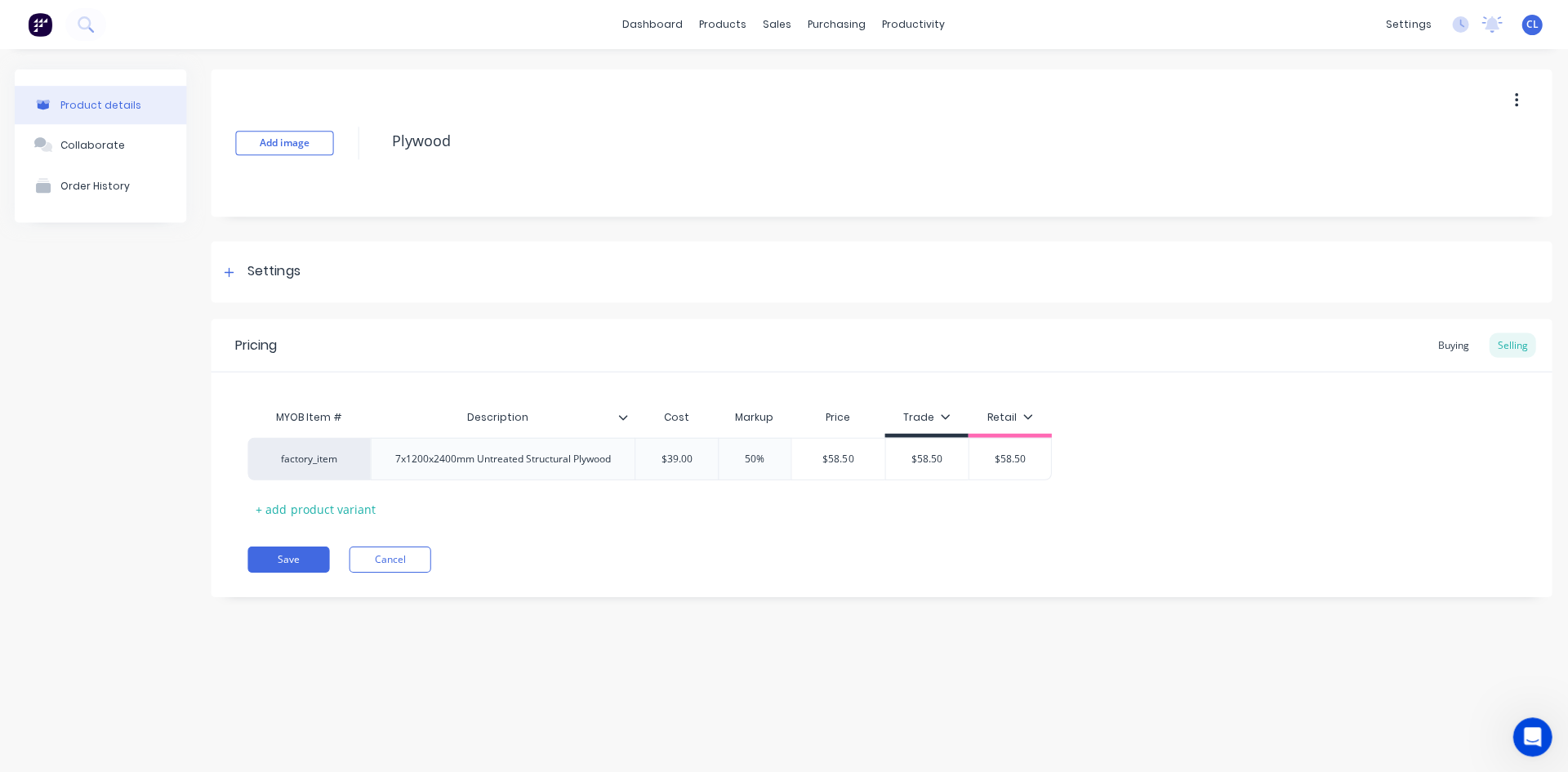
click at [248, 277] on div "Settings" at bounding box center [261, 272] width 81 height 20
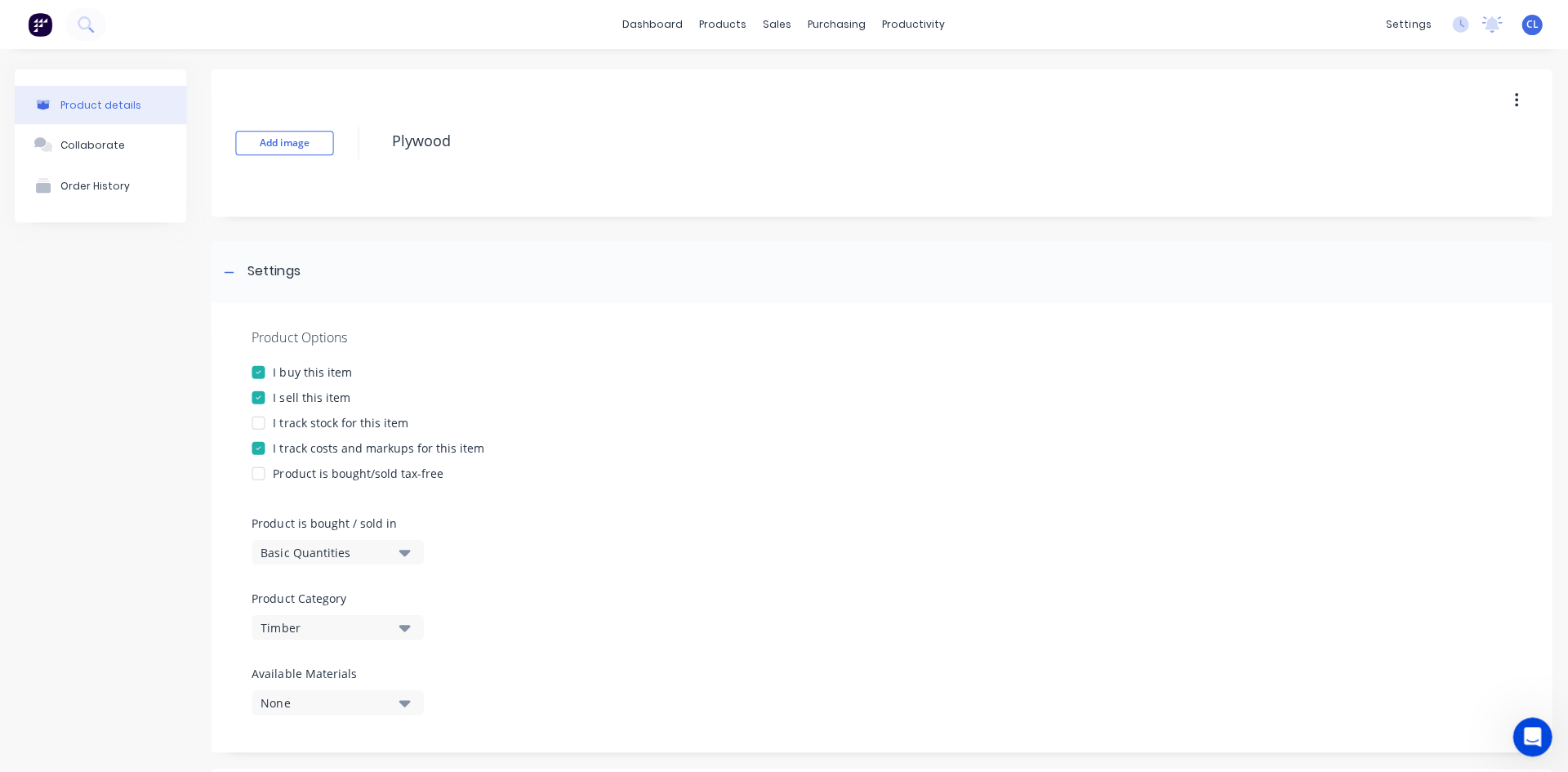
click at [230, 283] on div "Settings" at bounding box center [882, 271] width 1339 height 61
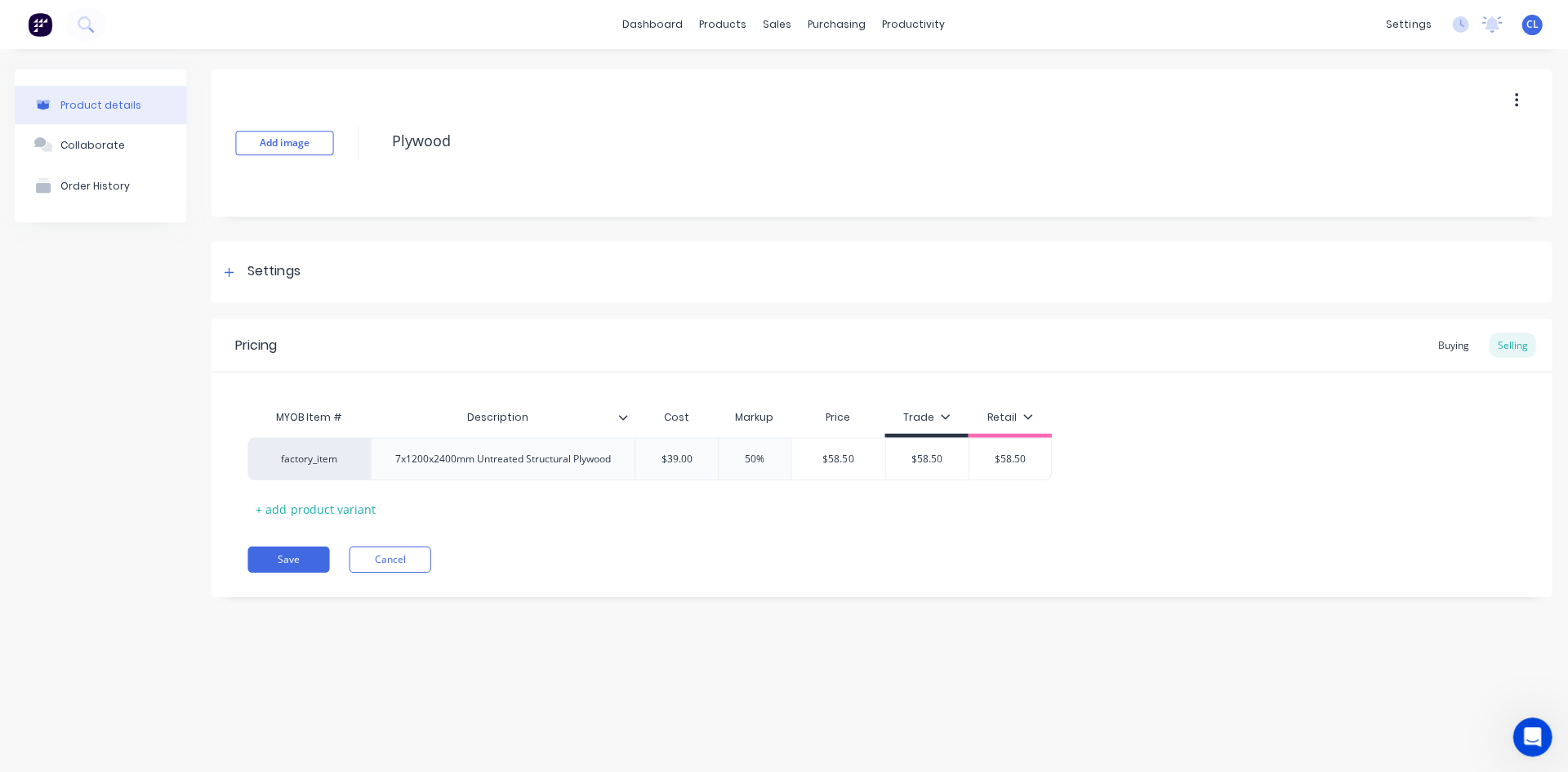
click at [720, 155] on textarea "Plywood" at bounding box center [901, 141] width 1033 height 38
click at [379, 555] on button "Cancel" at bounding box center [392, 558] width 82 height 26
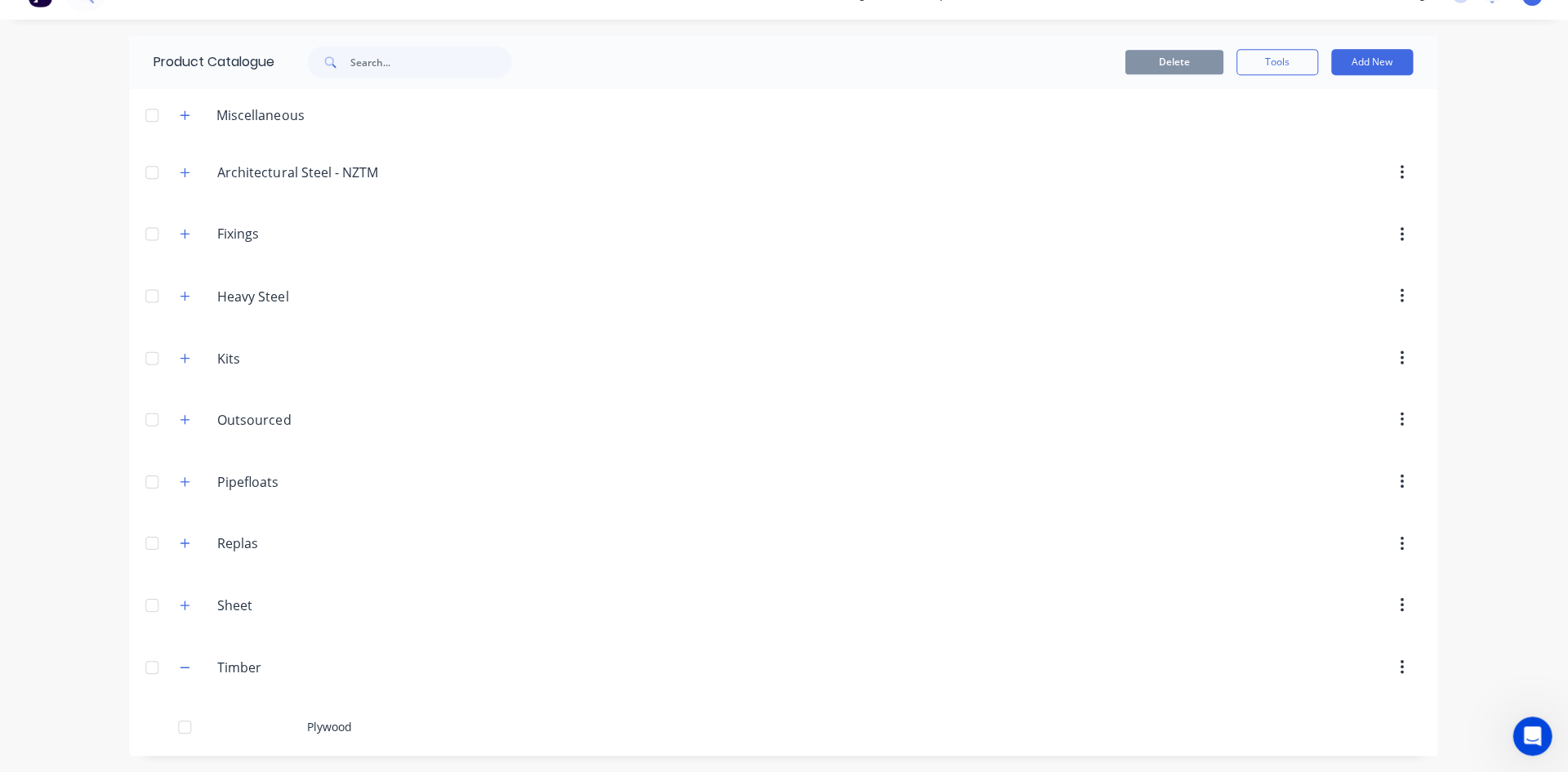
click at [345, 722] on div "Plywood" at bounding box center [784, 726] width 1307 height 58
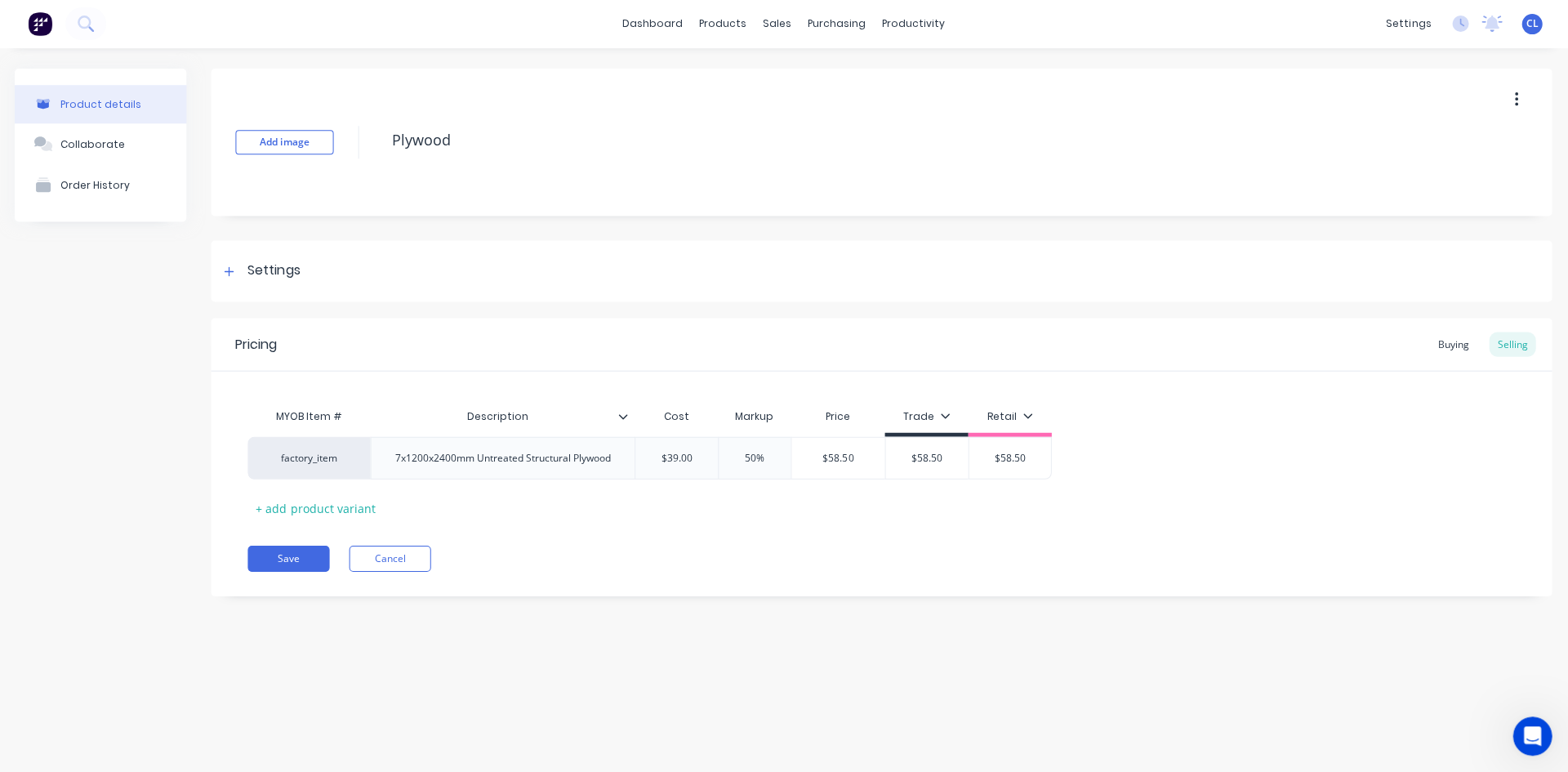
click at [1453, 339] on div "Buying" at bounding box center [1452, 345] width 47 height 25
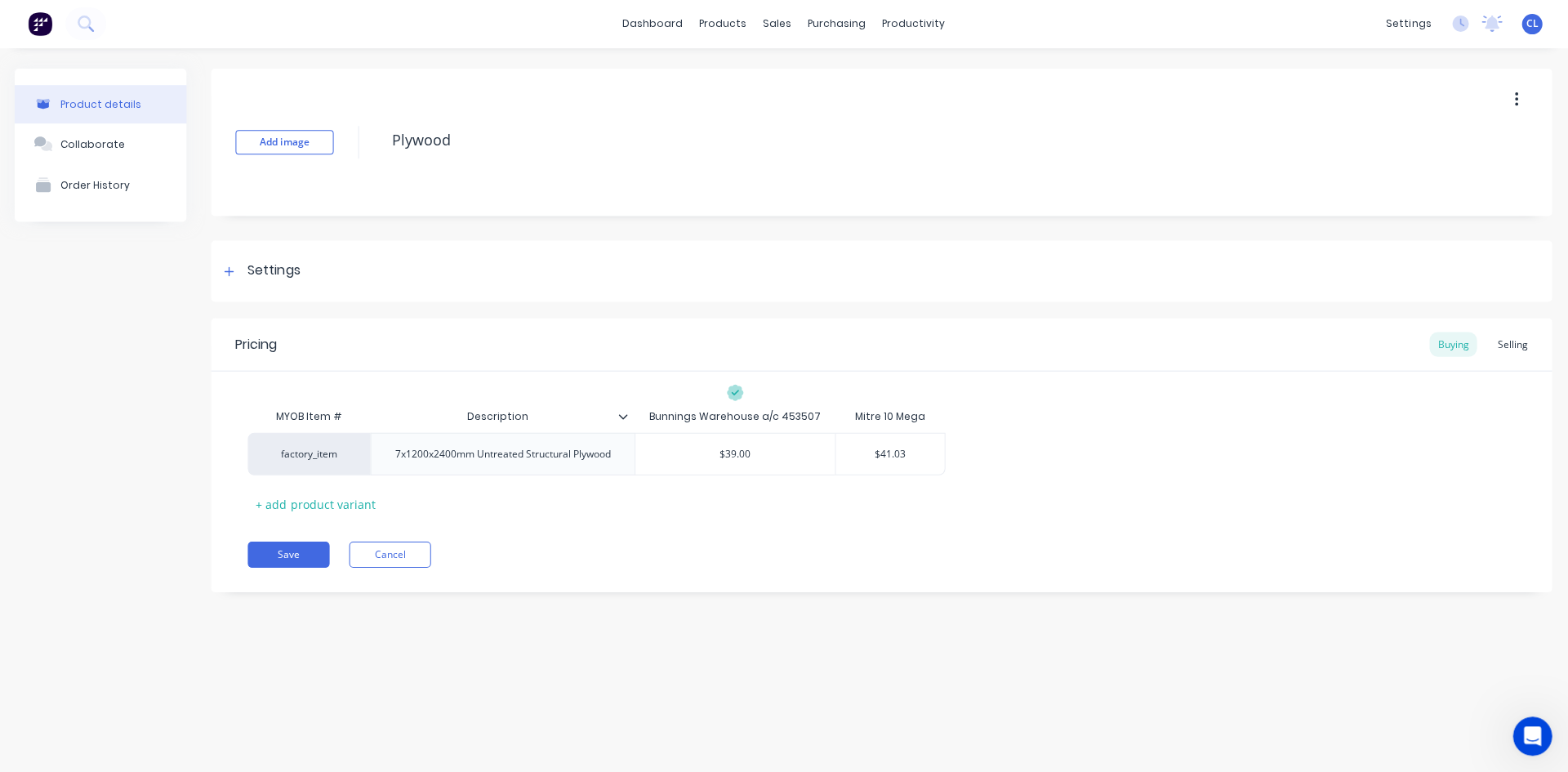
click at [287, 549] on button "Save" at bounding box center [290, 554] width 82 height 26
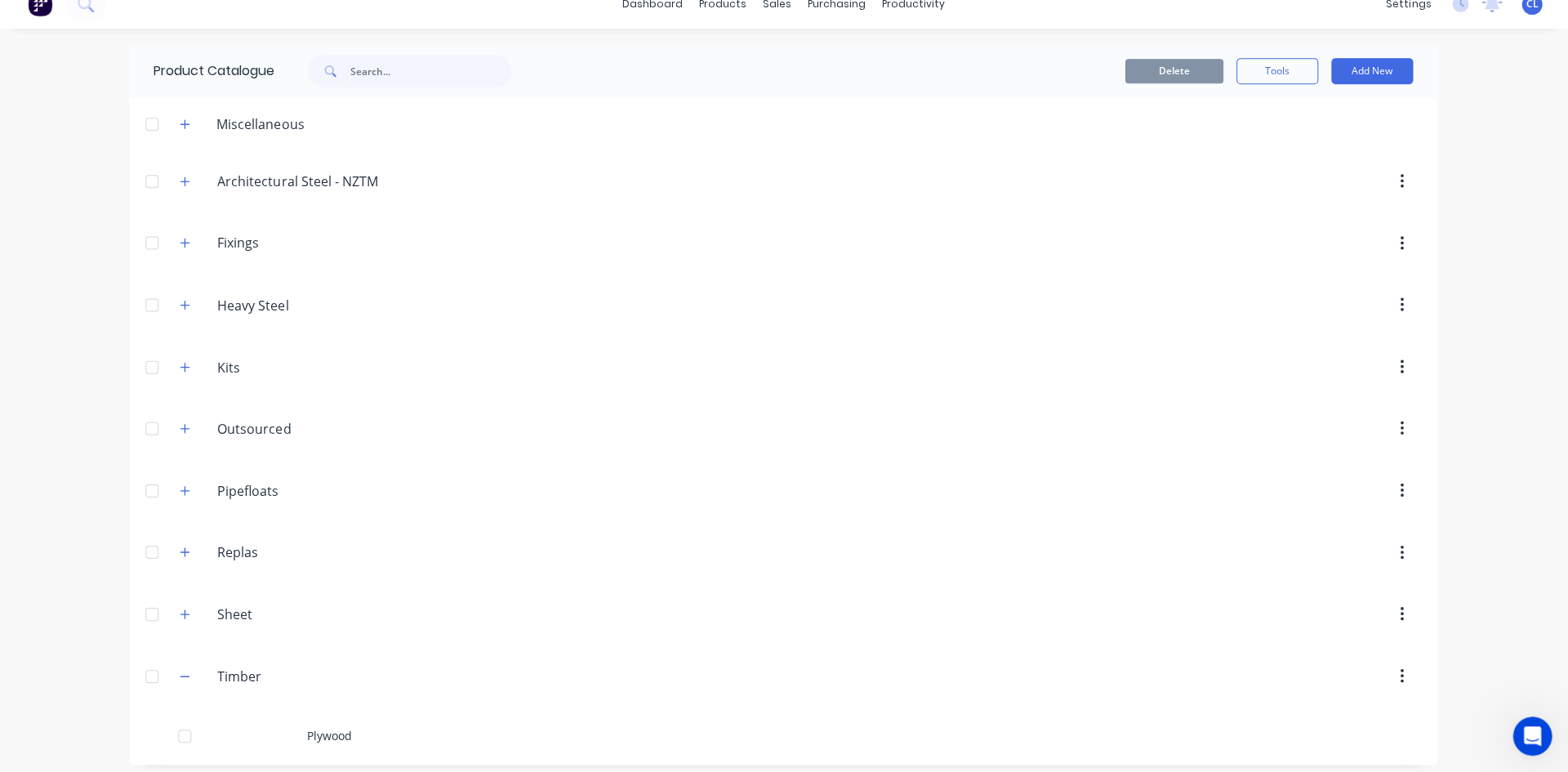
scroll to position [29, 0]
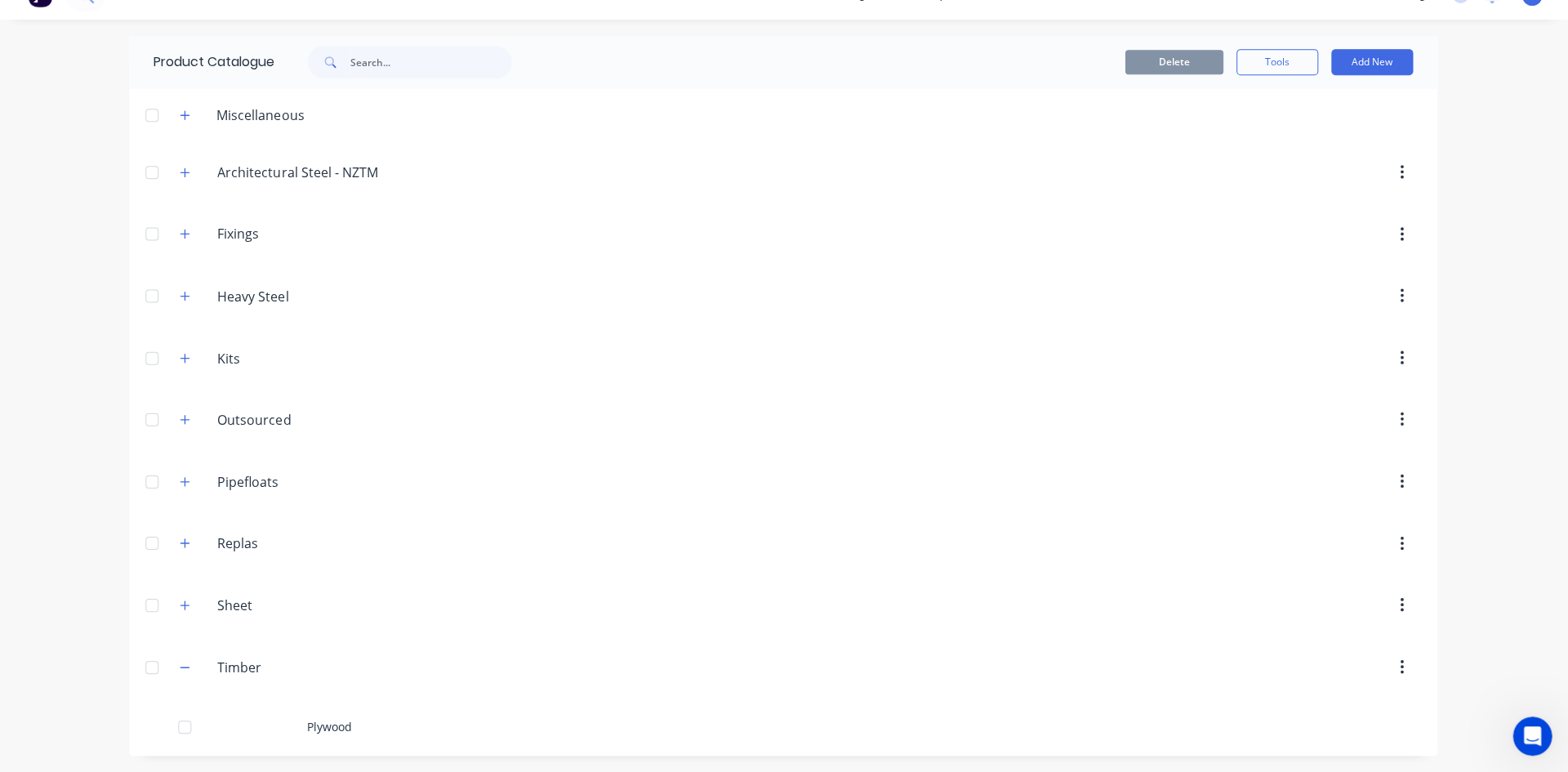
click at [321, 727] on div "Plywood" at bounding box center [784, 726] width 1307 height 58
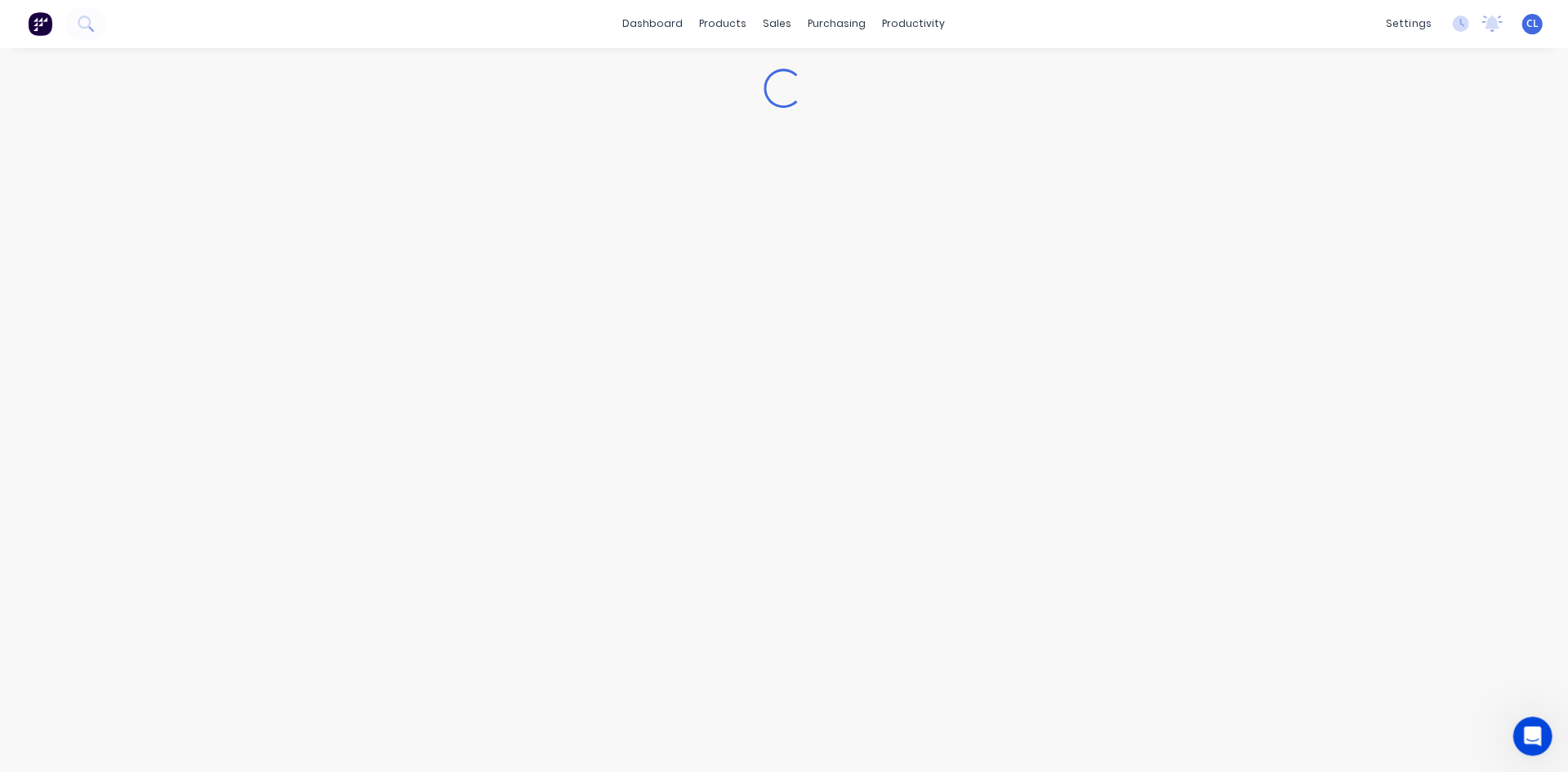
type textarea "x"
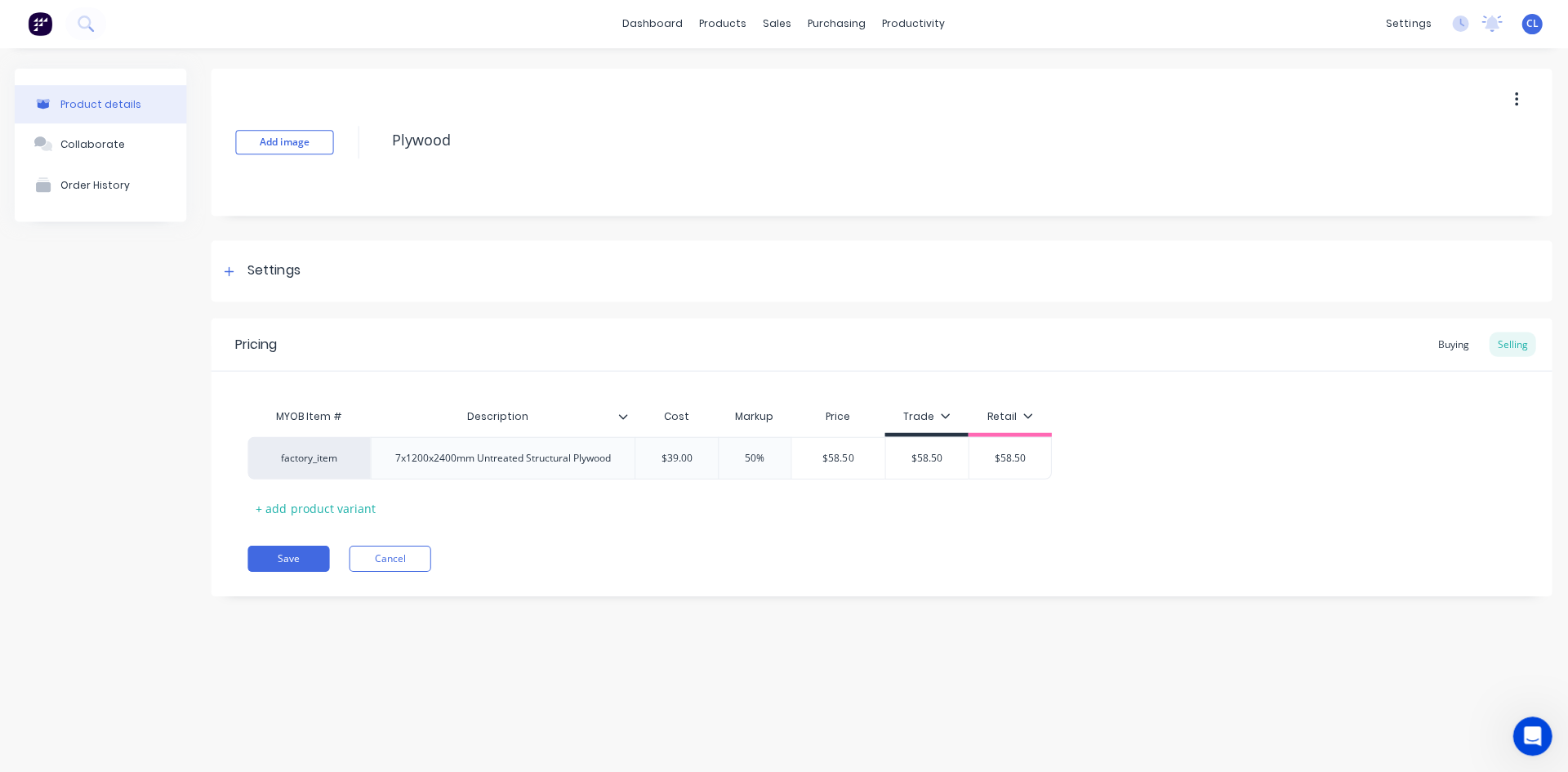
click at [74, 182] on div "Order History" at bounding box center [97, 186] width 70 height 12
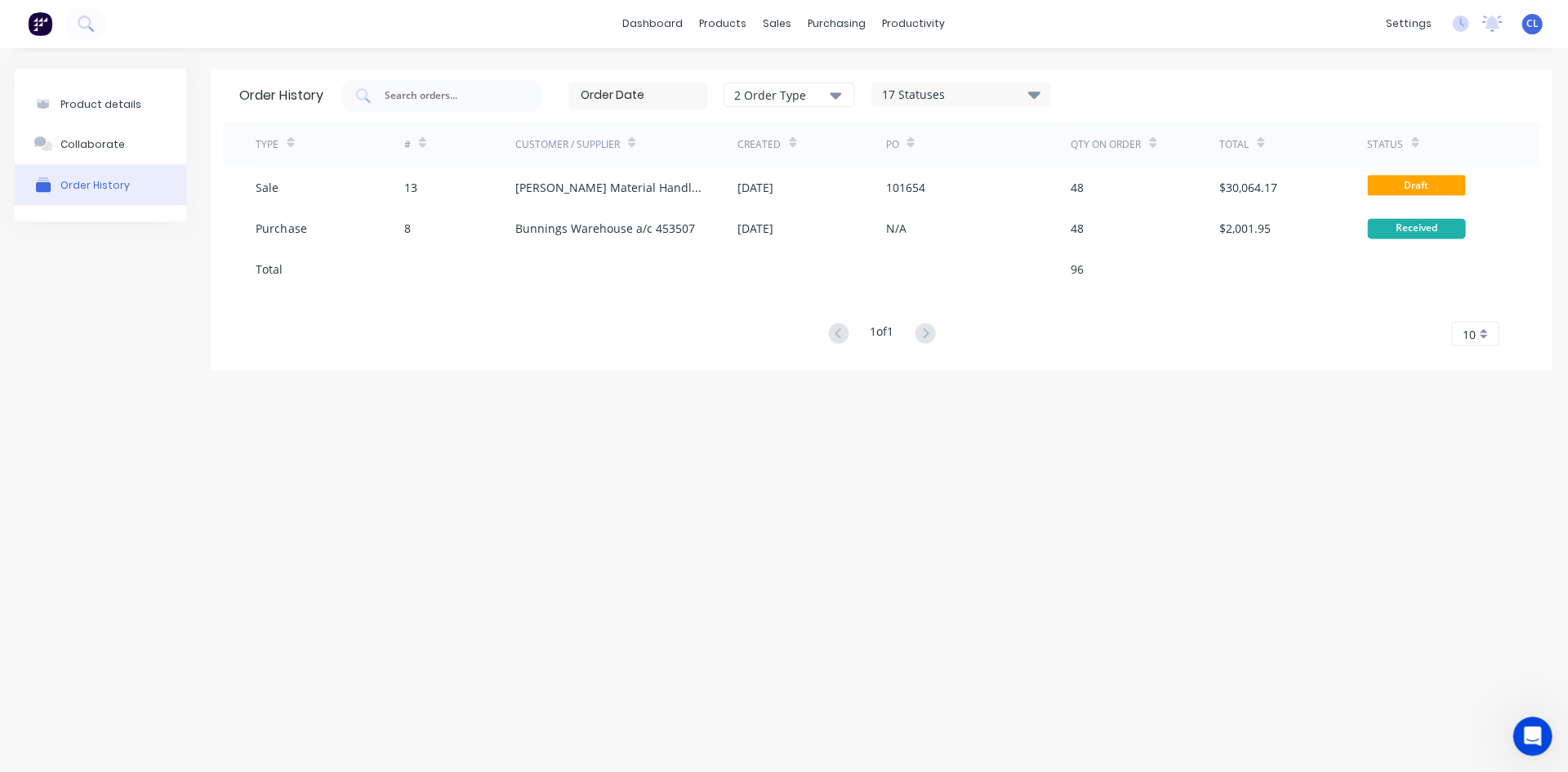
click at [841, 94] on icon "button" at bounding box center [836, 96] width 11 height 7
click at [860, 134] on div "button" at bounding box center [861, 135] width 33 height 33
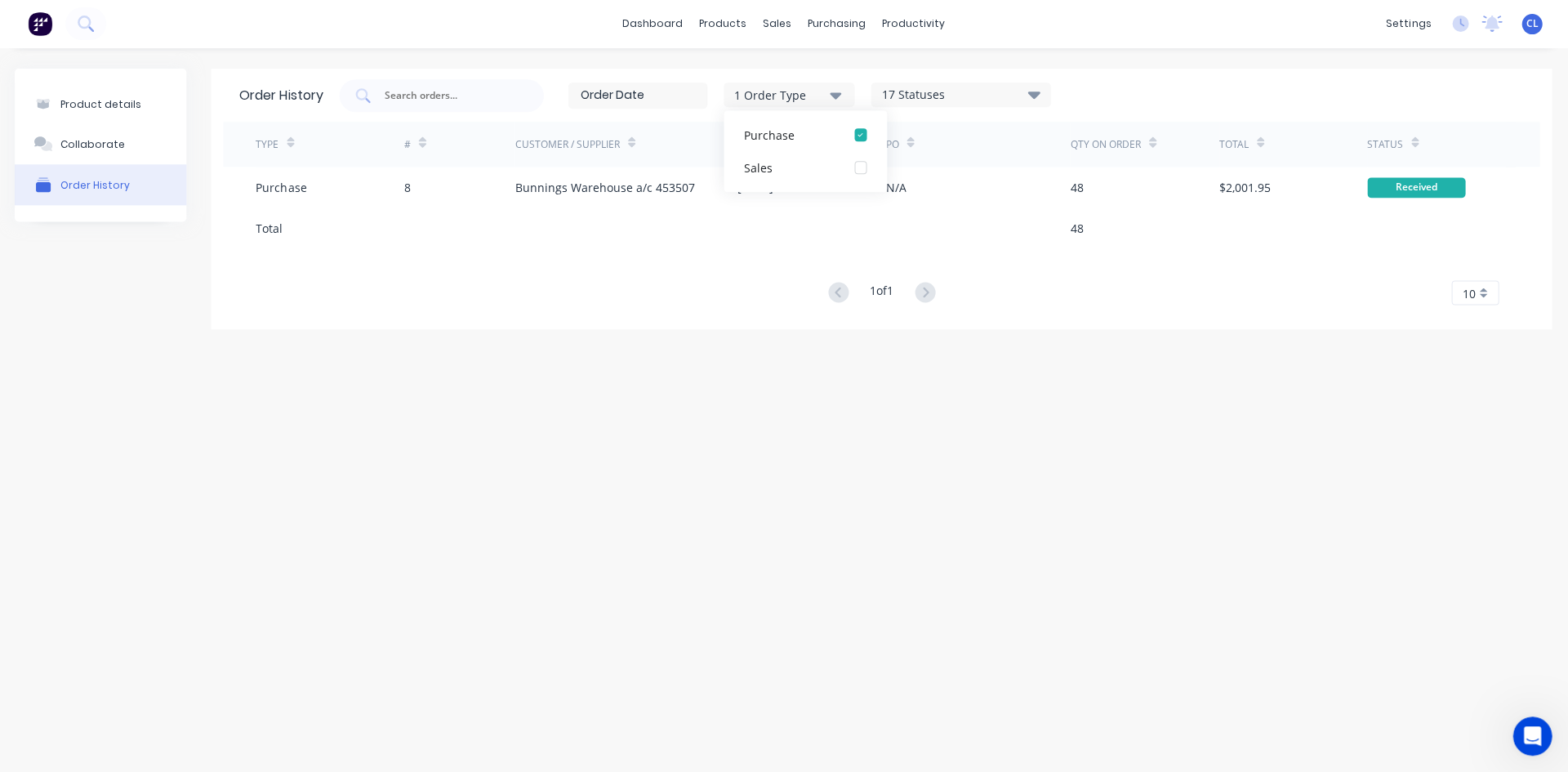
click at [660, 273] on div "TYPE # Customer / Supplier Created PO Qty on order Total Status Purchase 8 Bunn…" at bounding box center [882, 214] width 1315 height 183
click at [792, 139] on icon at bounding box center [793, 143] width 7 height 12
click at [617, 186] on div "Bunnings Warehouse a/c 453507" at bounding box center [606, 188] width 180 height 17
click at [581, 263] on div "TYPE # Customer / Supplier Created PO Qty on order Total Status Purchase 8 Bunn…" at bounding box center [882, 214] width 1315 height 183
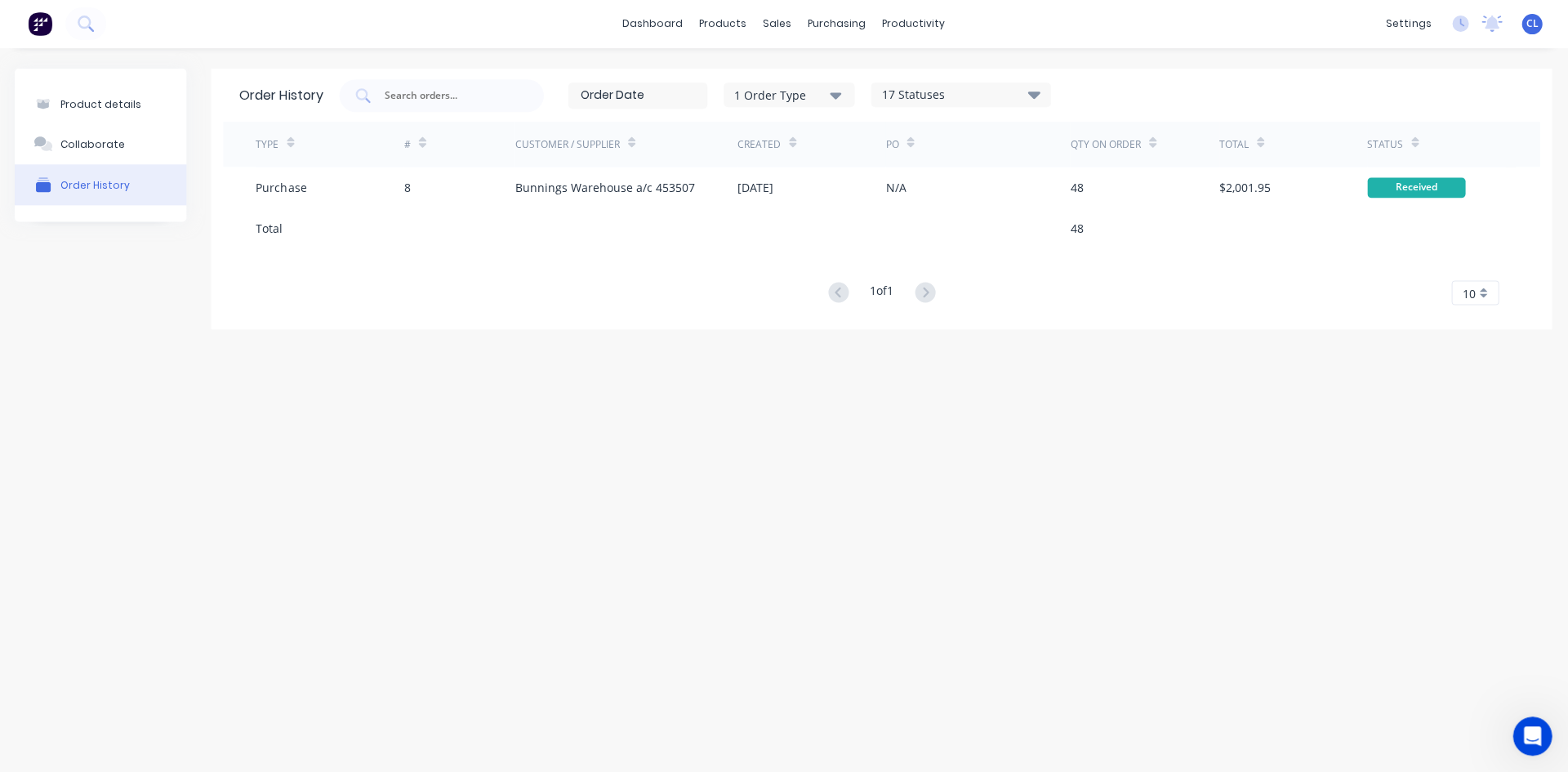
click at [106, 183] on div "Order History" at bounding box center [97, 186] width 70 height 12
click at [482, 294] on div "1 of 1 10 5 10 15 20 25 30 35" at bounding box center [882, 294] width 1315 height 24
click at [1038, 90] on icon at bounding box center [1035, 95] width 12 height 20
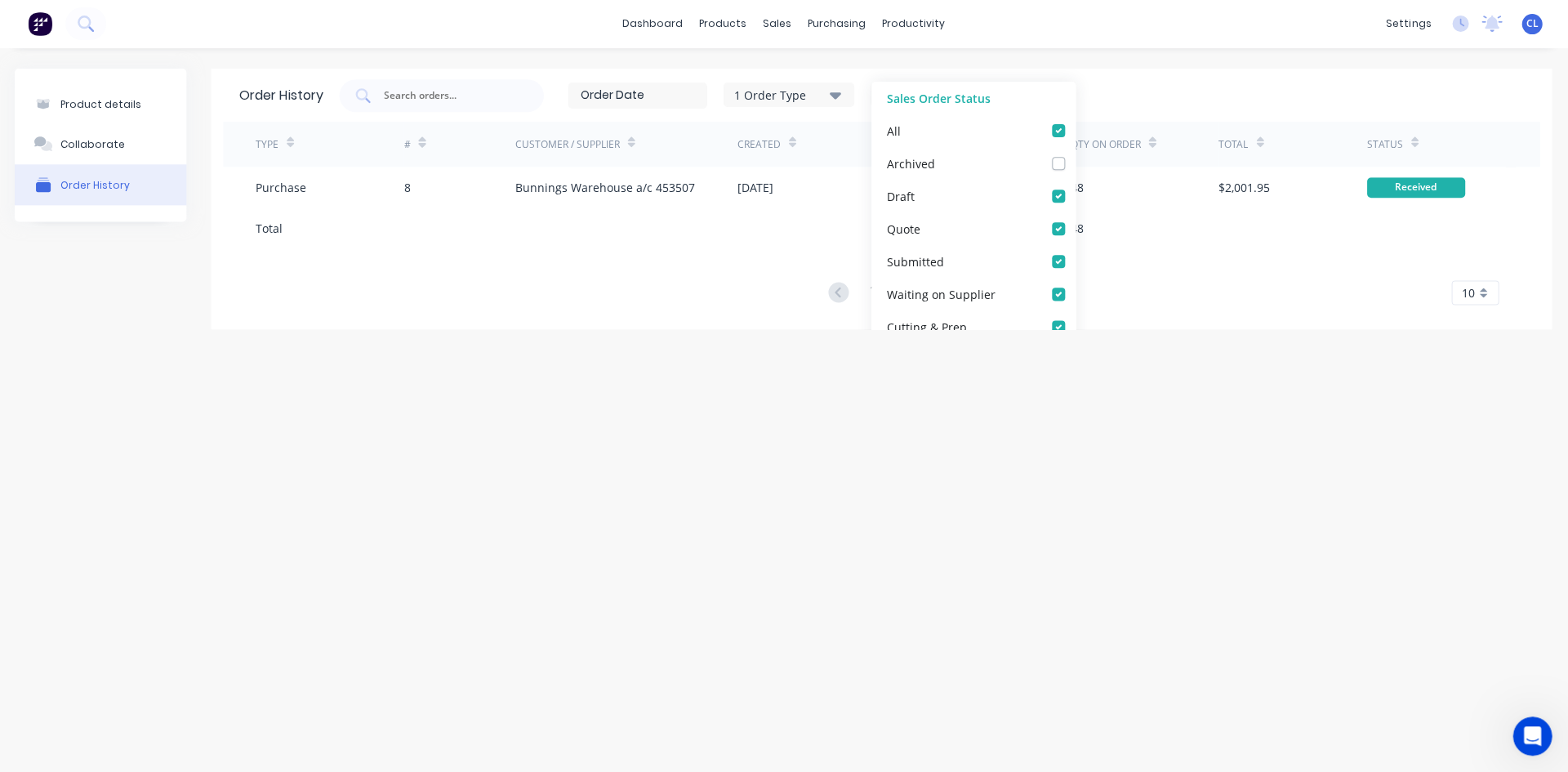
click at [1138, 80] on div "1 Order Type 17 Statuses Sales Order Status All Archived Draft Quote Submitted …" at bounding box center [932, 96] width 1182 height 33
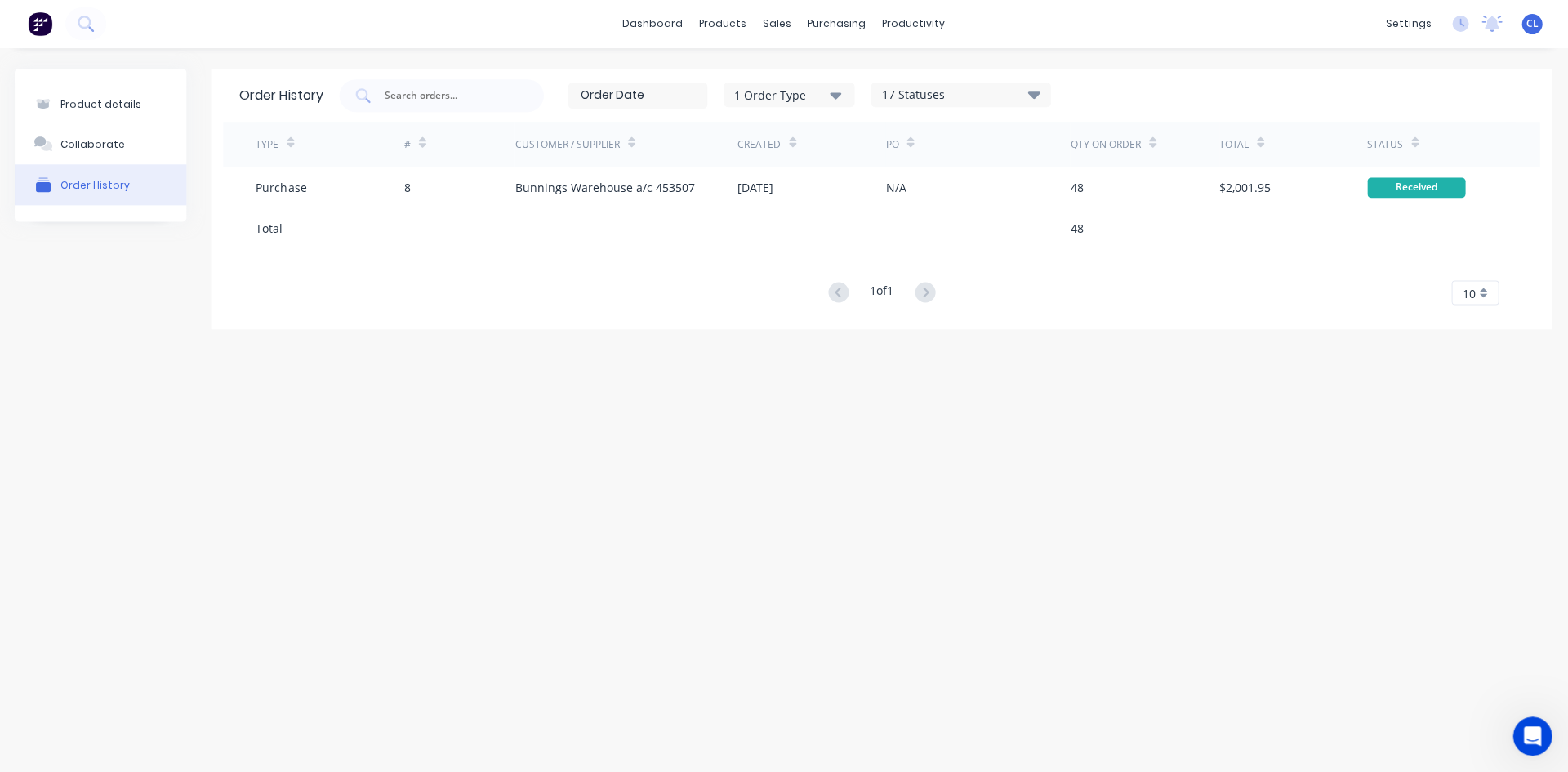
click at [576, 464] on div "Product details Collaborate Order History Order History 1 Order Type 17 Statuse…" at bounding box center [784, 393] width 1568 height 690
click at [568, 515] on div "Product details Collaborate Order History Order History 1 Order Type 17 Statuse…" at bounding box center [784, 393] width 1568 height 690
click at [824, 79] on div "Sales Orders" at bounding box center [838, 78] width 67 height 15
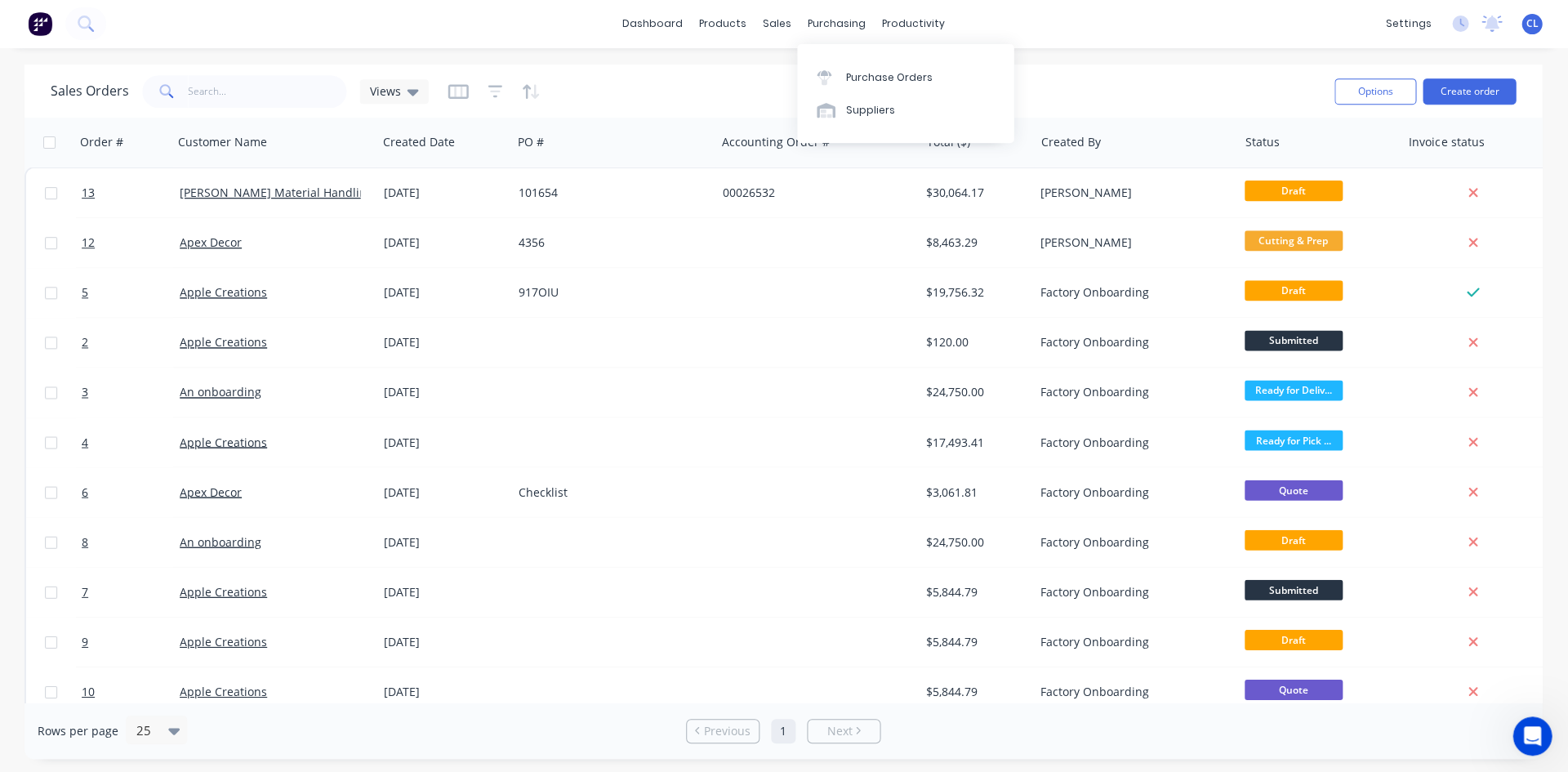
click at [848, 17] on div "purchasing" at bounding box center [838, 24] width 74 height 25
click at [879, 106] on div "Suppliers" at bounding box center [871, 111] width 49 height 15
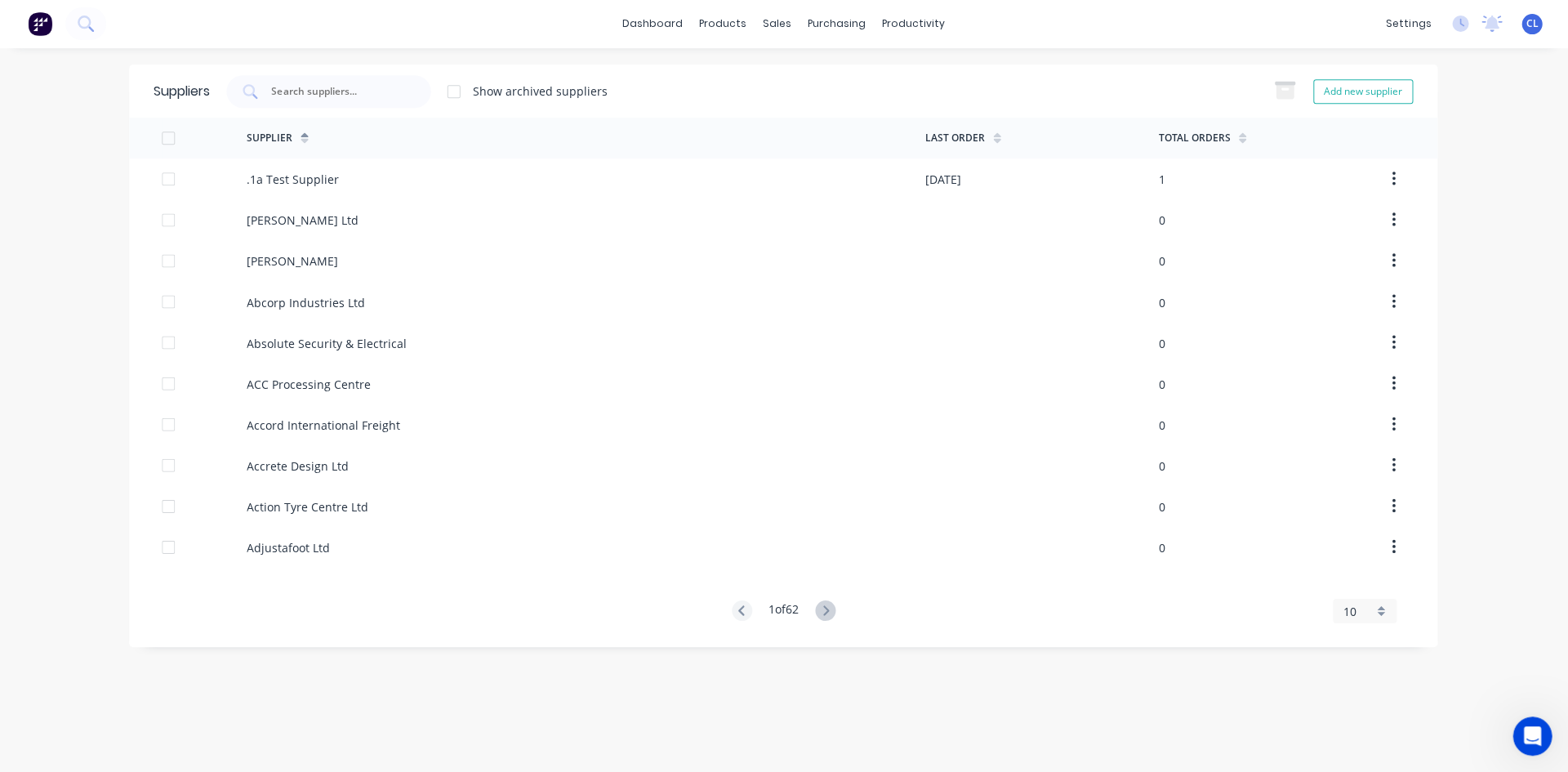
click at [350, 88] on div at bounding box center [330, 92] width 204 height 33
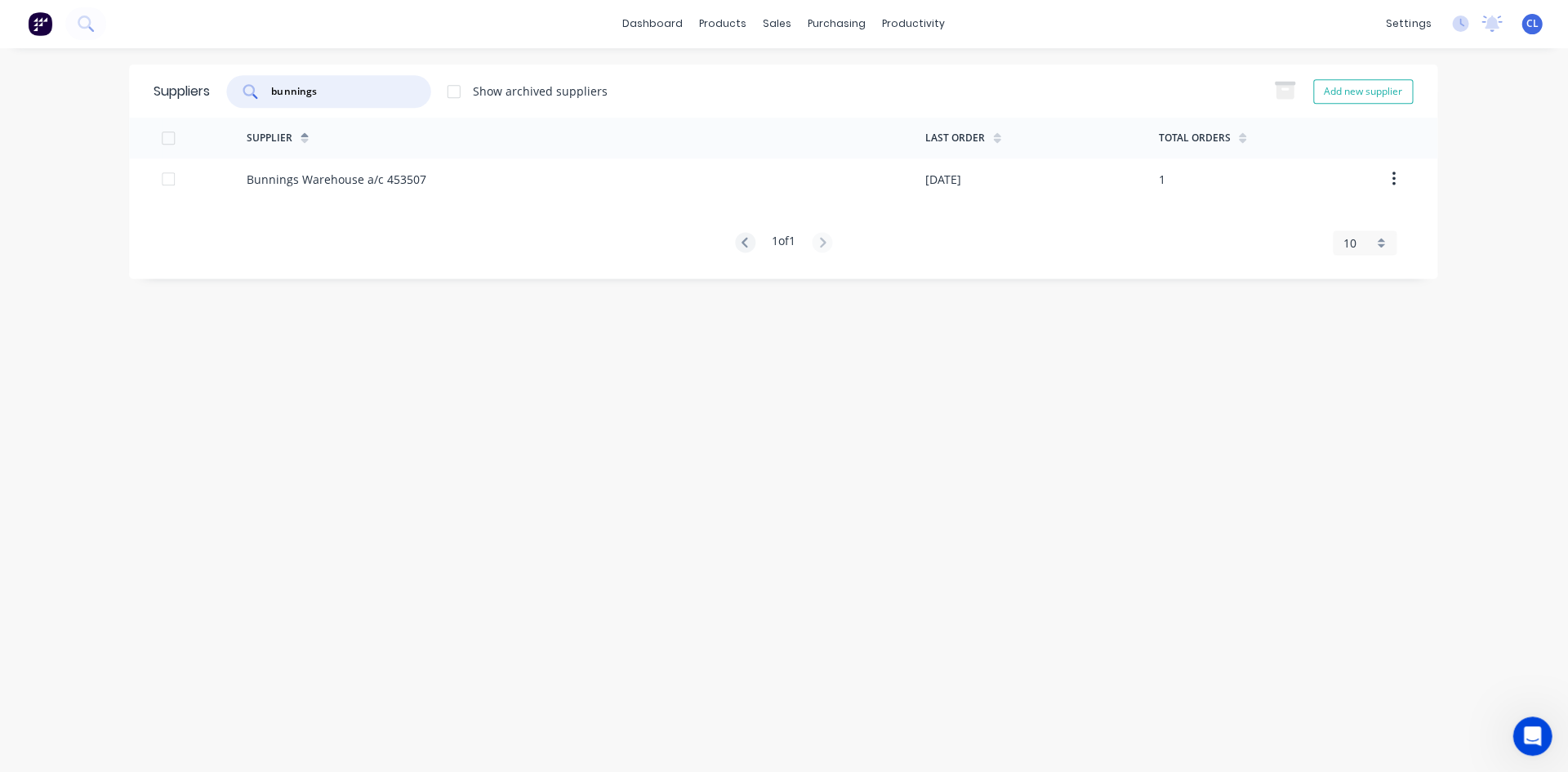
type input "bunnings"
click at [401, 187] on div "Bunnings Warehouse a/c 453507" at bounding box center [339, 180] width 180 height 17
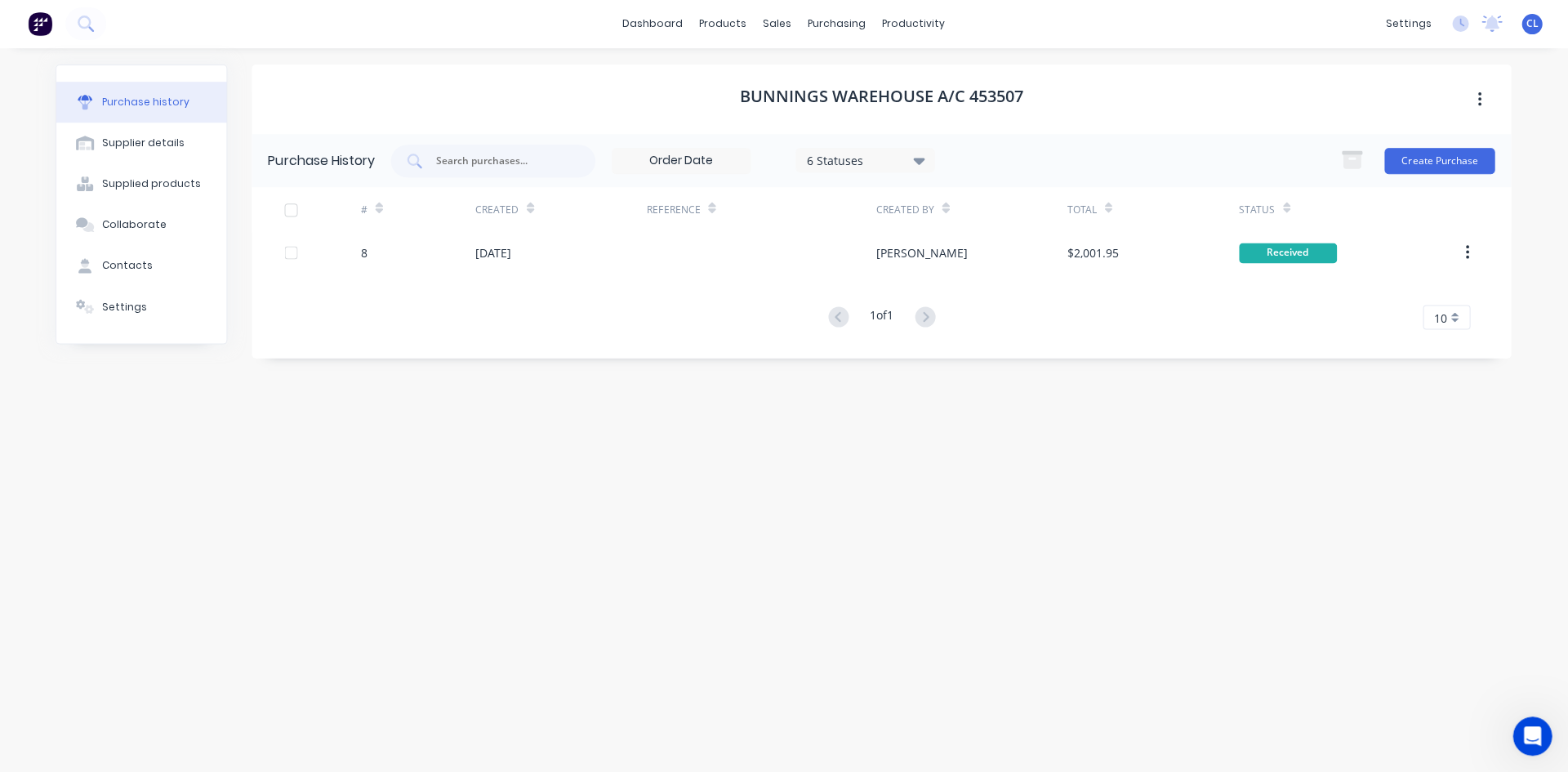
click at [146, 146] on div "Supplier details" at bounding box center [145, 144] width 83 height 15
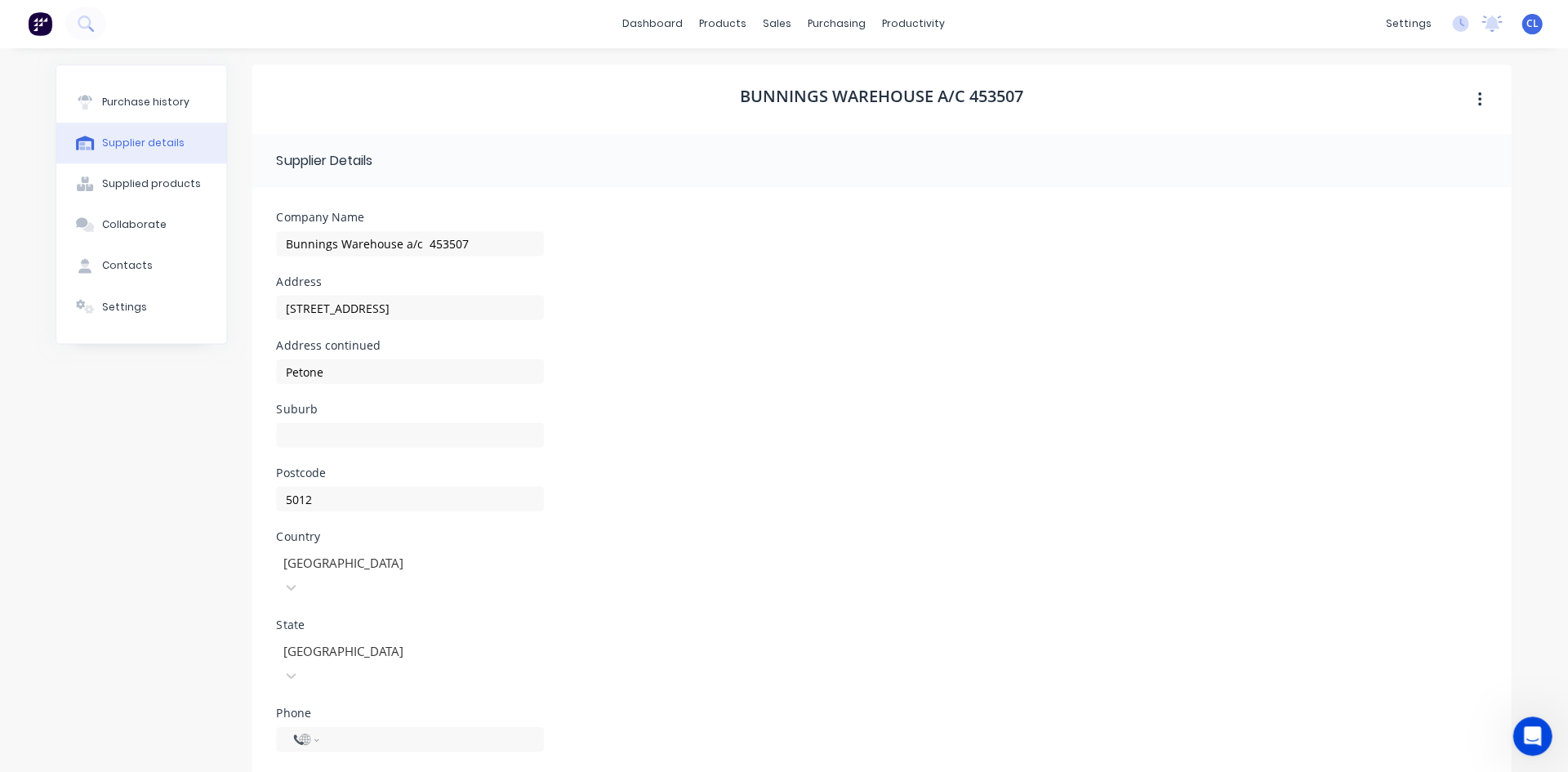
select select "NZ"
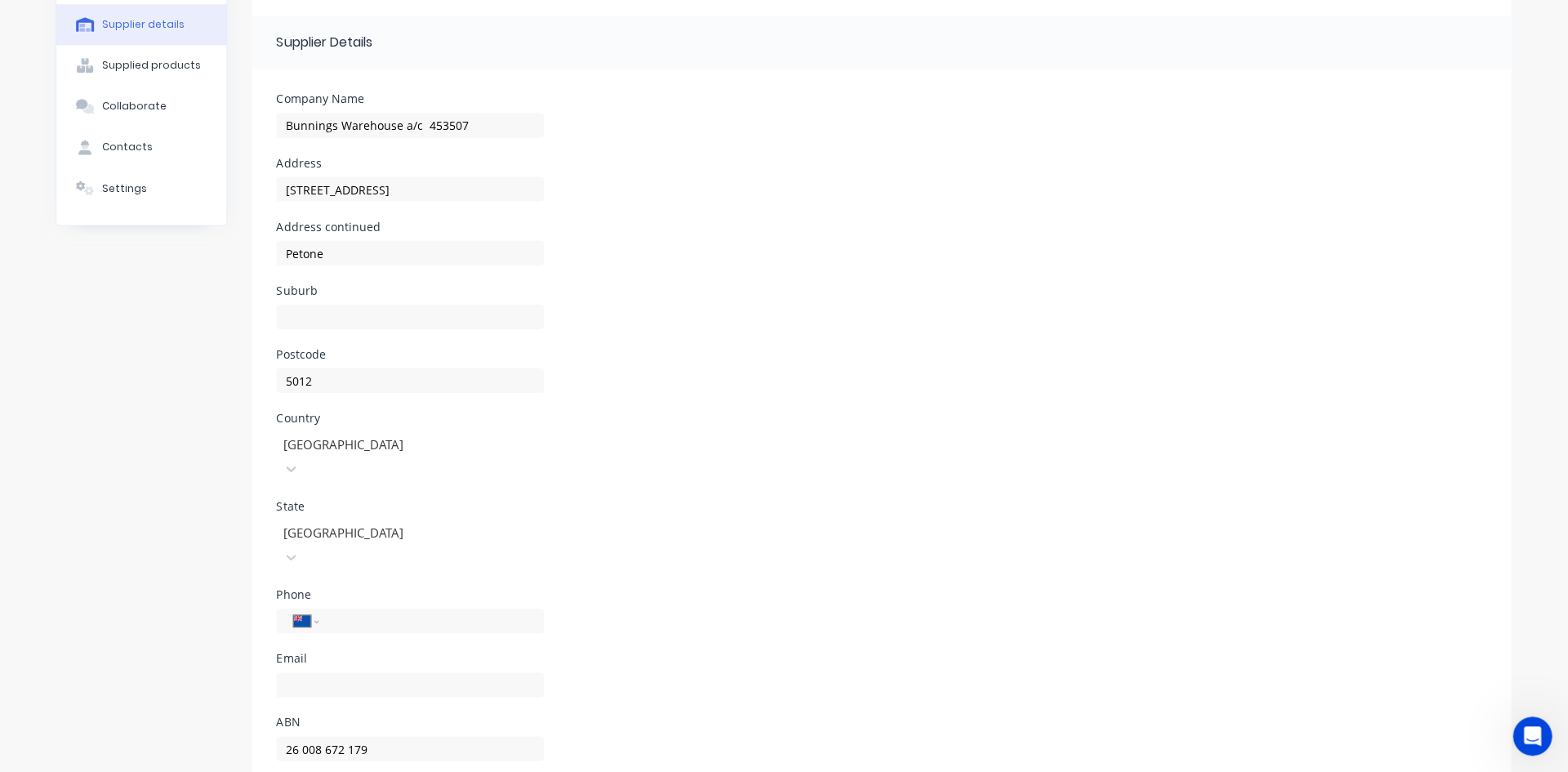
click at [1097, 355] on div "Postcode 5012" at bounding box center [882, 381] width 1209 height 64
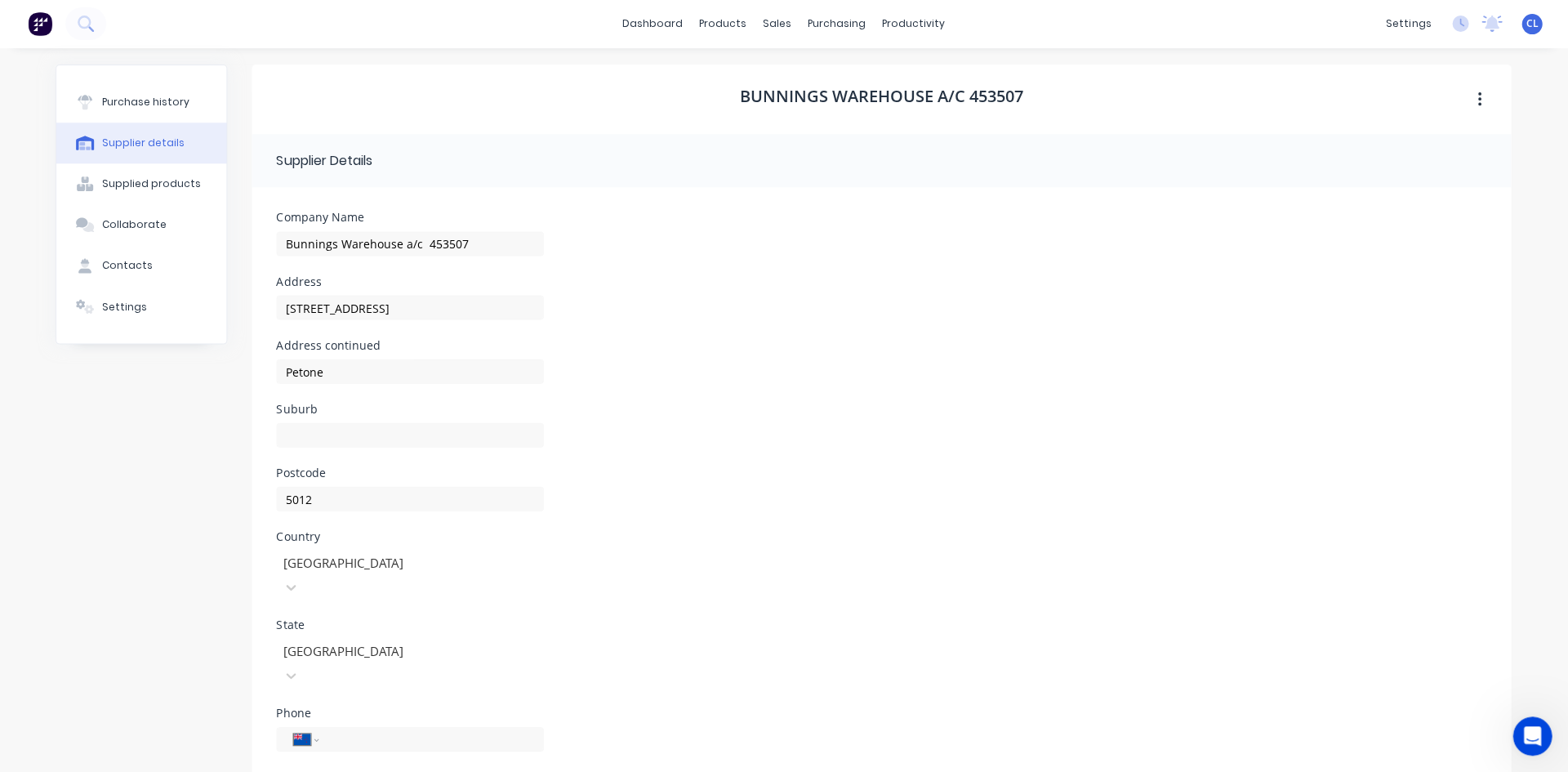
scroll to position [0, 0]
click at [759, 108] on div "Materials" at bounding box center [763, 111] width 49 height 15
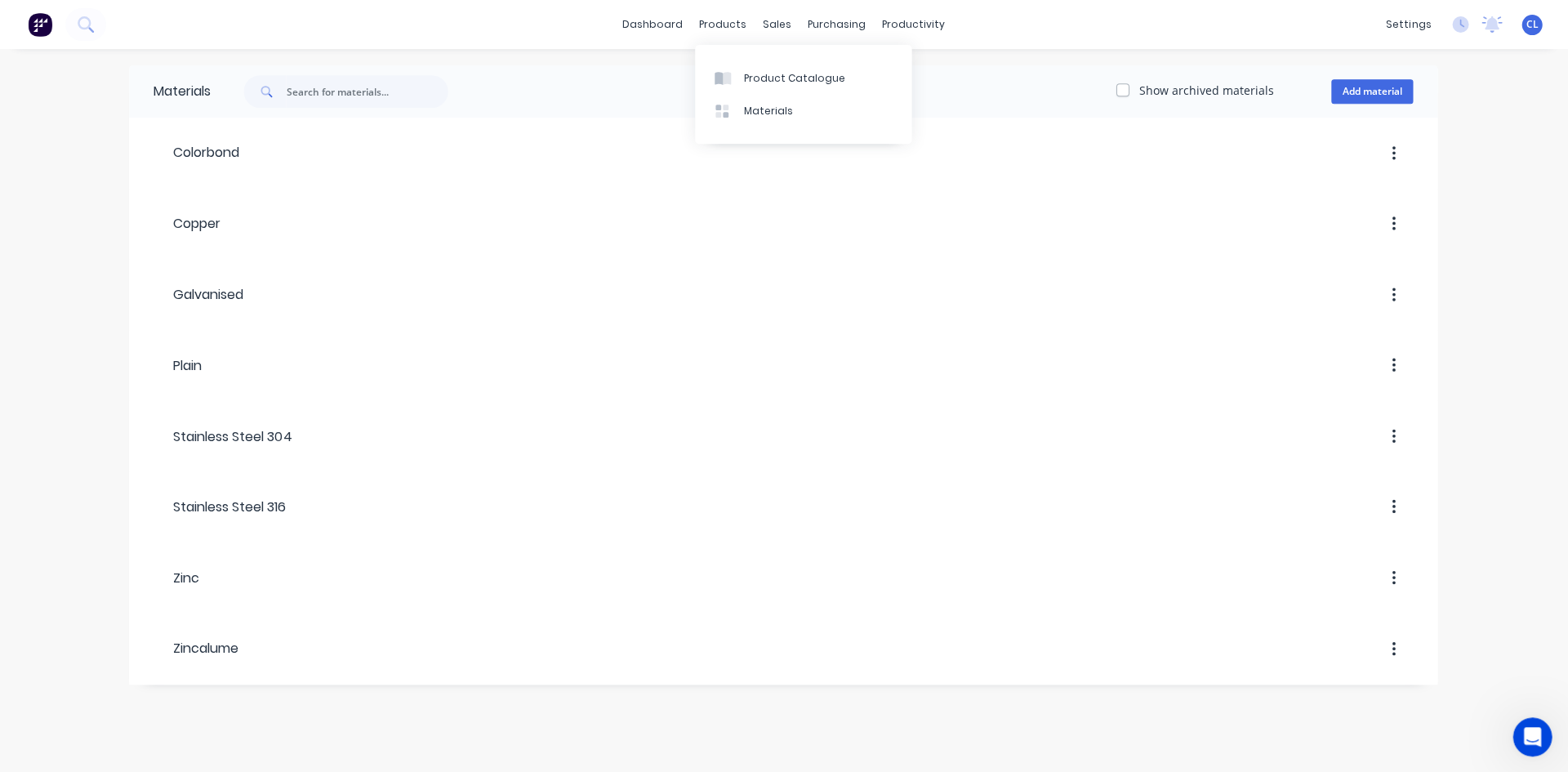
click at [761, 82] on div "Product Catalogue" at bounding box center [795, 78] width 101 height 15
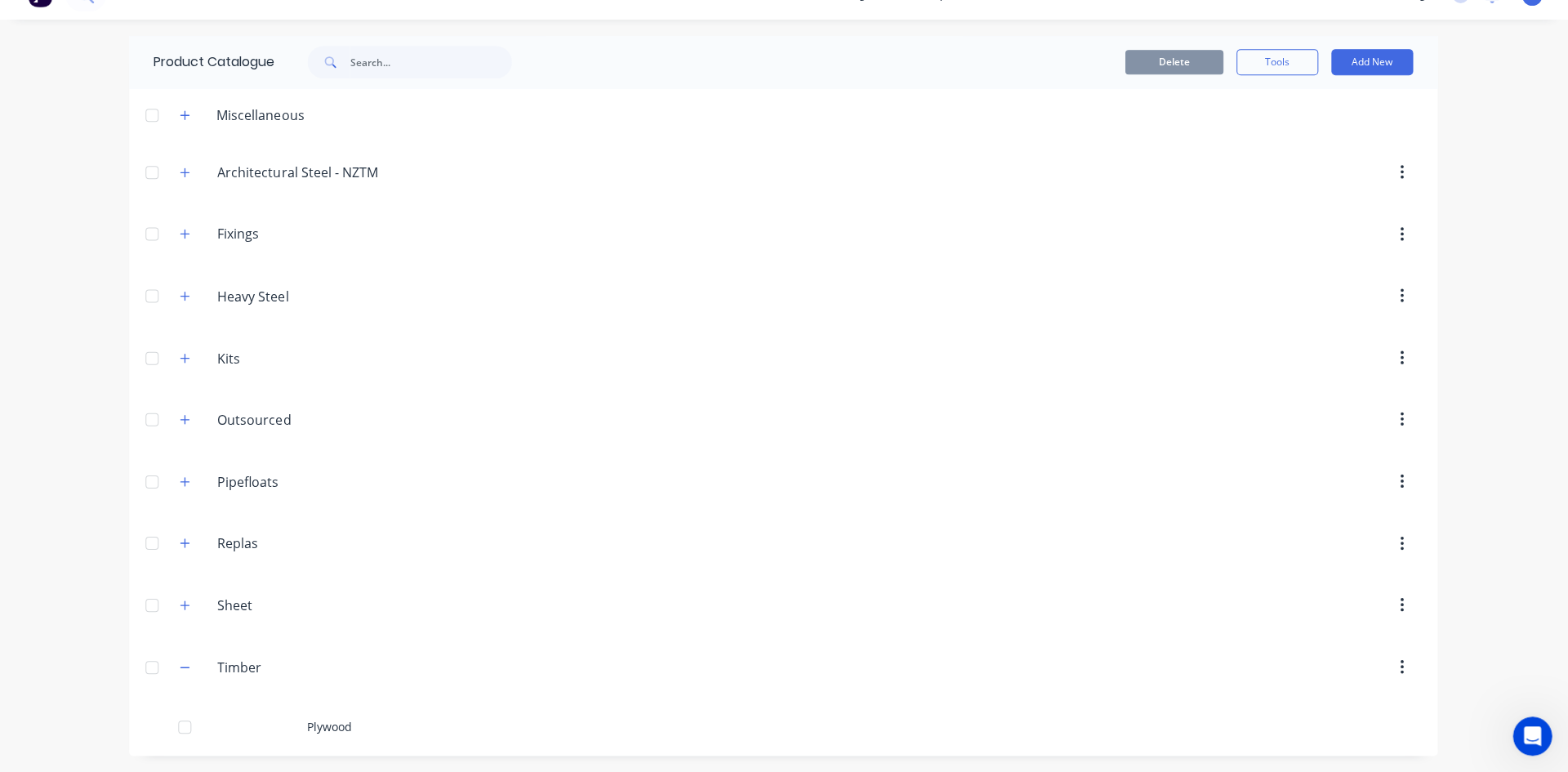
click at [240, 661] on input "Timber" at bounding box center [316, 667] width 194 height 20
click at [317, 718] on div "Plywood" at bounding box center [784, 726] width 1307 height 58
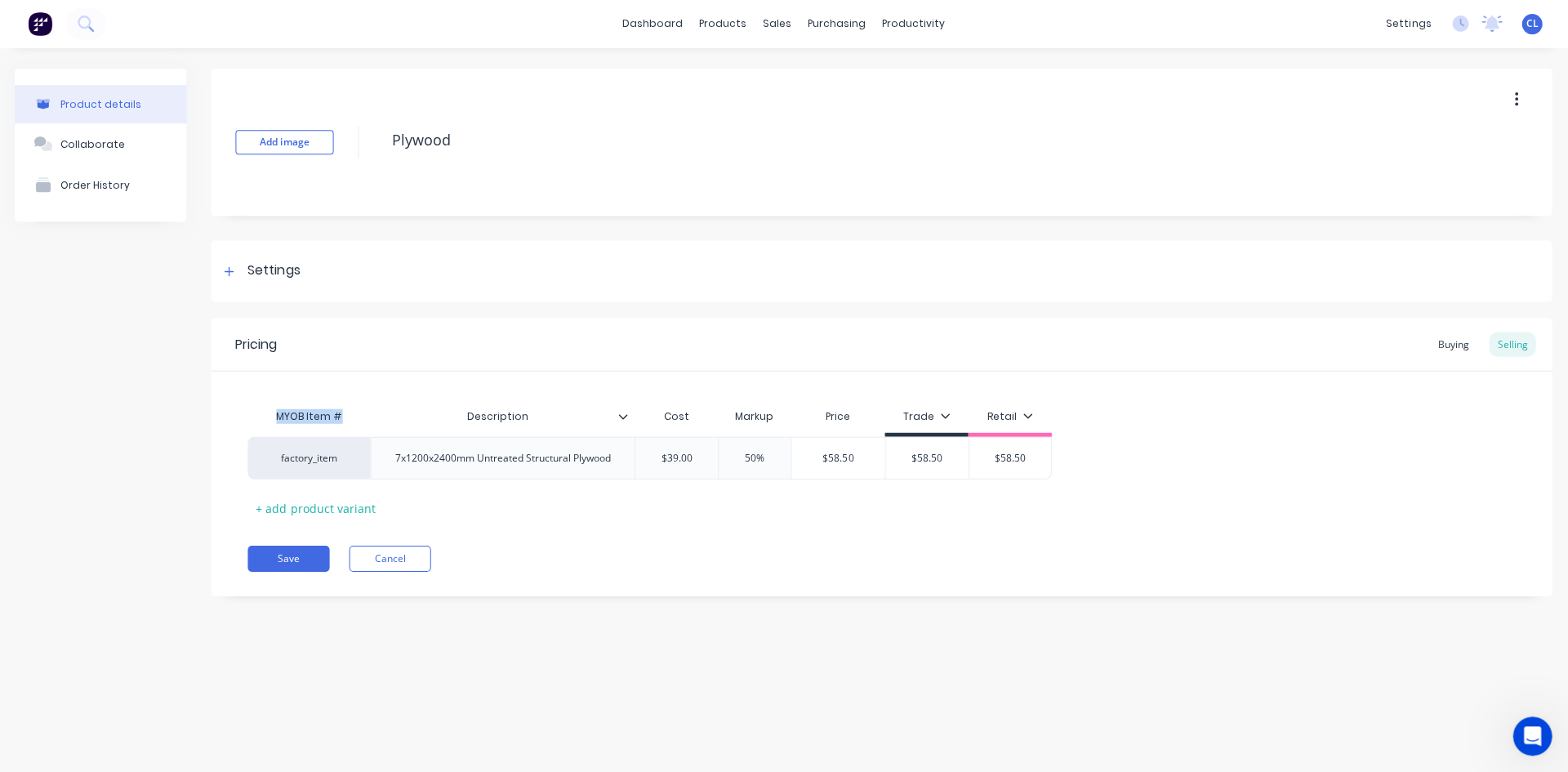
drag, startPoint x: 280, startPoint y: 414, endPoint x: 346, endPoint y: 415, distance: 66.0
click at [346, 415] on div "MYOB Item #" at bounding box center [310, 416] width 123 height 33
click at [653, 542] on div "Pricing Buying Selling MYOB Item # Description Cost Markup Price Trade Retail f…" at bounding box center [882, 457] width 1339 height 278
click at [830, 27] on div "purchasing" at bounding box center [838, 24] width 74 height 25
click at [869, 74] on div "Purchase Orders" at bounding box center [890, 78] width 87 height 15
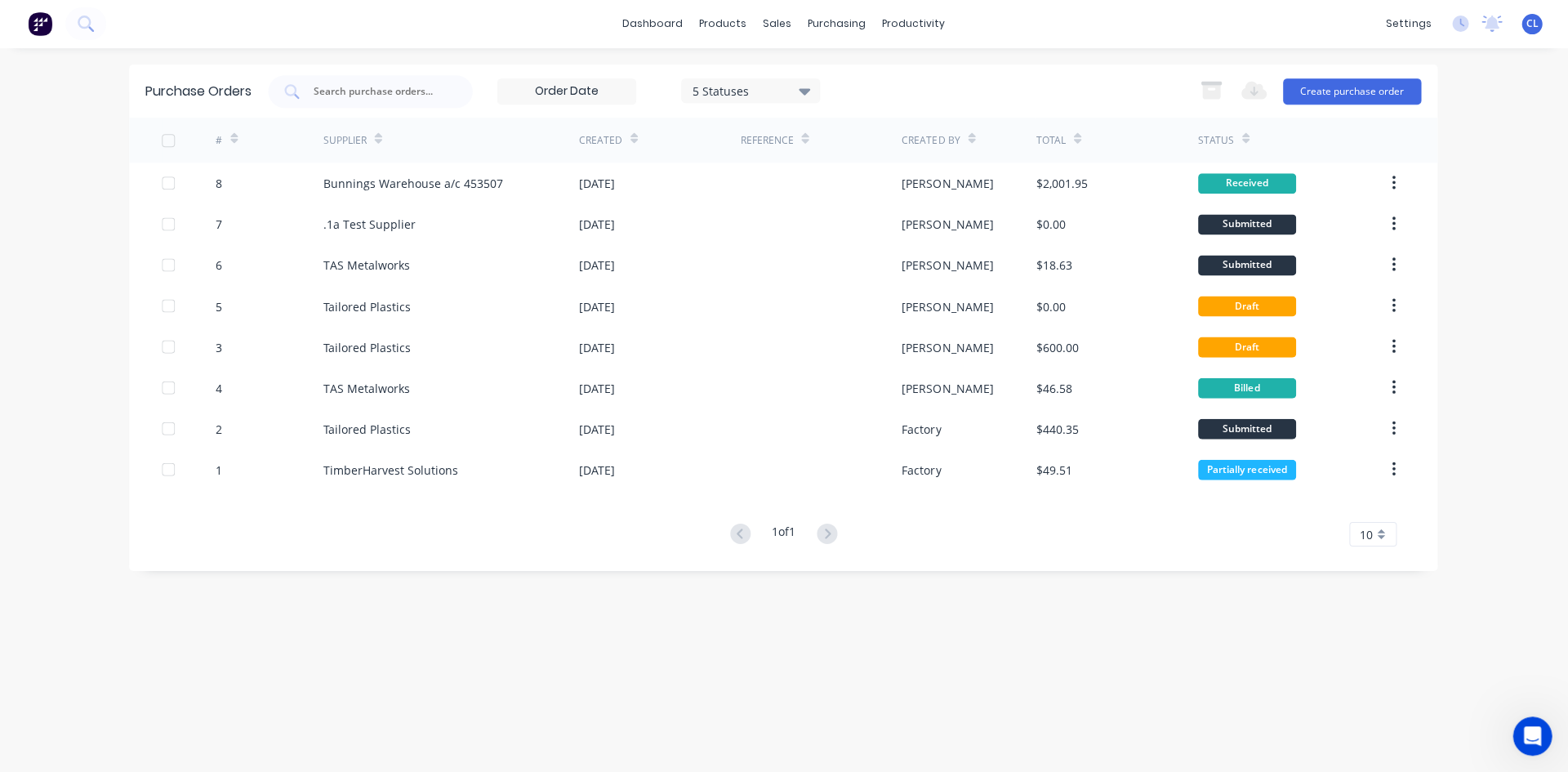
click at [219, 181] on div "8" at bounding box center [221, 184] width 7 height 17
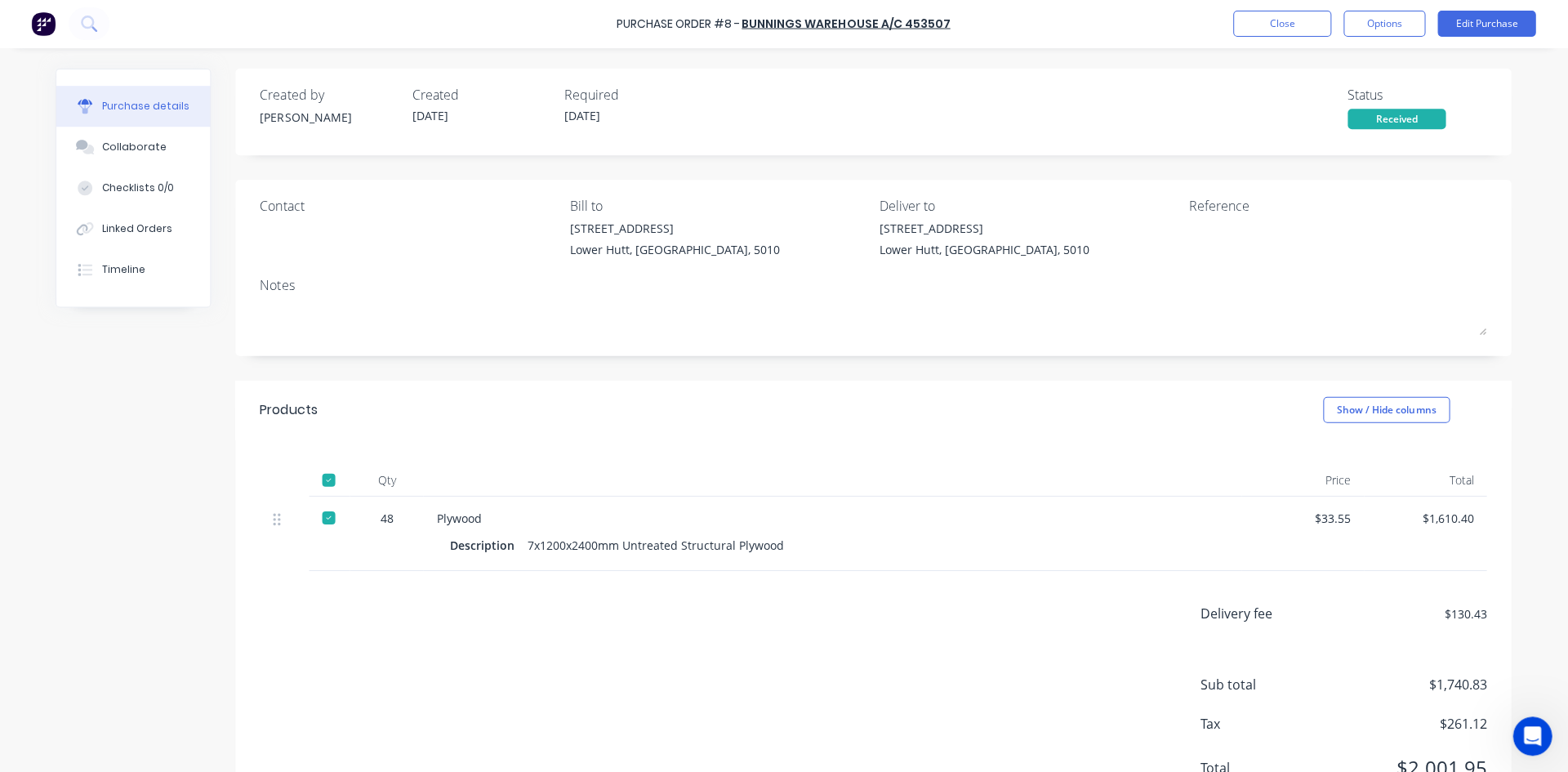
click at [464, 520] on div "Plywood" at bounding box center [833, 517] width 791 height 17
click at [1277, 23] on button "Close" at bounding box center [1282, 24] width 98 height 26
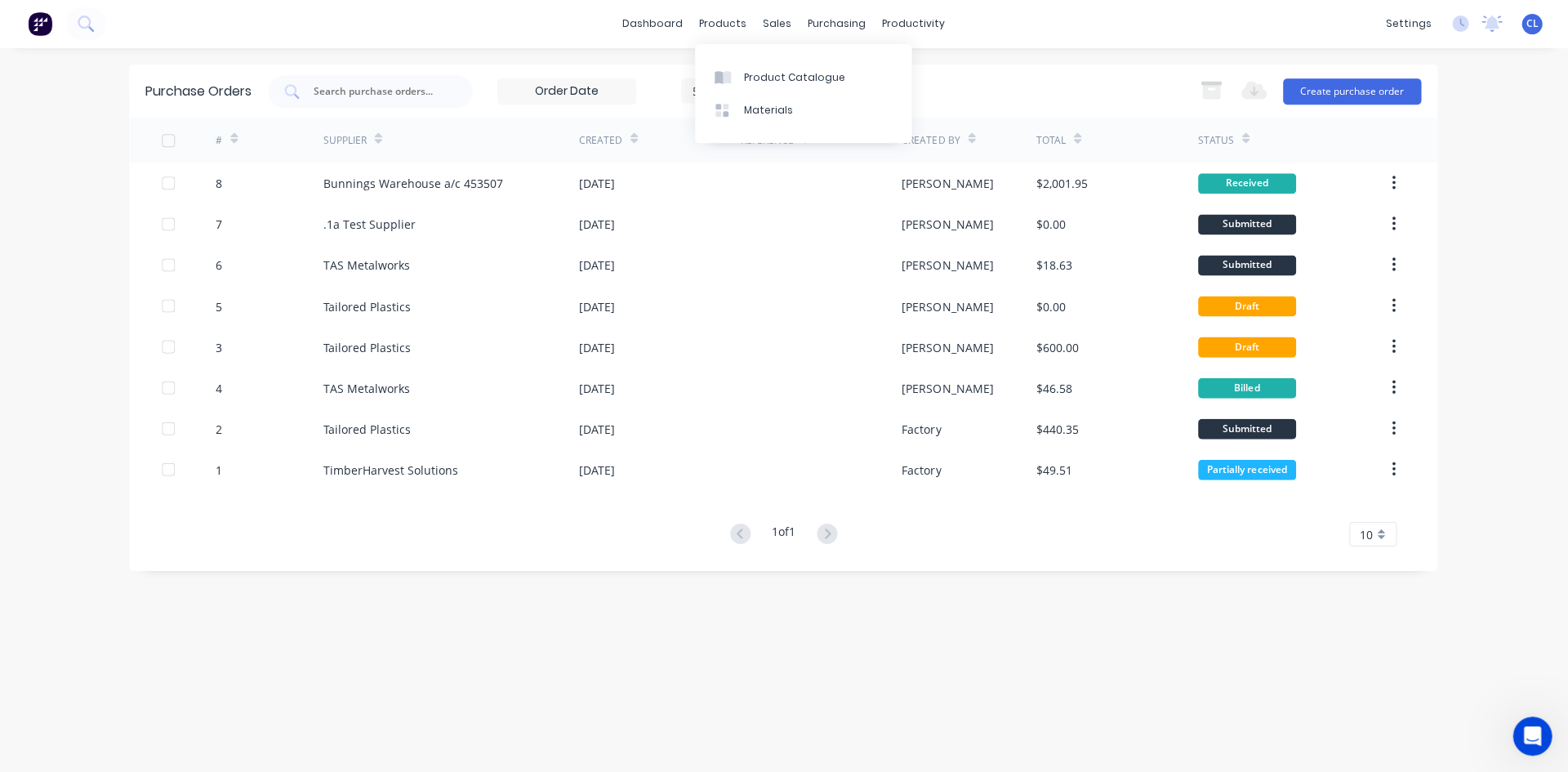
click at [761, 79] on div "Product Catalogue" at bounding box center [795, 78] width 101 height 15
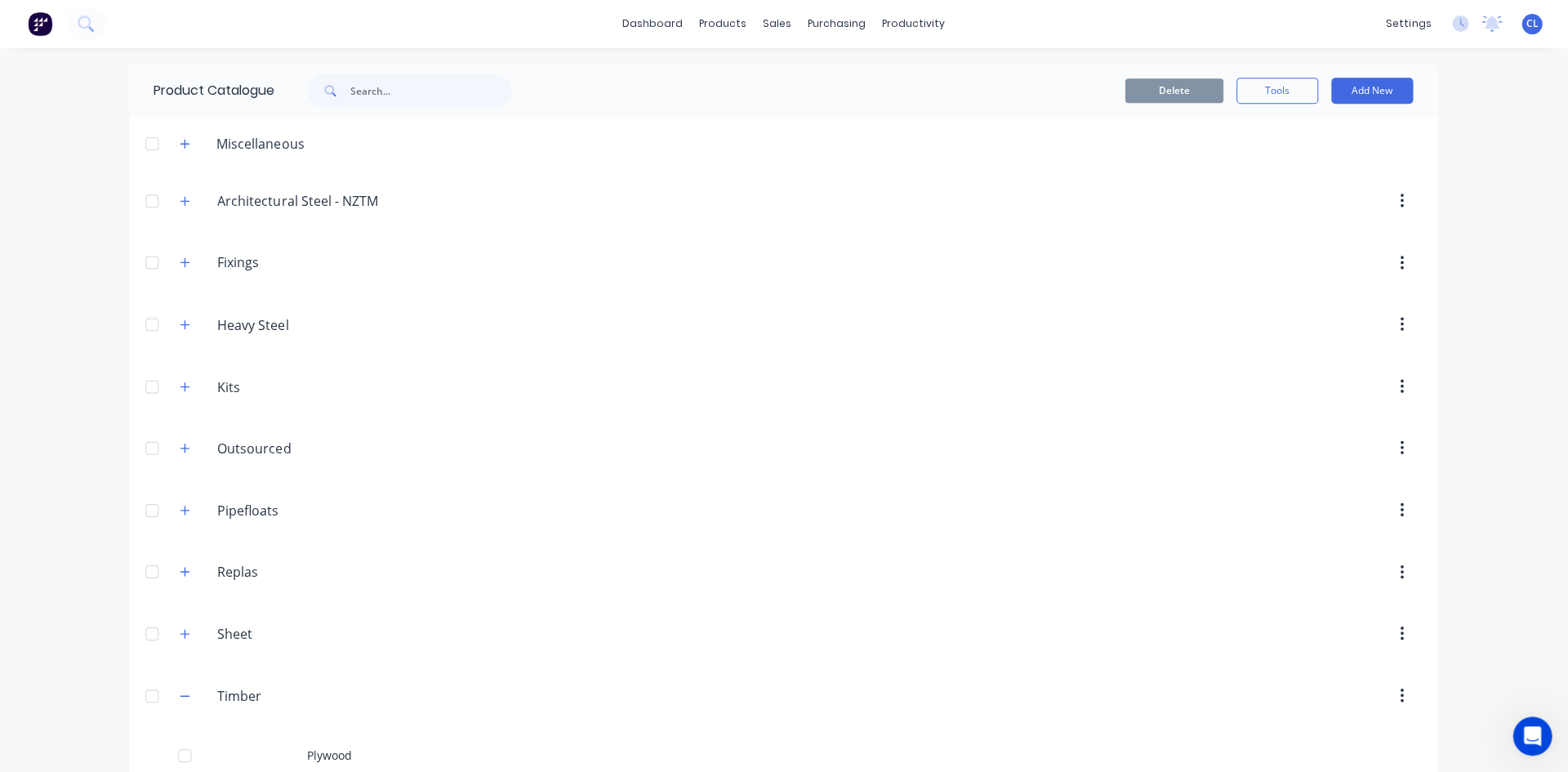
click at [335, 759] on div "Plywood" at bounding box center [784, 755] width 1307 height 58
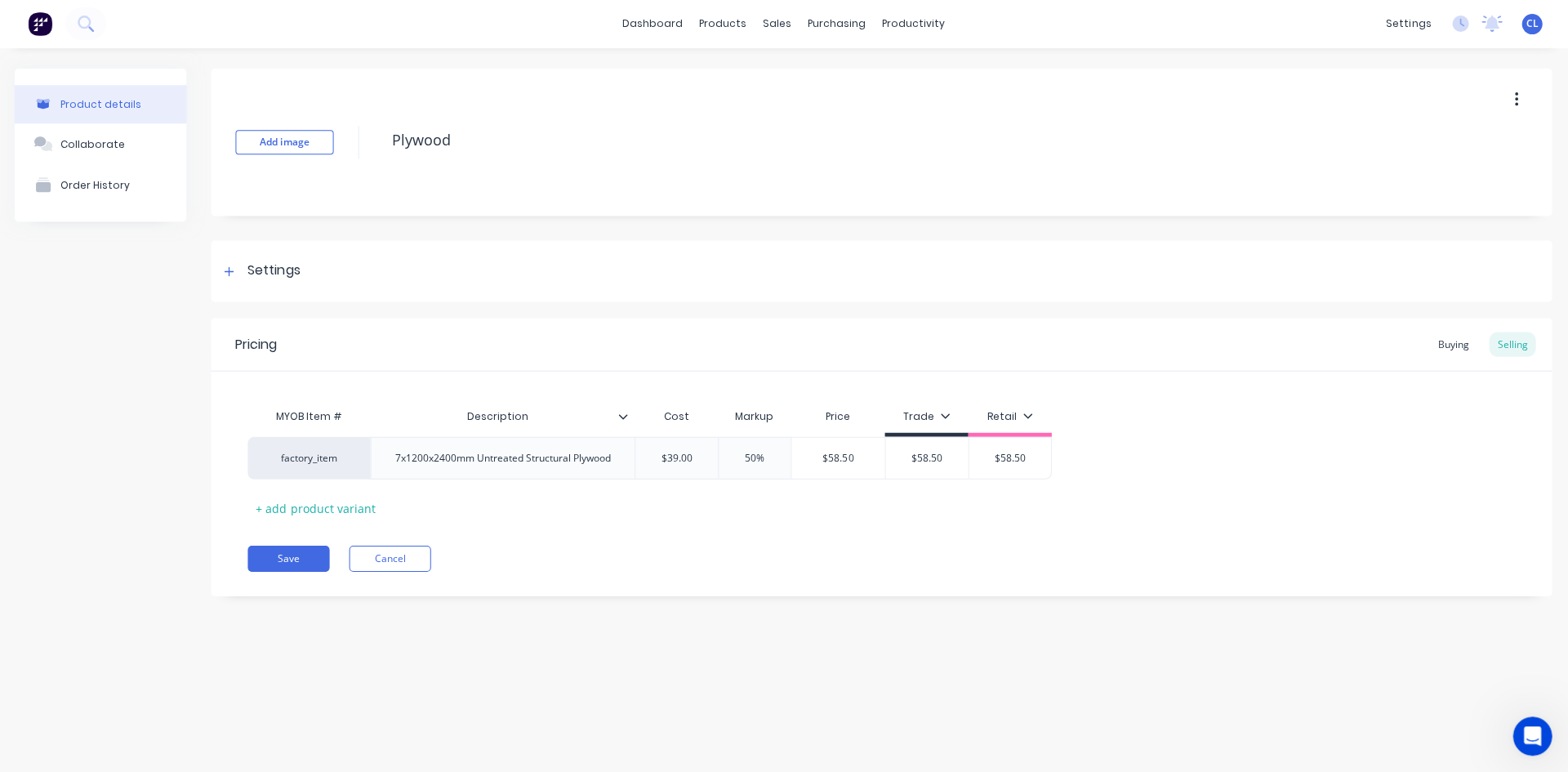
type textarea "x"
click at [97, 187] on div "Order History" at bounding box center [97, 186] width 70 height 12
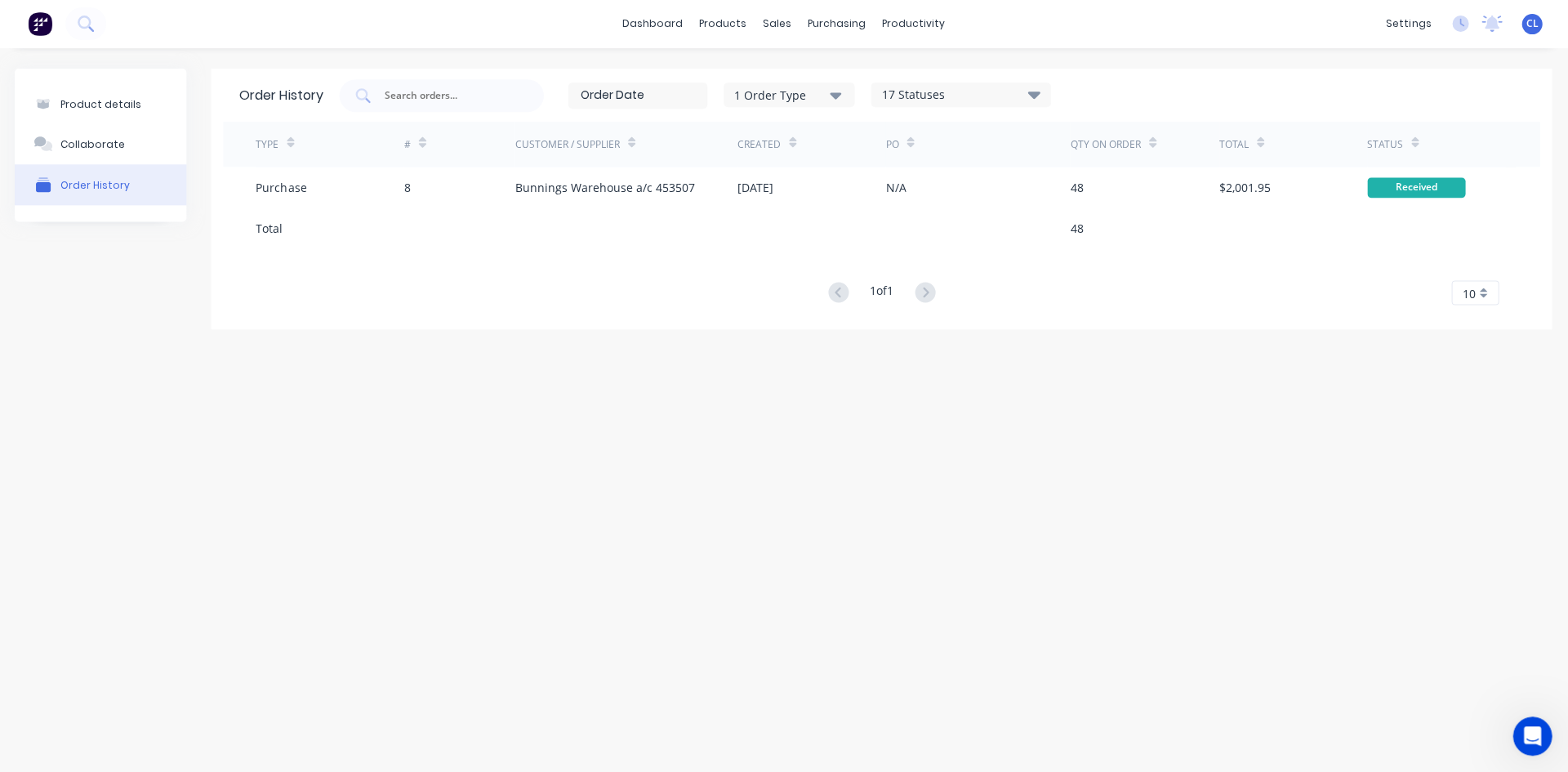
click at [1530, 735] on icon "Open Intercom Messenger" at bounding box center [1532, 736] width 27 height 27
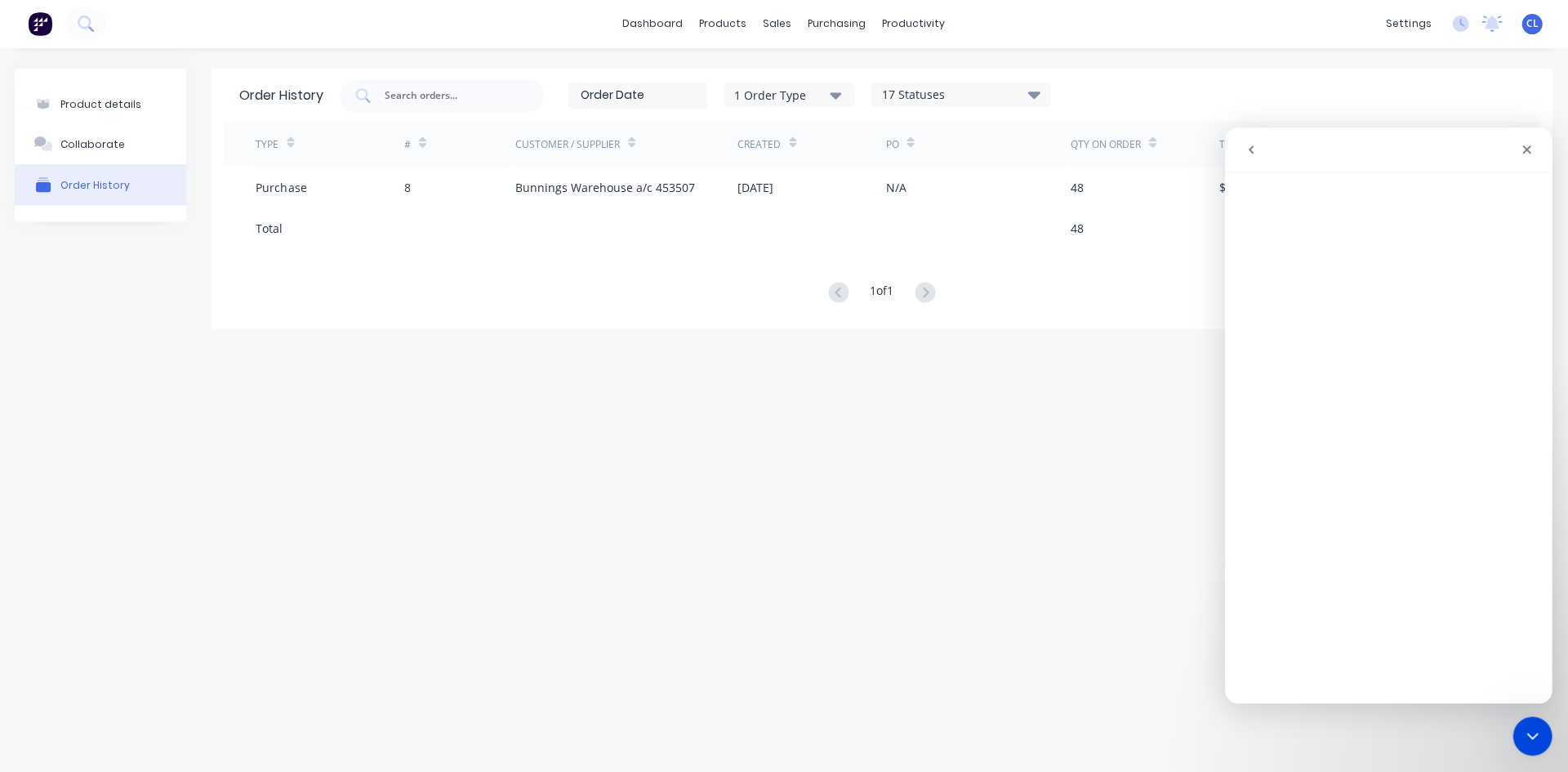
click at [1405, 166] on nav "Intercom messenger" at bounding box center [1388, 150] width 327 height 45
click at [1430, 164] on div "Intercom messenger" at bounding box center [1388, 149] width 306 height 31
click at [1528, 147] on icon "Close" at bounding box center [1527, 150] width 9 height 9
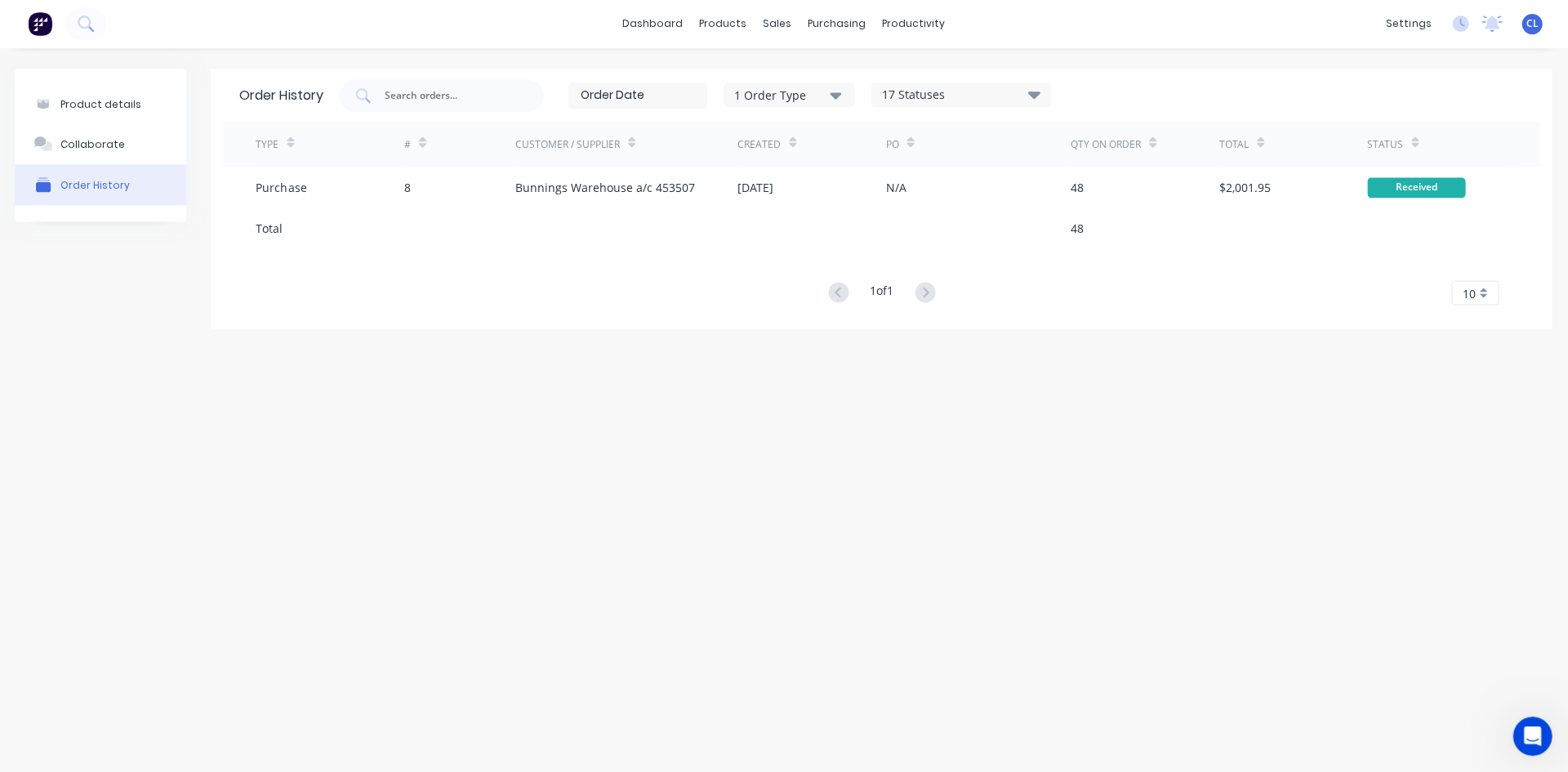
click at [639, 187] on div "Bunnings Warehouse a/c 453507" at bounding box center [606, 188] width 180 height 17
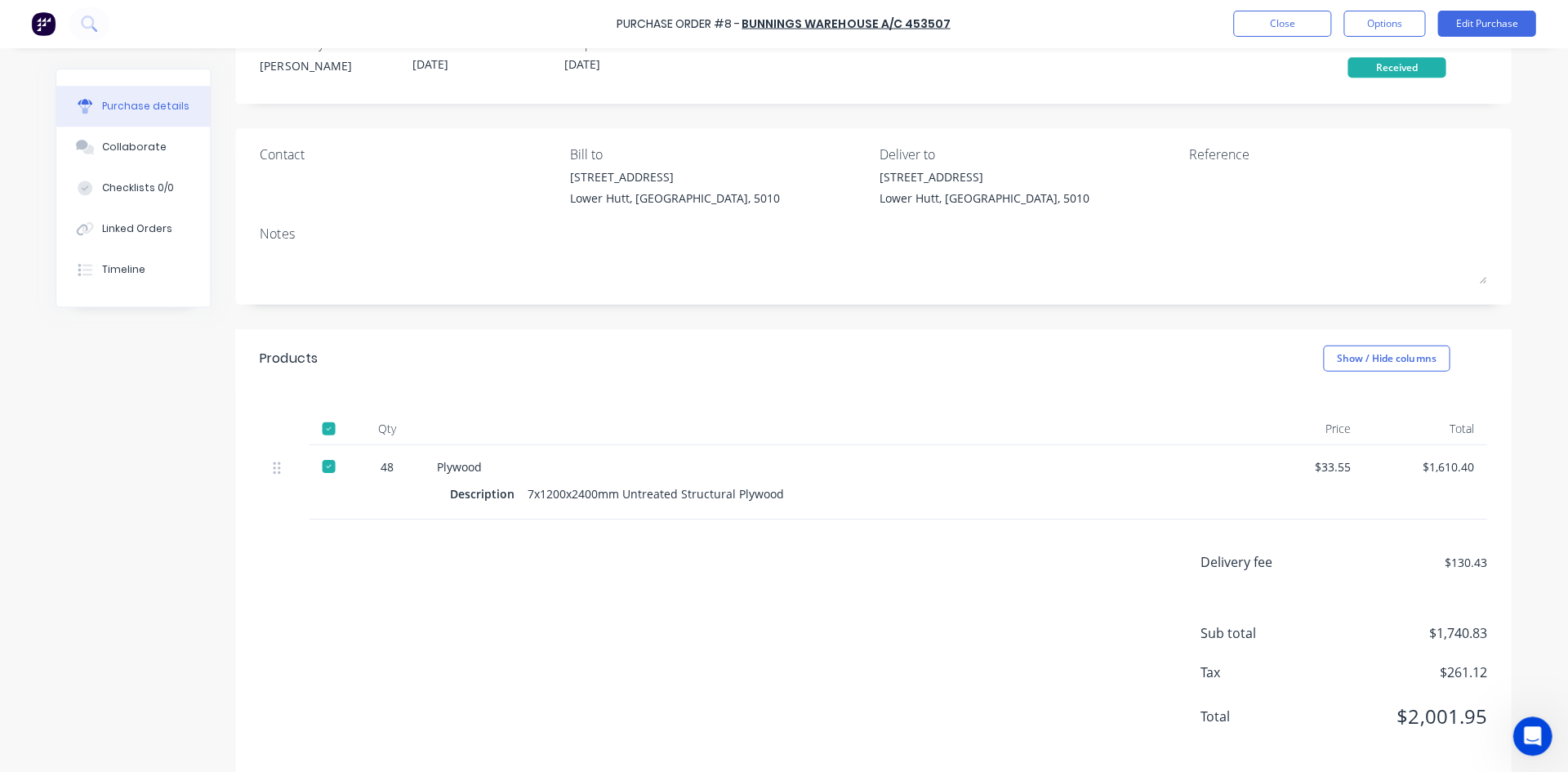
scroll to position [71, 0]
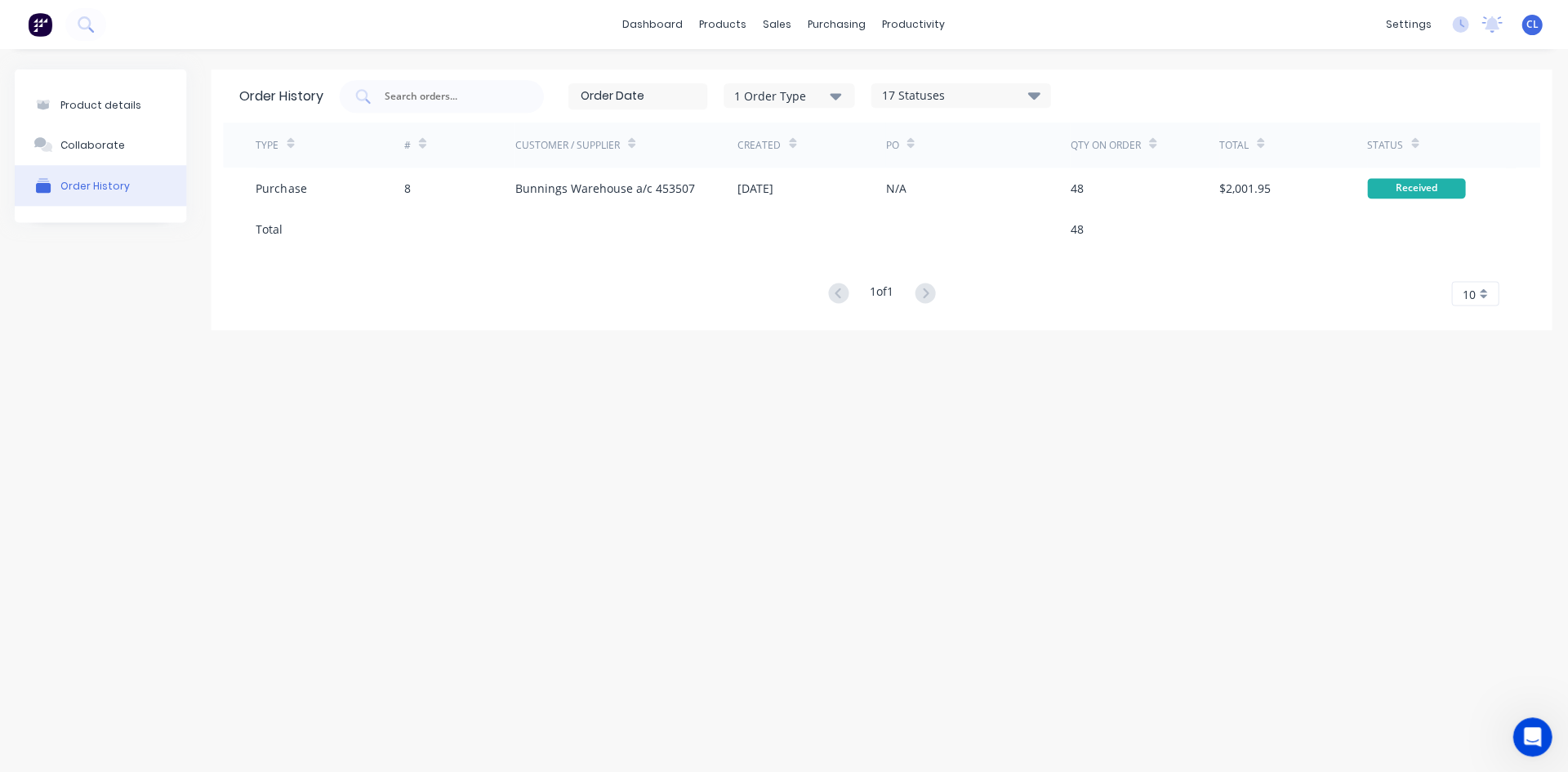
click at [557, 276] on div "TYPE # Customer / Supplier Created PO Qty on order Total Status Purchase 8 Bunn…" at bounding box center [882, 214] width 1315 height 183
click at [662, 30] on link "dashboard" at bounding box center [653, 24] width 77 height 25
